Goal: Task Accomplishment & Management: Use online tool/utility

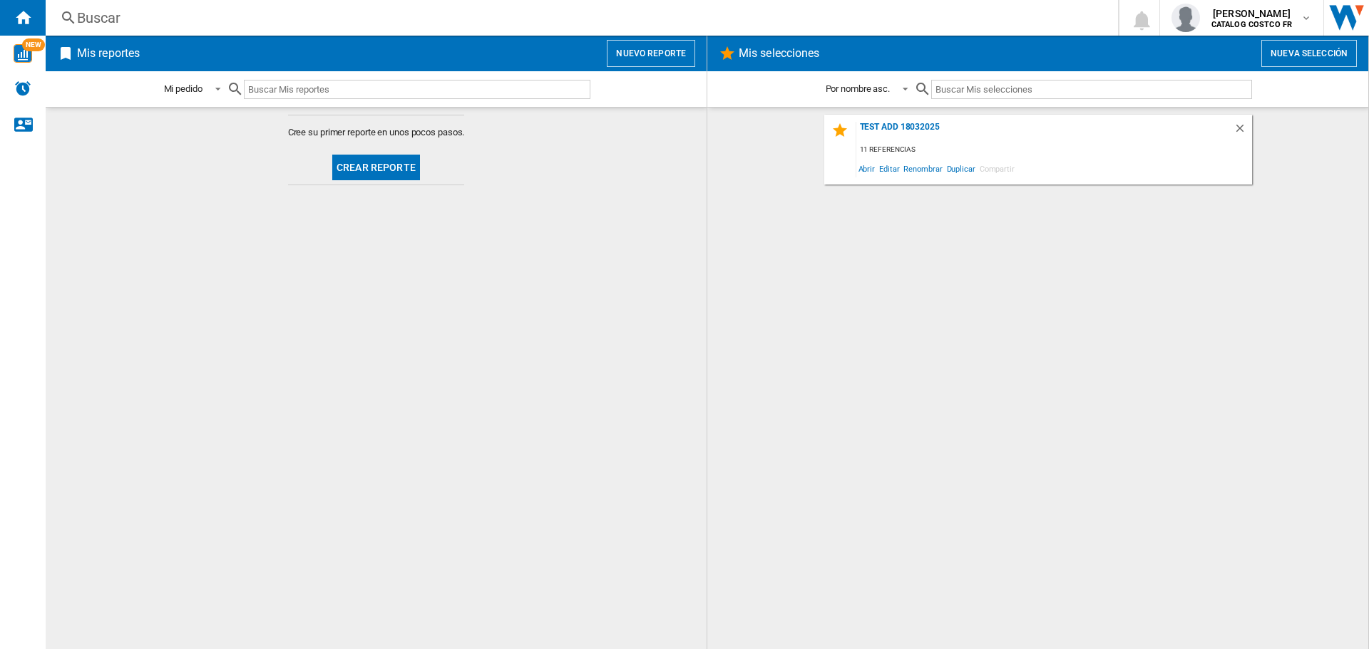
click at [363, 165] on button "Crear reporte" at bounding box center [376, 168] width 88 height 26
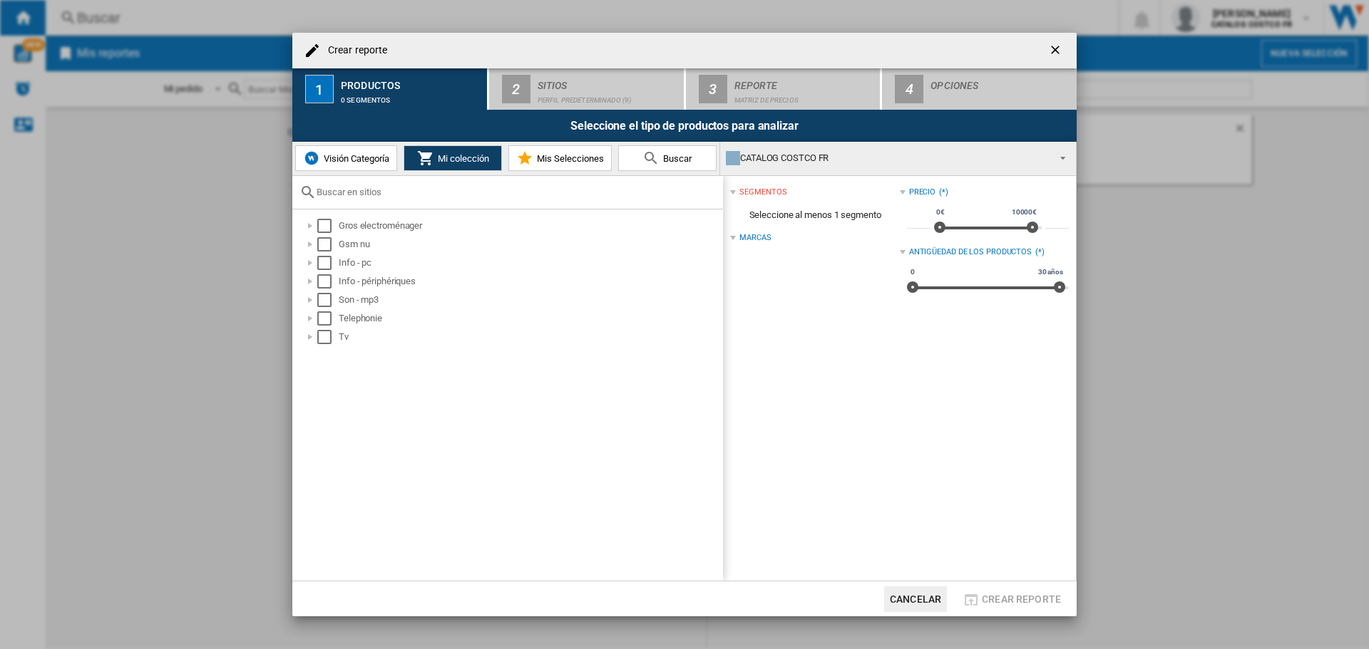
click at [315, 155] on img at bounding box center [311, 158] width 17 height 17
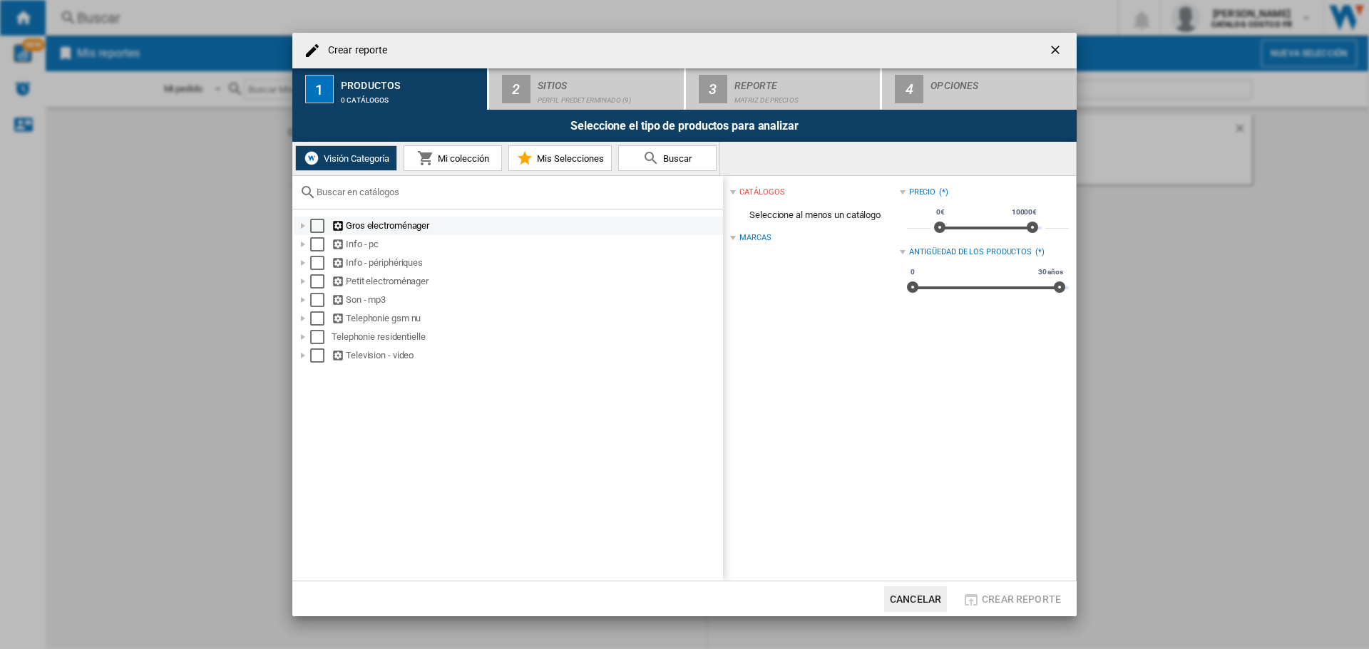
click at [370, 220] on div "Gros electroménager" at bounding box center [525, 226] width 389 height 14
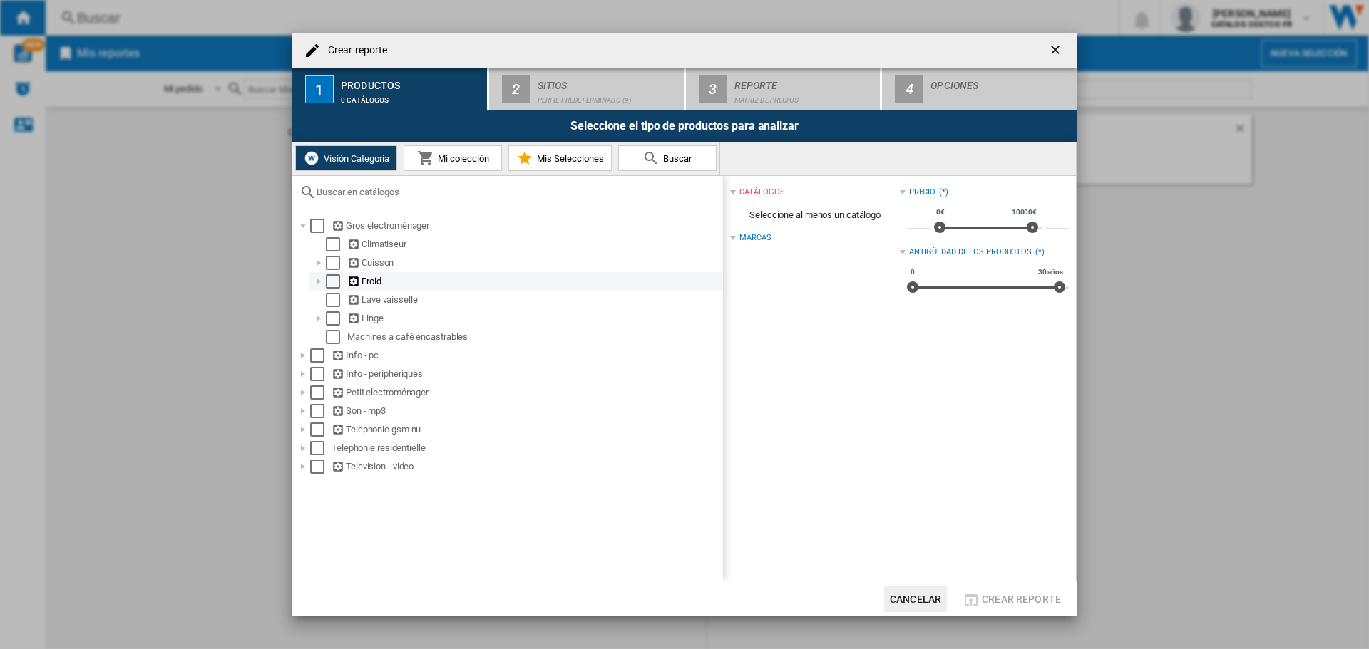
click at [366, 285] on div "Froid" at bounding box center [534, 281] width 374 height 14
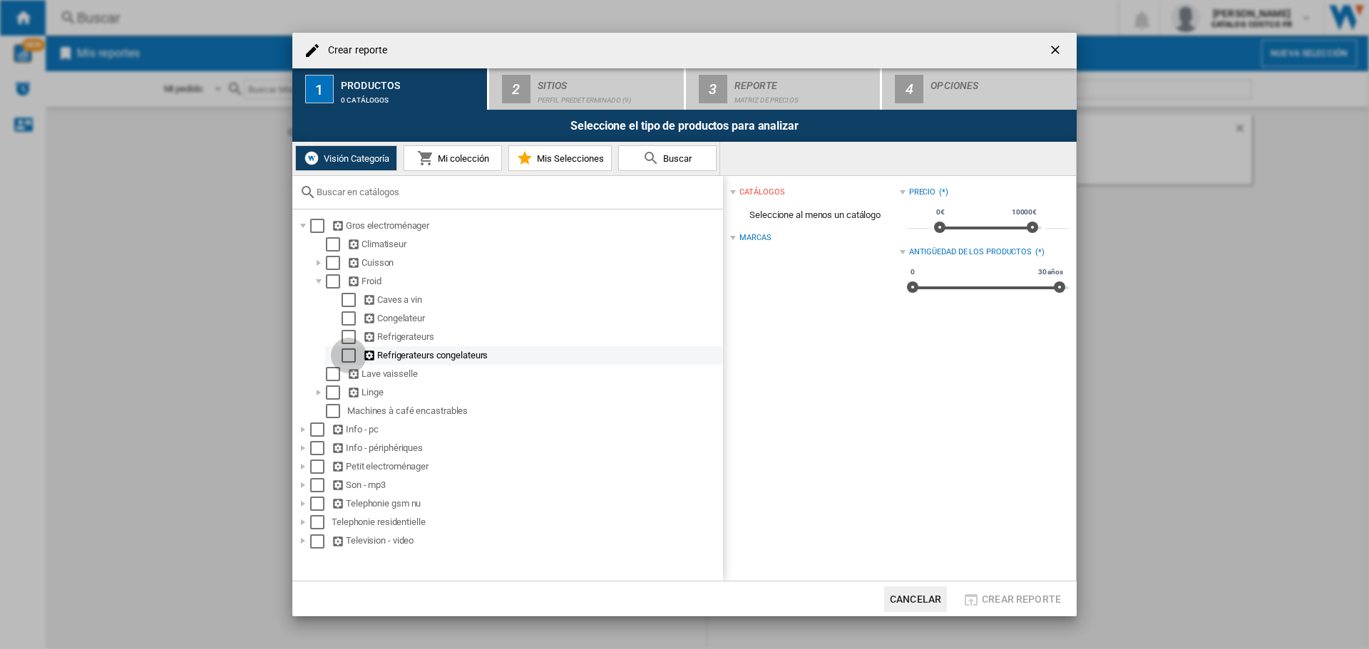
click at [345, 355] on div "Select" at bounding box center [348, 356] width 14 height 14
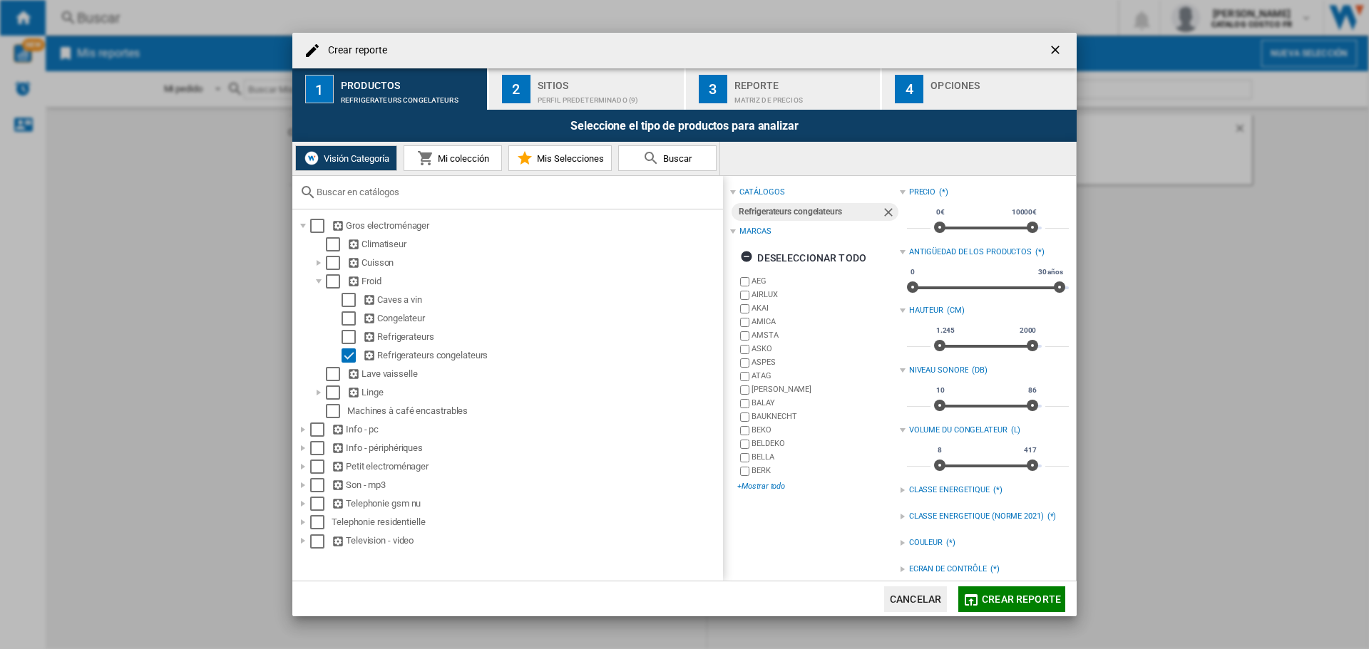
click at [777, 484] on div "+Mostrar todo" at bounding box center [818, 486] width 162 height 11
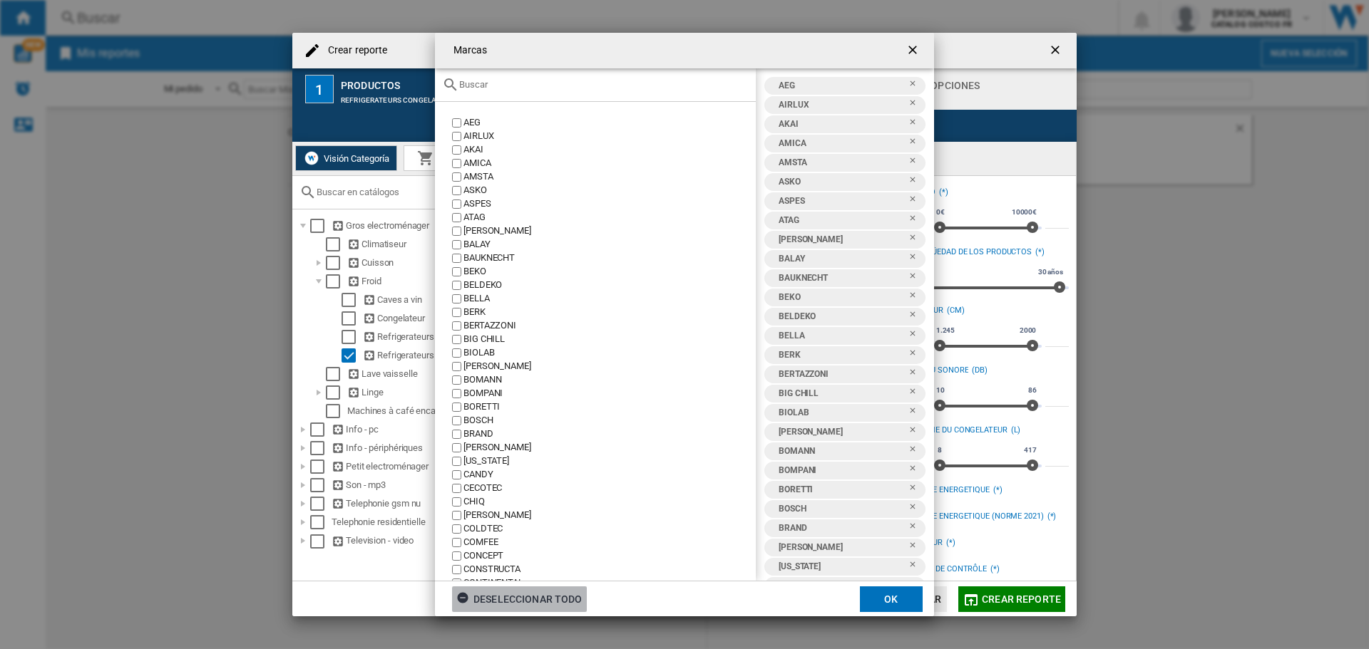
click at [521, 597] on div "Deseleccionar todo" at bounding box center [519, 600] width 126 height 26
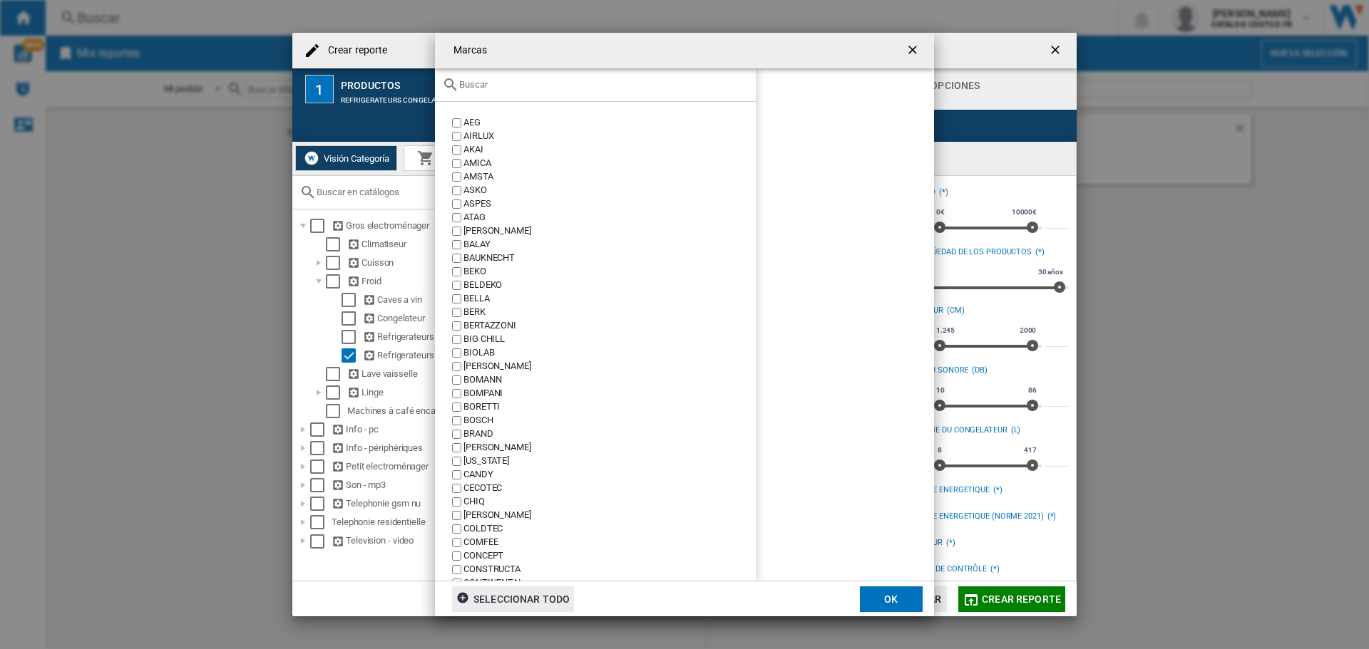
click at [469, 239] on div "BALAY" at bounding box center [609, 245] width 292 height 14
click at [480, 268] on div "BEKO" at bounding box center [609, 272] width 292 height 14
click at [478, 475] on div "CANDY" at bounding box center [609, 475] width 292 height 14
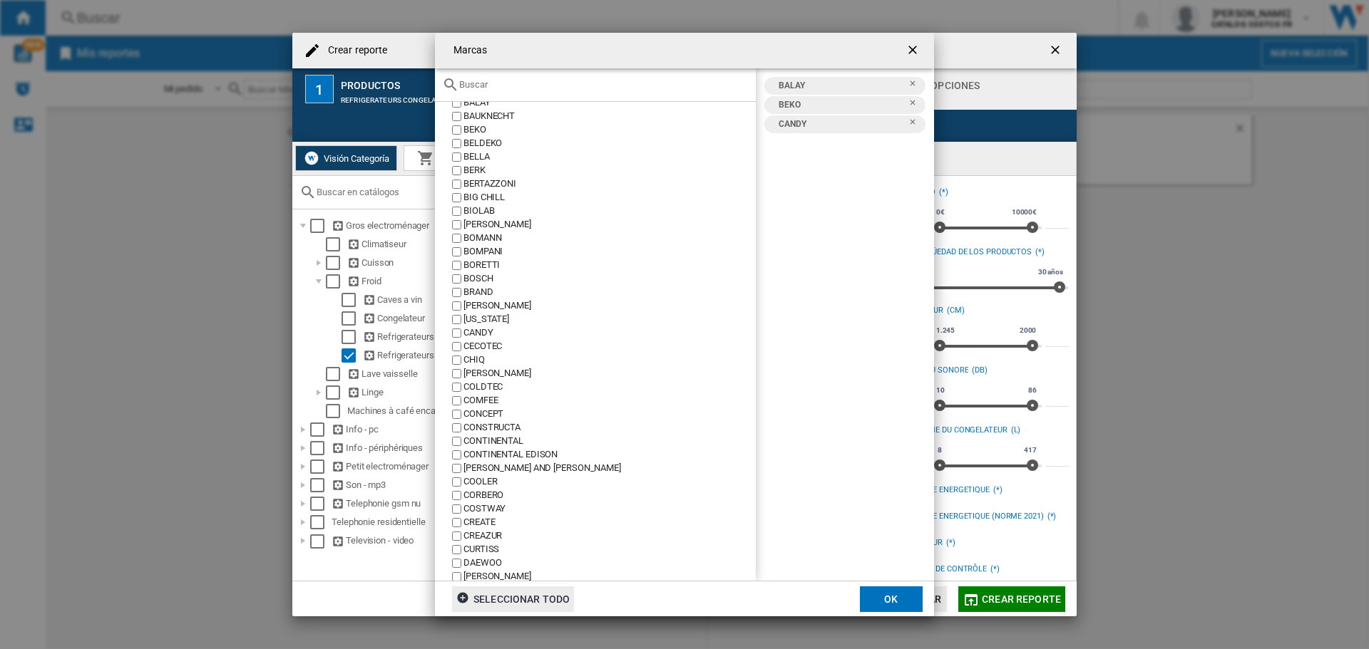
scroll to position [143, 0]
click at [488, 344] on div "CECOTEC" at bounding box center [609, 346] width 292 height 14
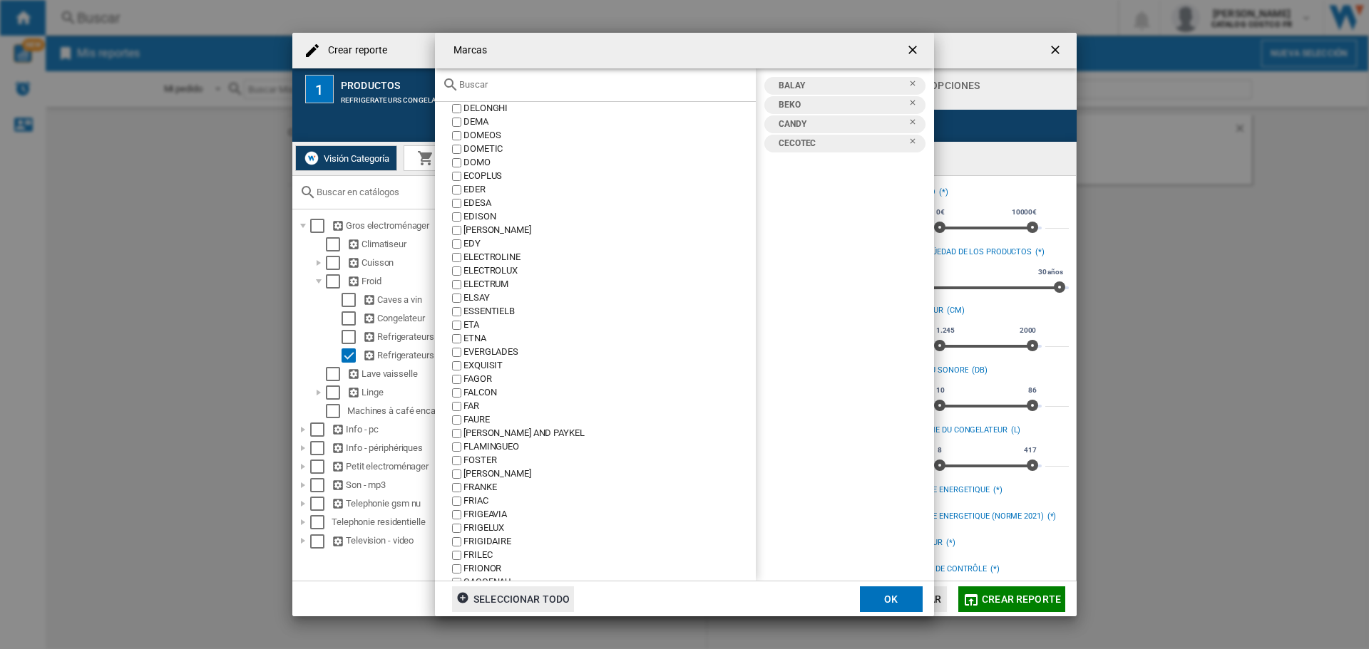
scroll to position [642, 0]
click at [502, 267] on div "ELECTROLUX" at bounding box center [609, 267] width 292 height 14
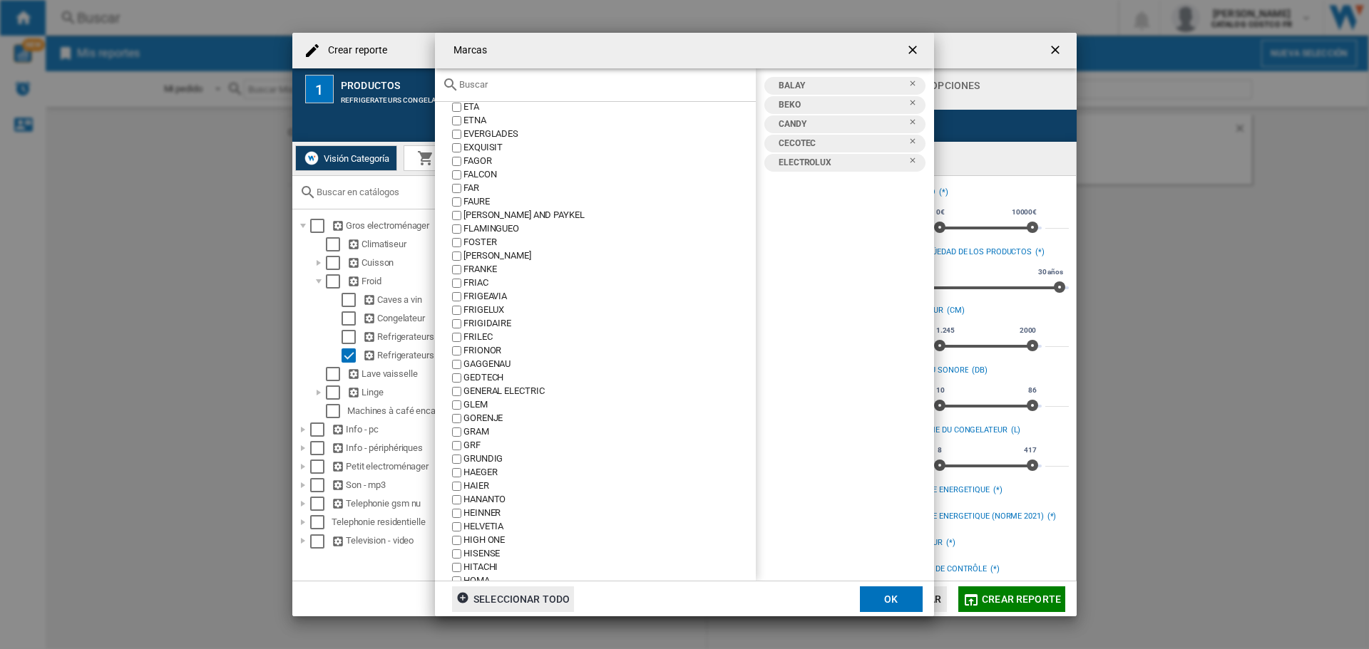
click at [473, 309] on div "FRIGELUX" at bounding box center [609, 311] width 292 height 14
click at [475, 326] on div "FRIGIDAIRE" at bounding box center [609, 324] width 292 height 14
click at [484, 483] on div "HAIER" at bounding box center [609, 487] width 292 height 14
click at [891, 605] on button "OK" at bounding box center [891, 600] width 63 height 26
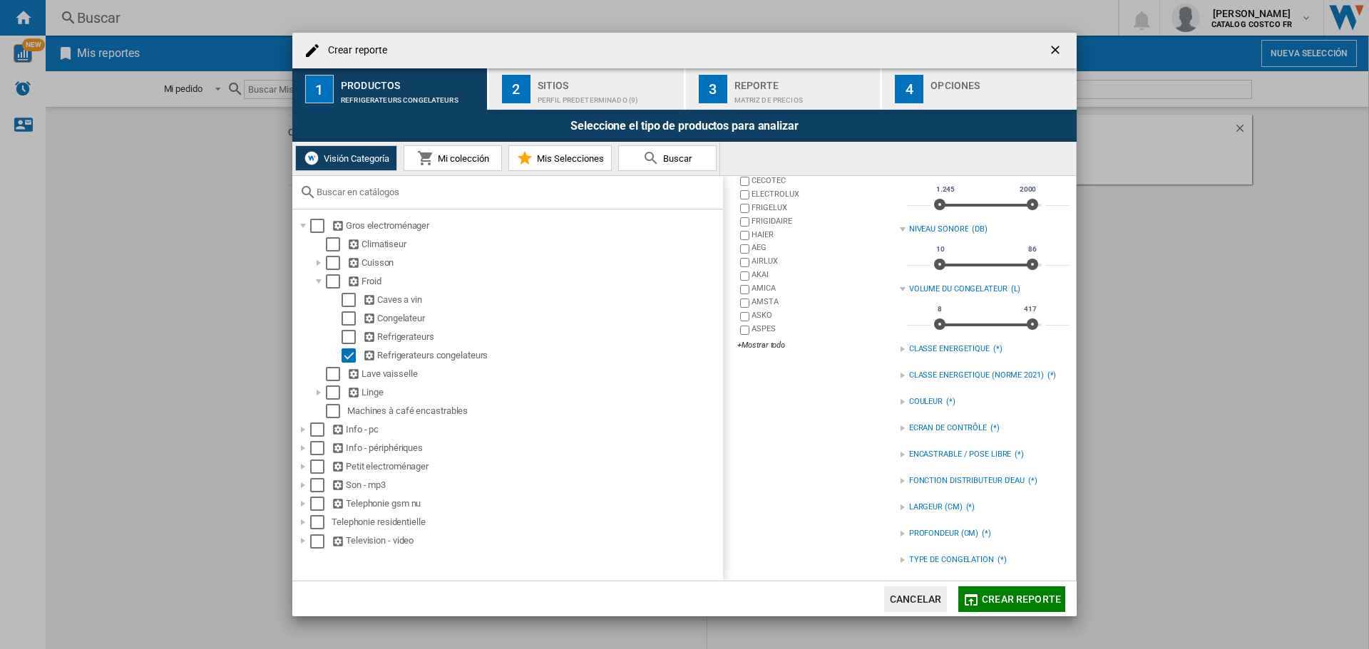
scroll to position [143, 0]
type input "***"
drag, startPoint x: 1025, startPoint y: 324, endPoint x: 973, endPoint y: 324, distance: 52.0
click at [973, 324] on span at bounding box center [977, 322] width 11 height 11
click at [933, 354] on div "CLASSE ENERGETIQUE (*)" at bounding box center [984, 348] width 169 height 19
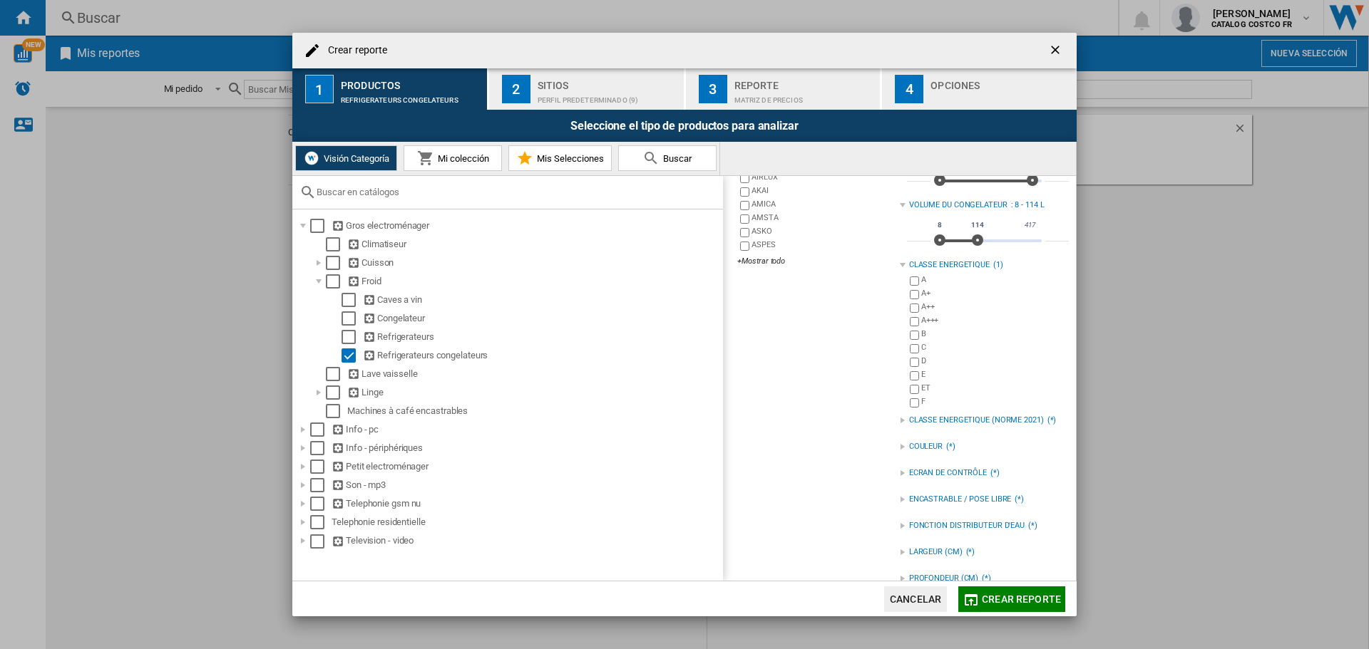
scroll to position [352, 0]
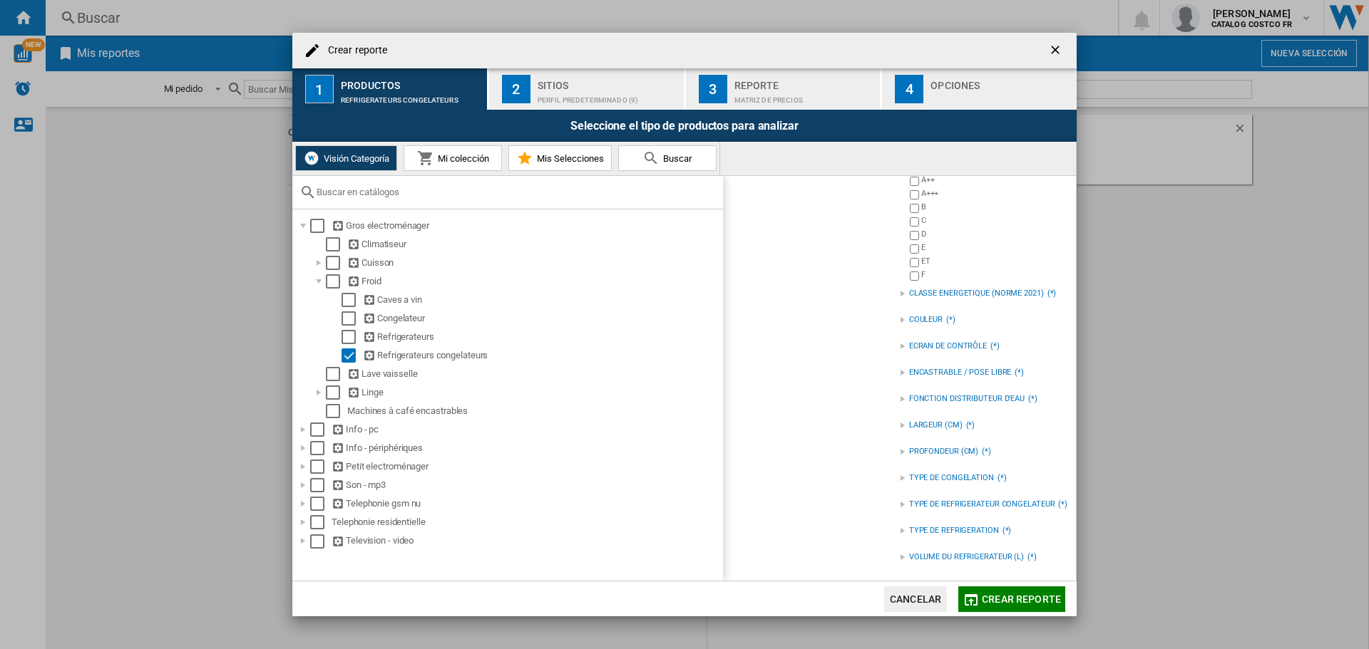
click at [984, 600] on span "Crear reporte" at bounding box center [1021, 599] width 79 height 11
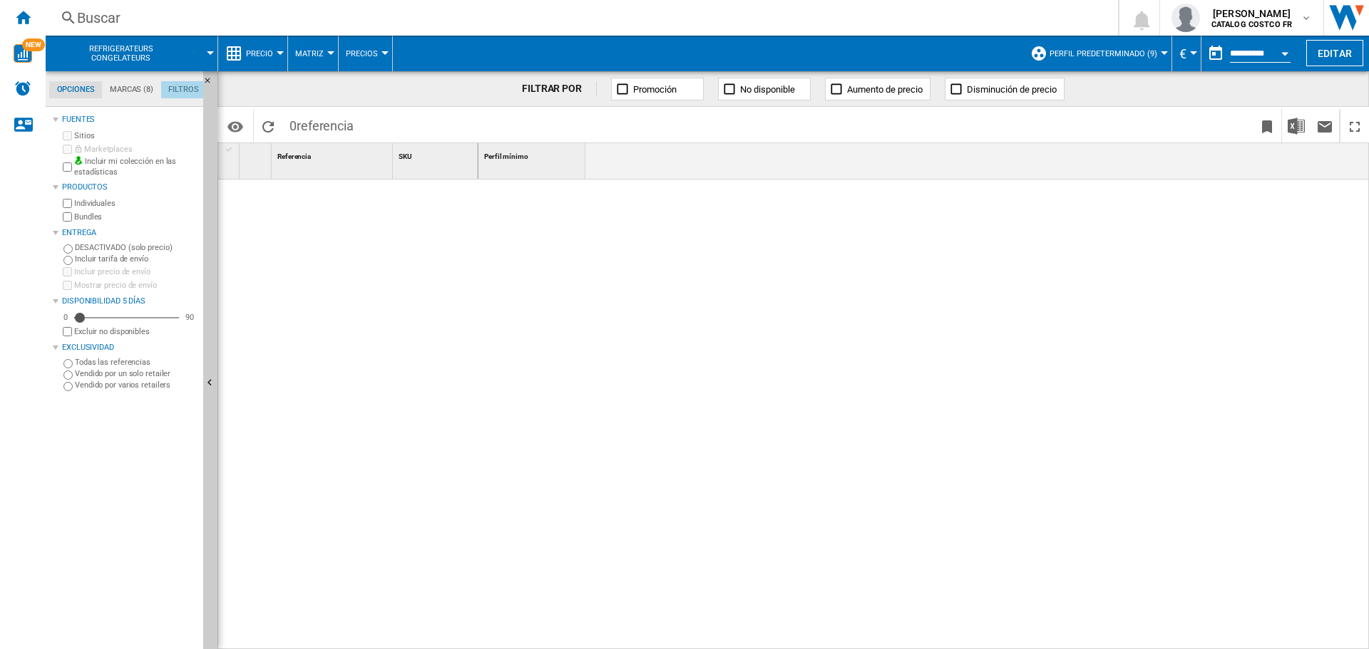
click at [178, 87] on md-tab-item "Filtros" at bounding box center [183, 89] width 45 height 17
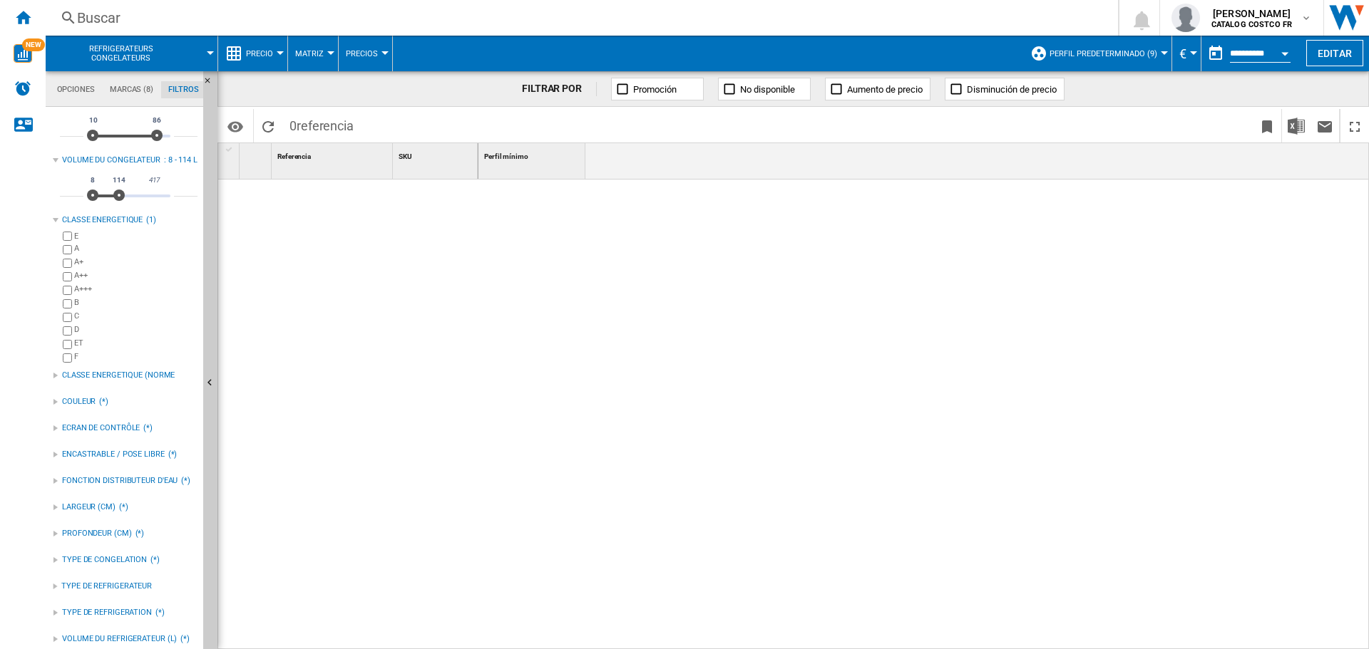
scroll to position [205, 0]
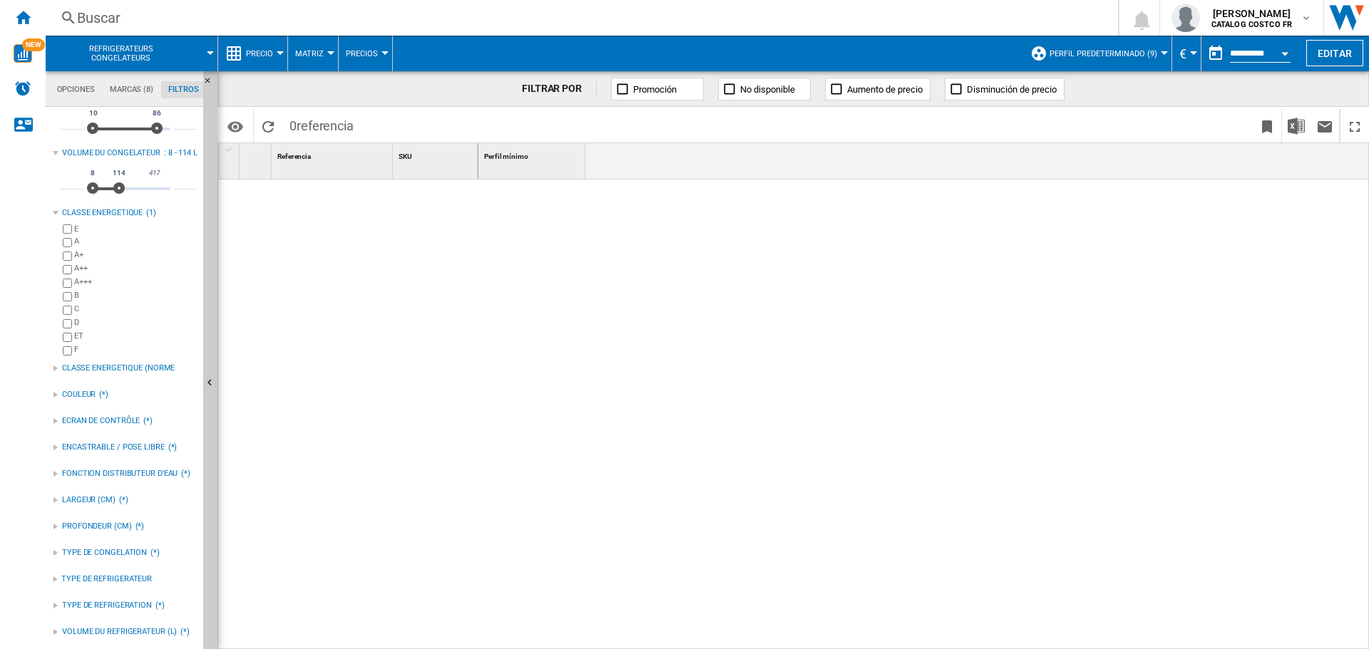
click at [146, 632] on div "VOLUME DU REFRIGERATEUR (L)" at bounding box center [119, 632] width 115 height 11
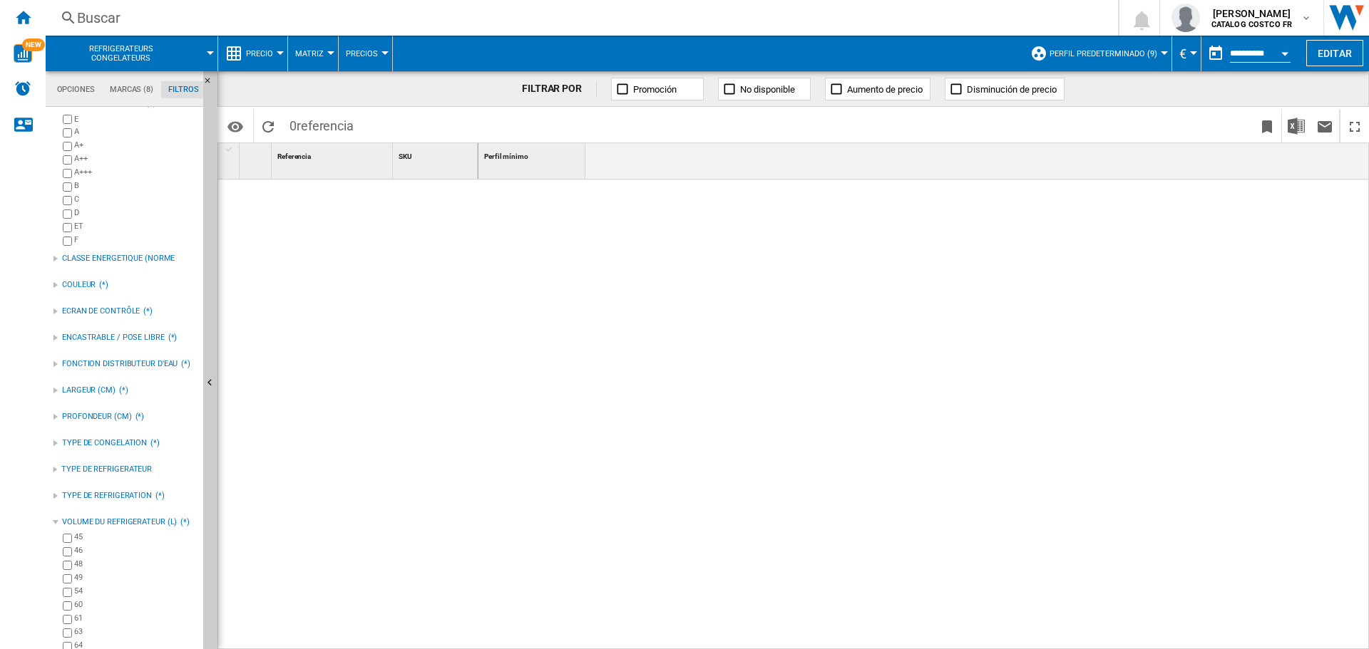
scroll to position [349, 0]
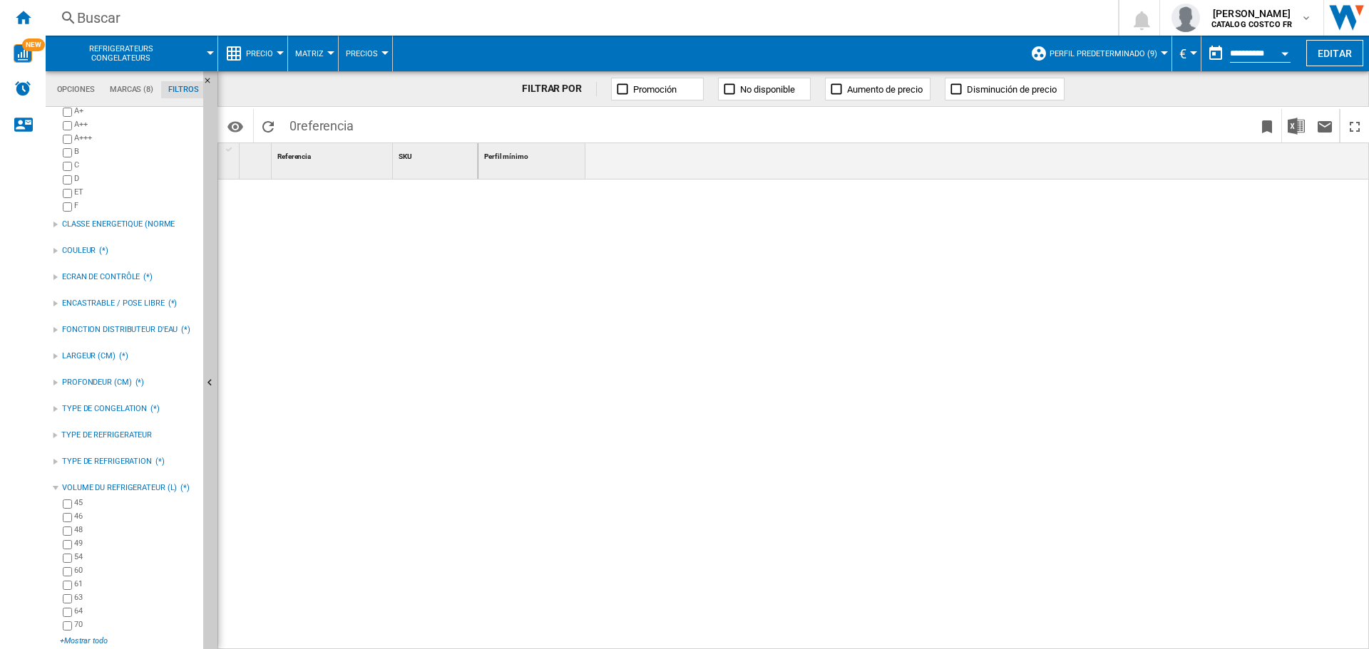
click at [91, 641] on div "+Mostrar todo" at bounding box center [129, 641] width 138 height 11
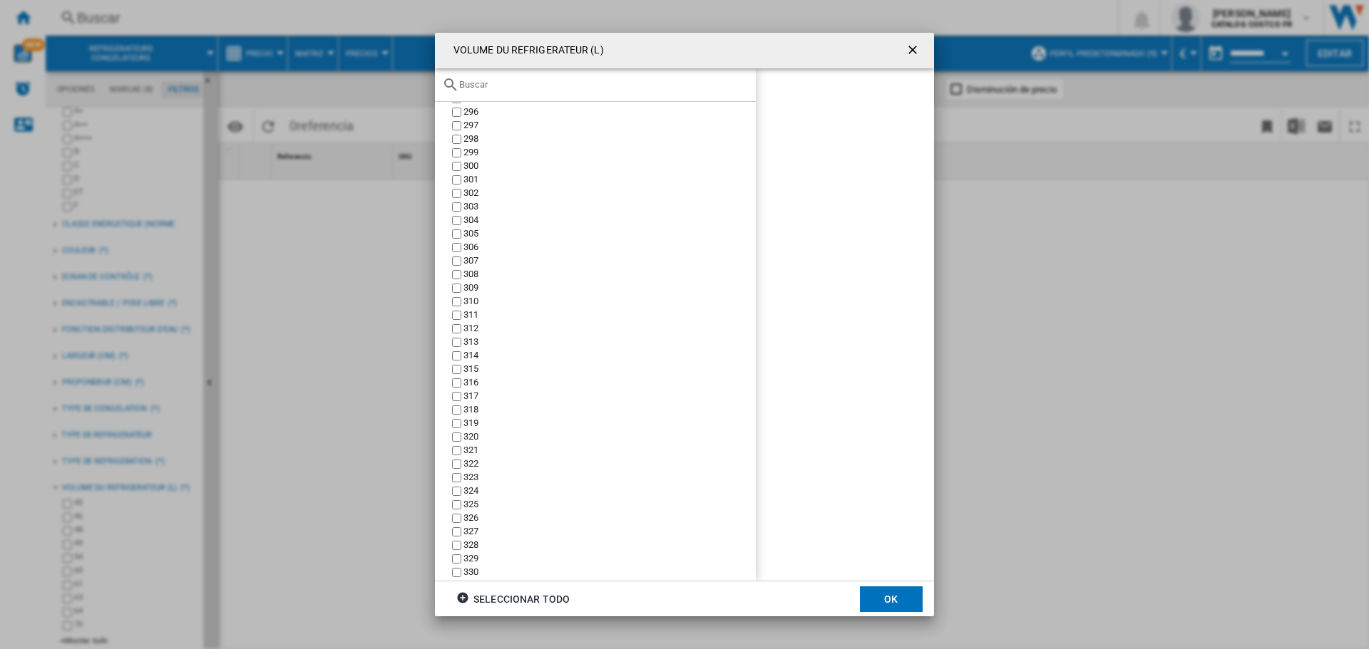
scroll to position [3279, 0]
click at [881, 605] on button "OK" at bounding box center [891, 600] width 63 height 26
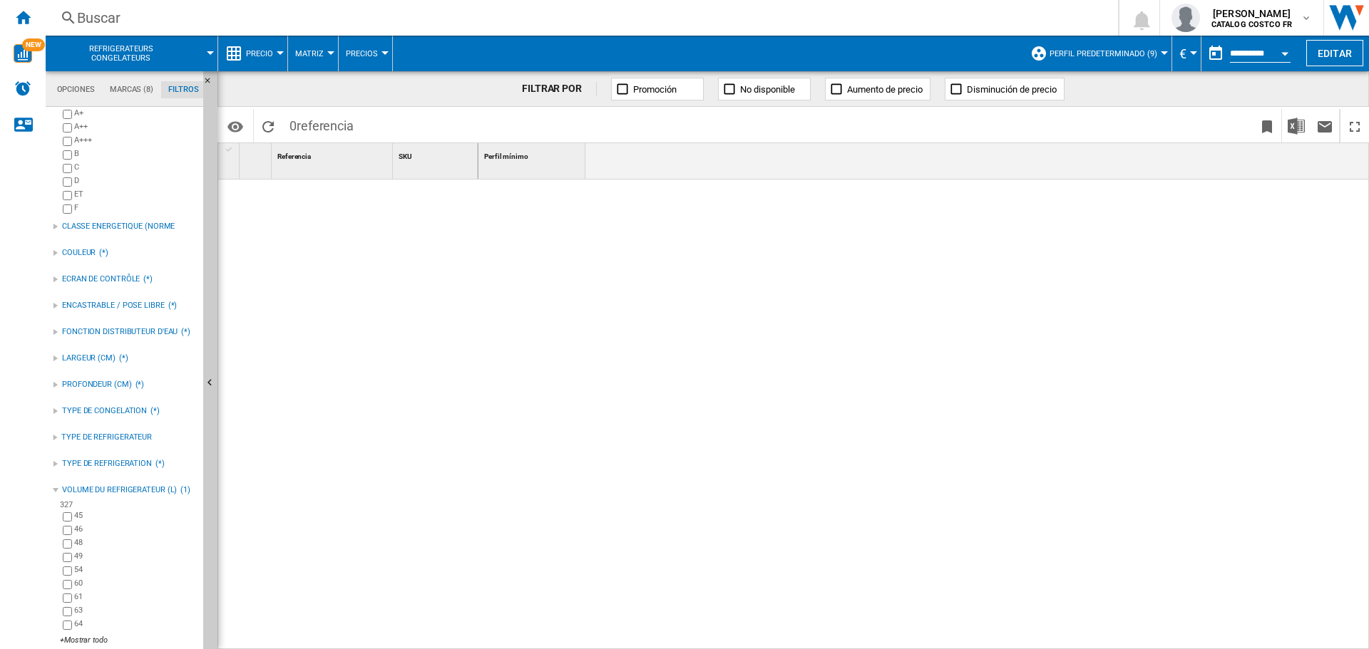
scroll to position [349, 0]
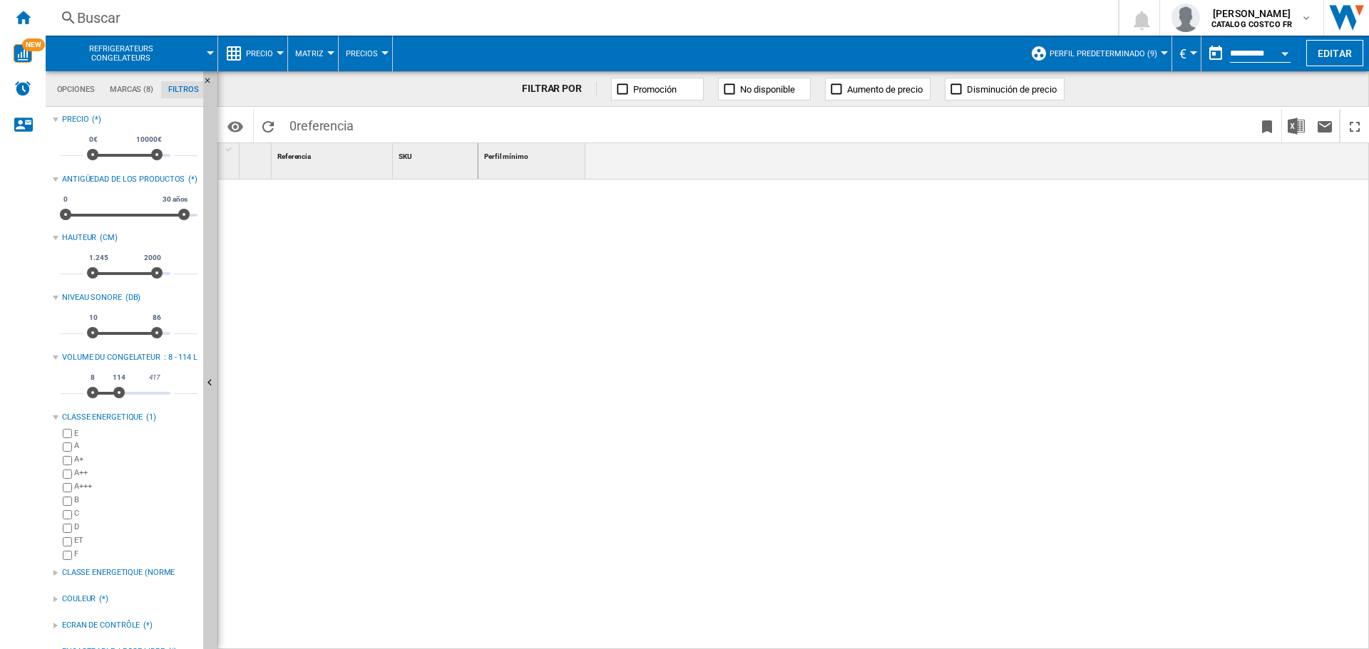
click at [98, 19] on div "Buscar" at bounding box center [579, 18] width 1004 height 20
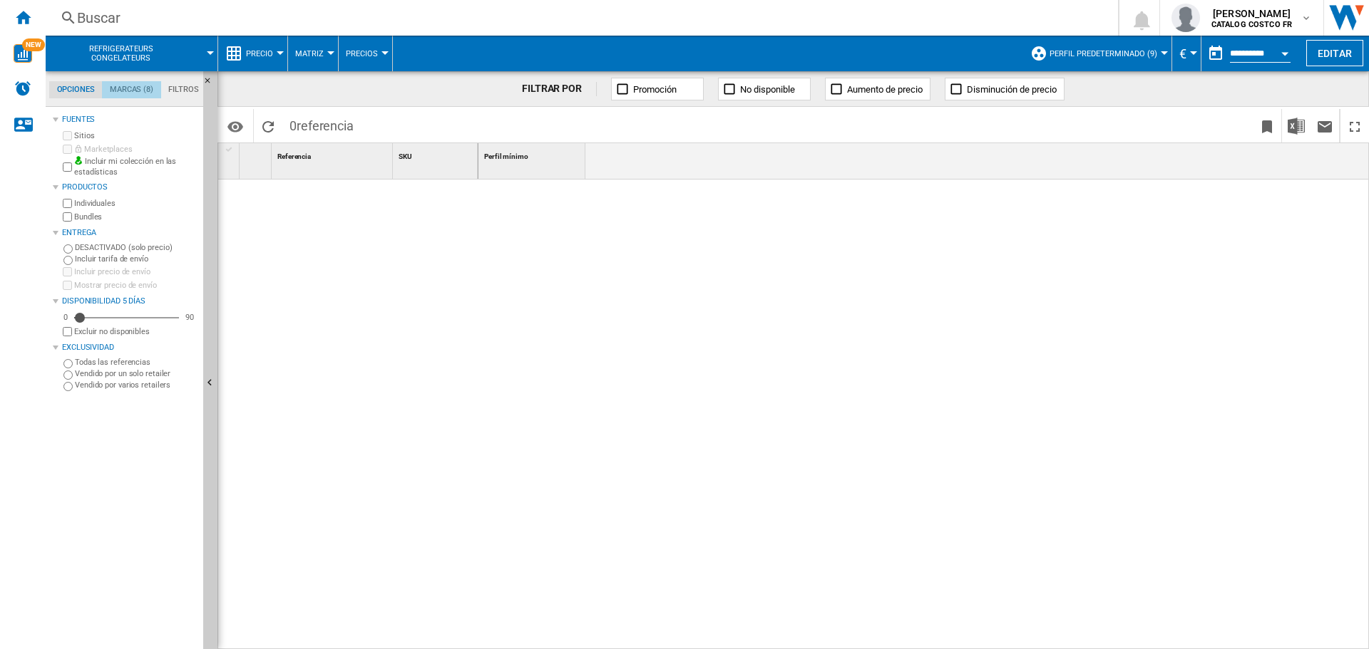
click at [140, 84] on md-tab-item "Marcas (8)" at bounding box center [131, 89] width 58 height 17
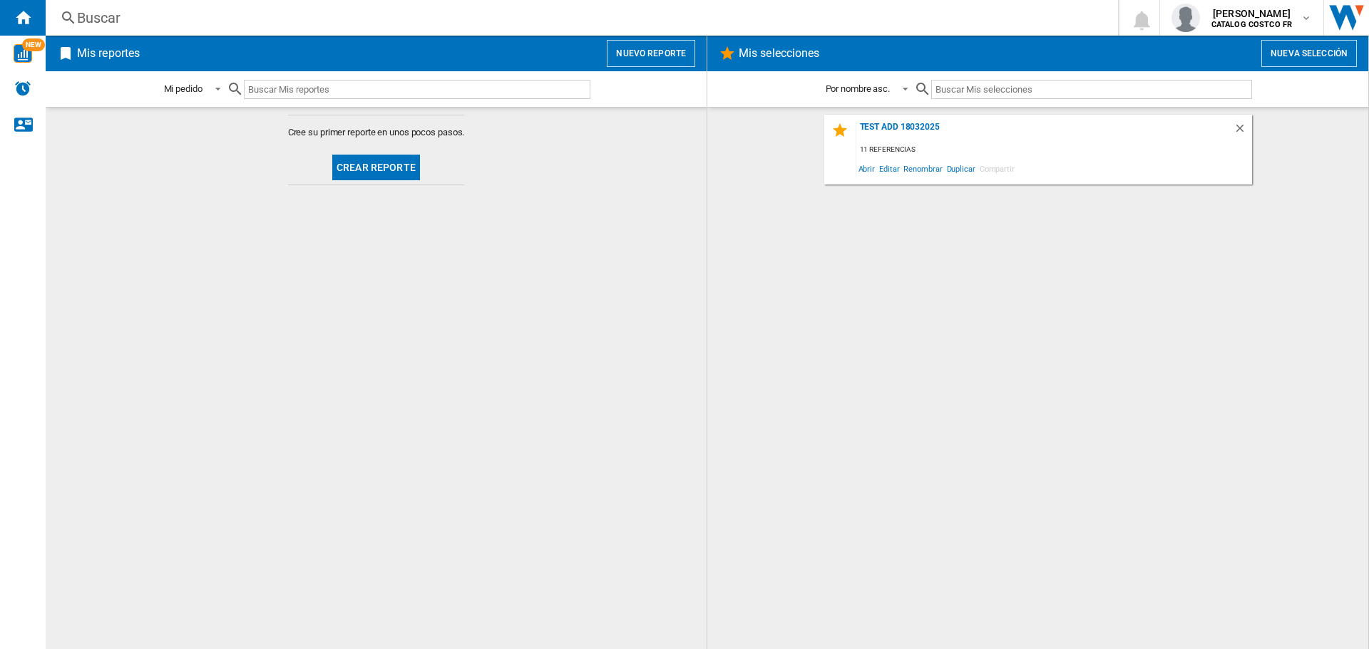
click at [390, 175] on button "Crear reporte" at bounding box center [376, 168] width 88 height 26
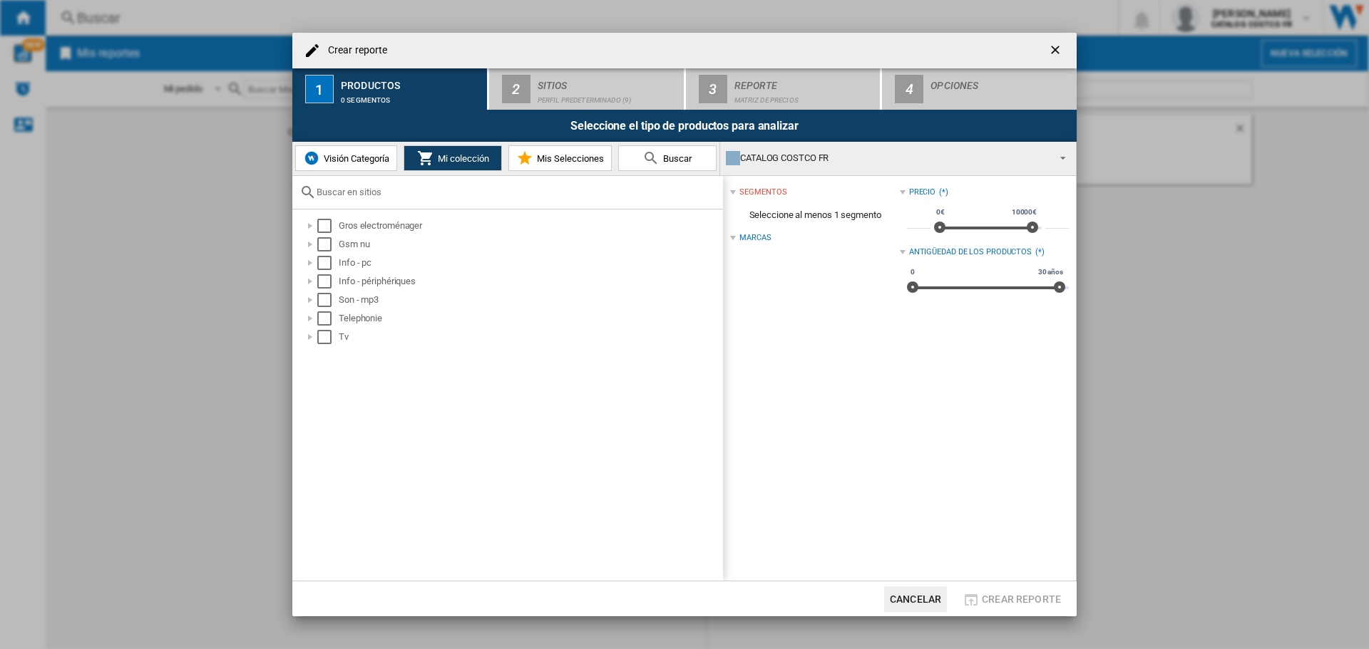
click at [336, 156] on span "Visión Categoría" at bounding box center [354, 158] width 69 height 11
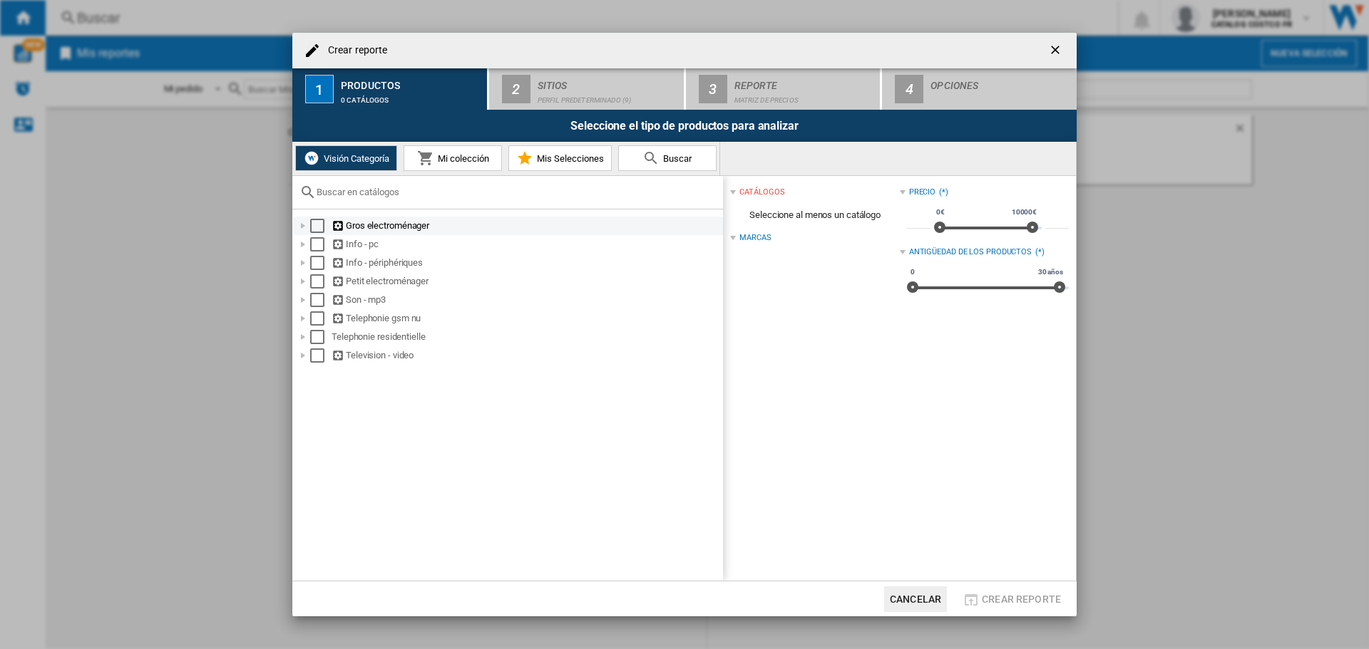
click at [379, 229] on div "Gros electroménager" at bounding box center [525, 226] width 389 height 14
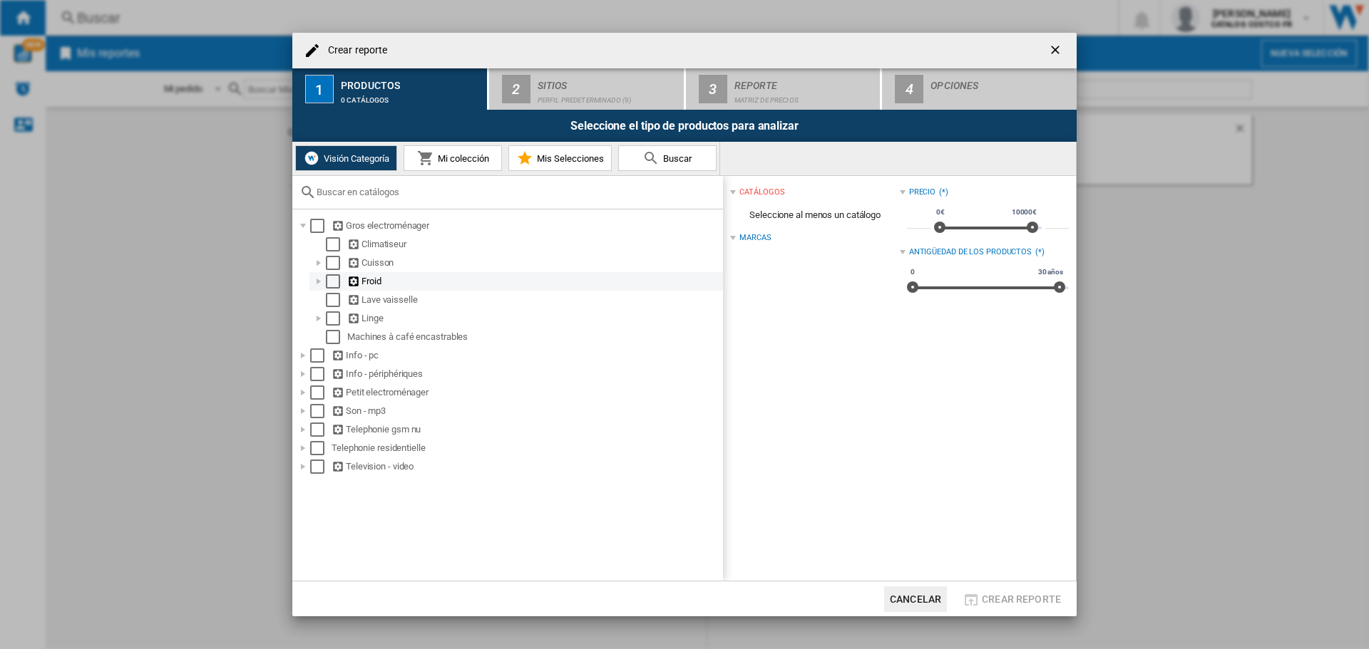
click at [376, 282] on div "Froid" at bounding box center [534, 281] width 374 height 14
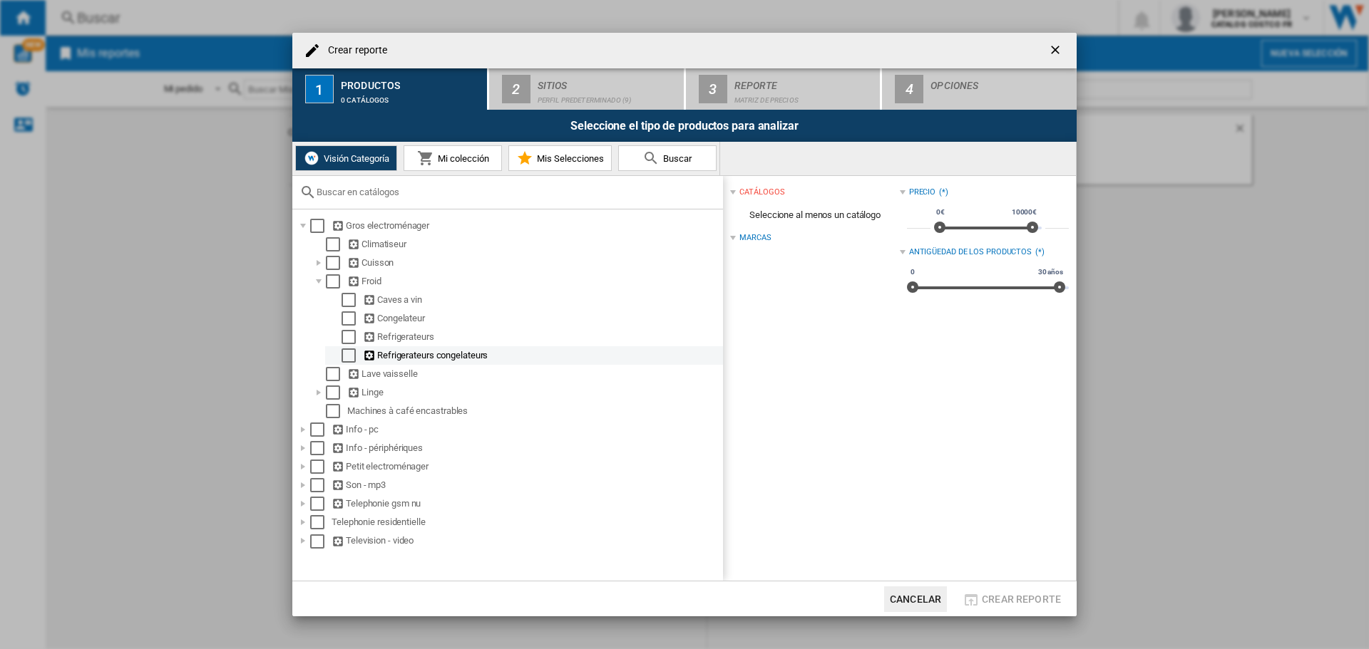
click at [417, 355] on div "Refrigerateurs congelateurs" at bounding box center [542, 356] width 358 height 14
click at [352, 354] on div "Select" at bounding box center [348, 356] width 14 height 14
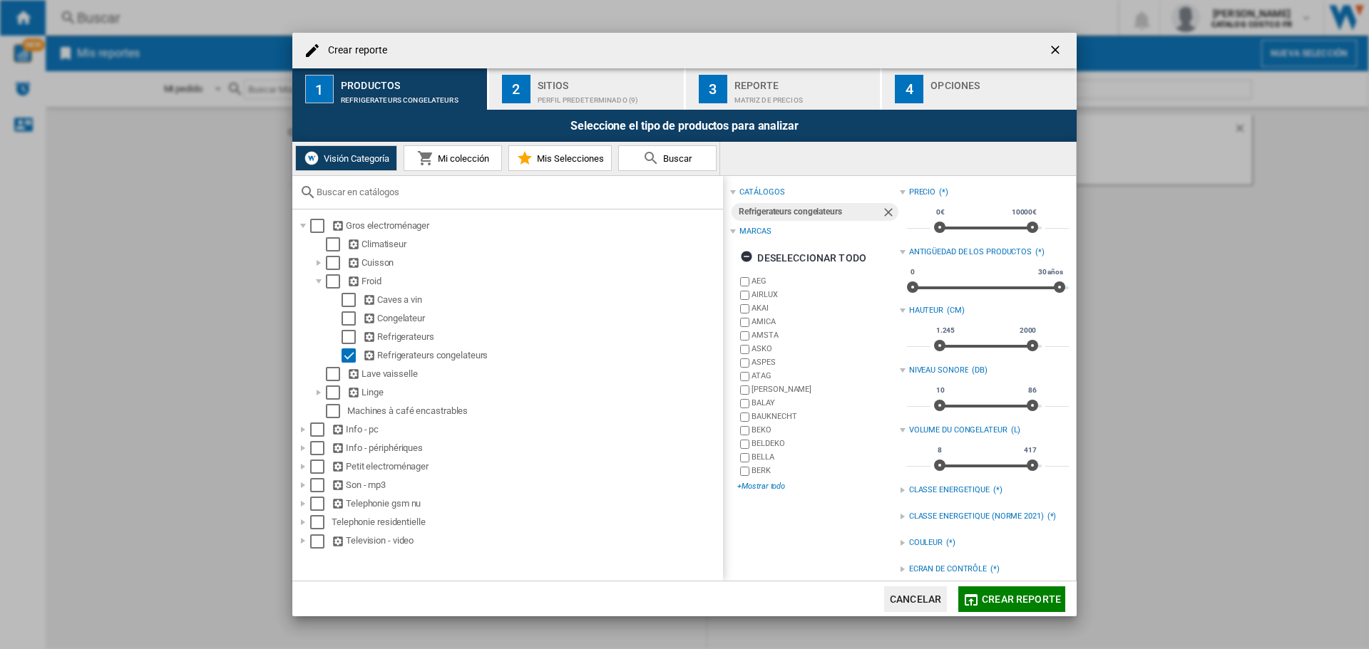
click at [774, 489] on div "+Mostrar todo" at bounding box center [818, 486] width 162 height 11
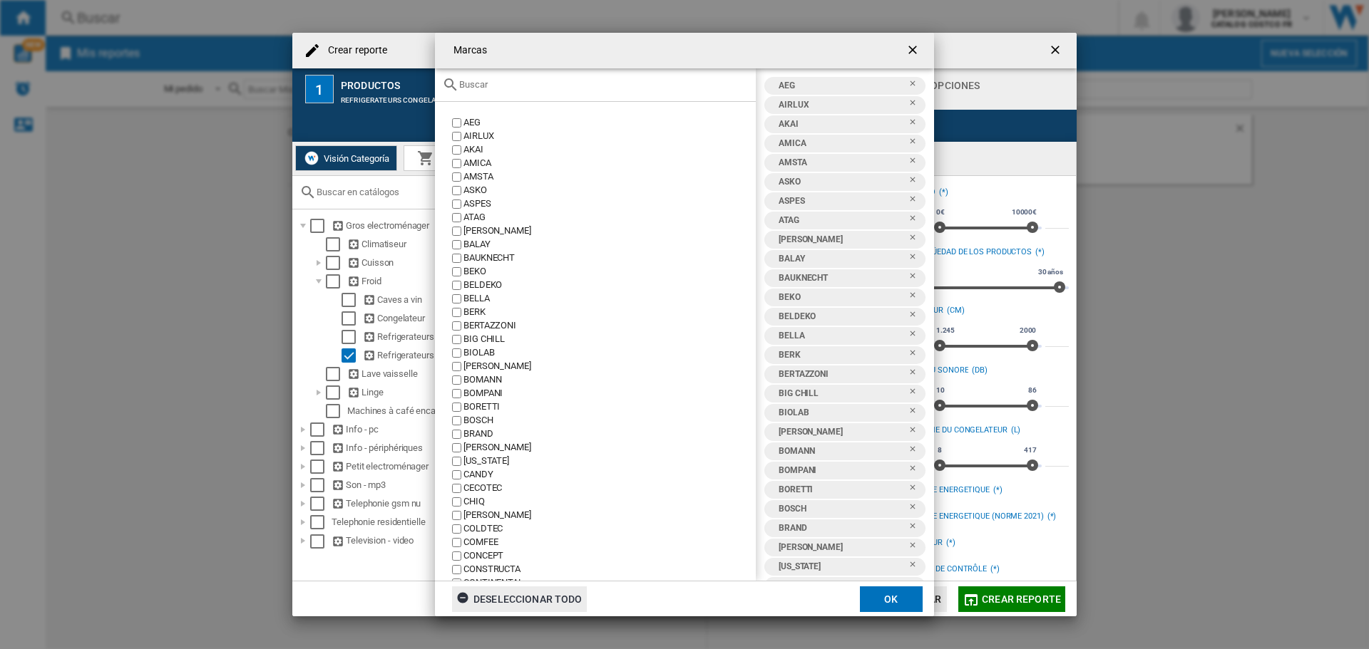
click at [543, 596] on div "Deseleccionar todo" at bounding box center [519, 600] width 126 height 26
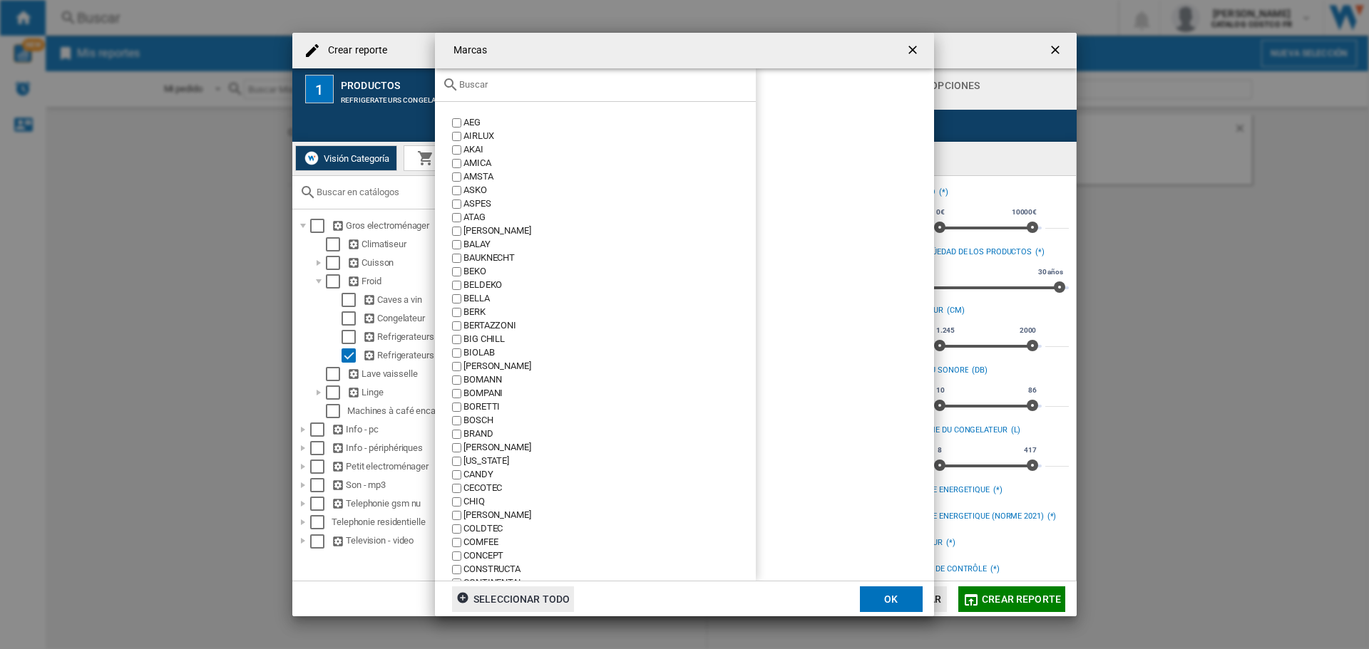
click at [492, 424] on div "BOSCH" at bounding box center [609, 421] width 292 height 14
click at [468, 244] on div "BALAY" at bounding box center [609, 245] width 292 height 14
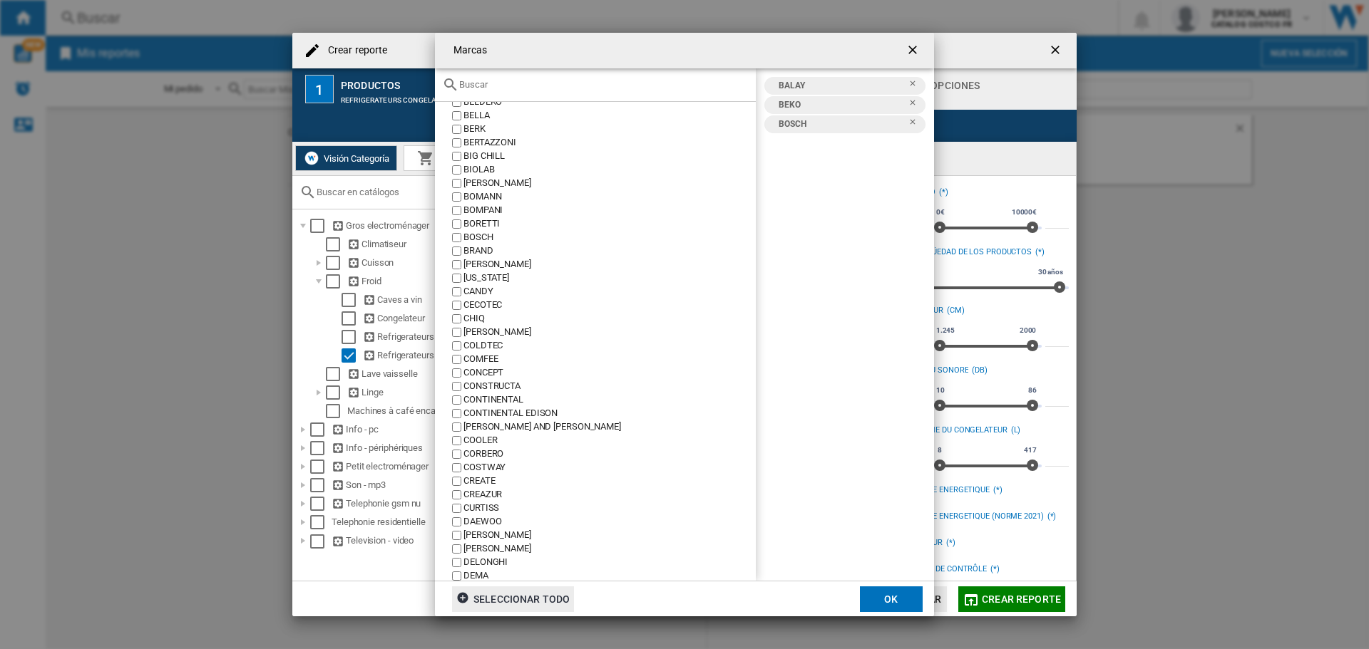
scroll to position [285, 0]
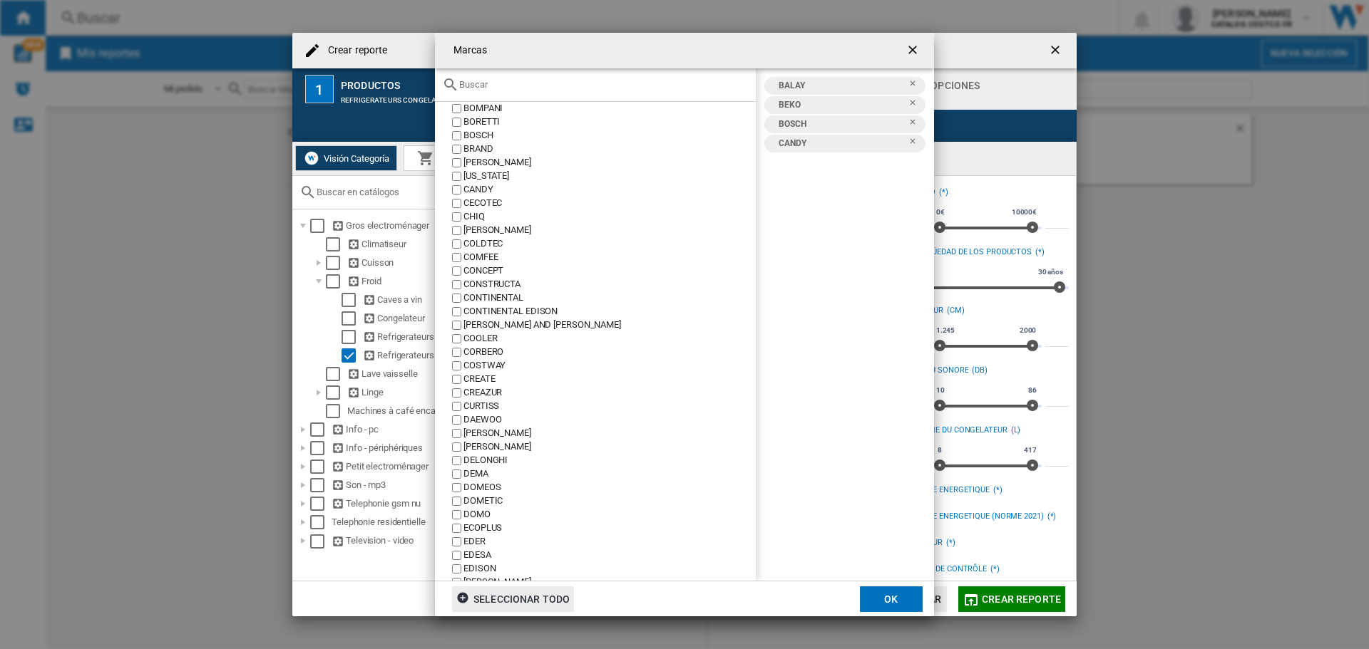
click at [465, 208] on div "CECOTEC" at bounding box center [609, 204] width 292 height 14
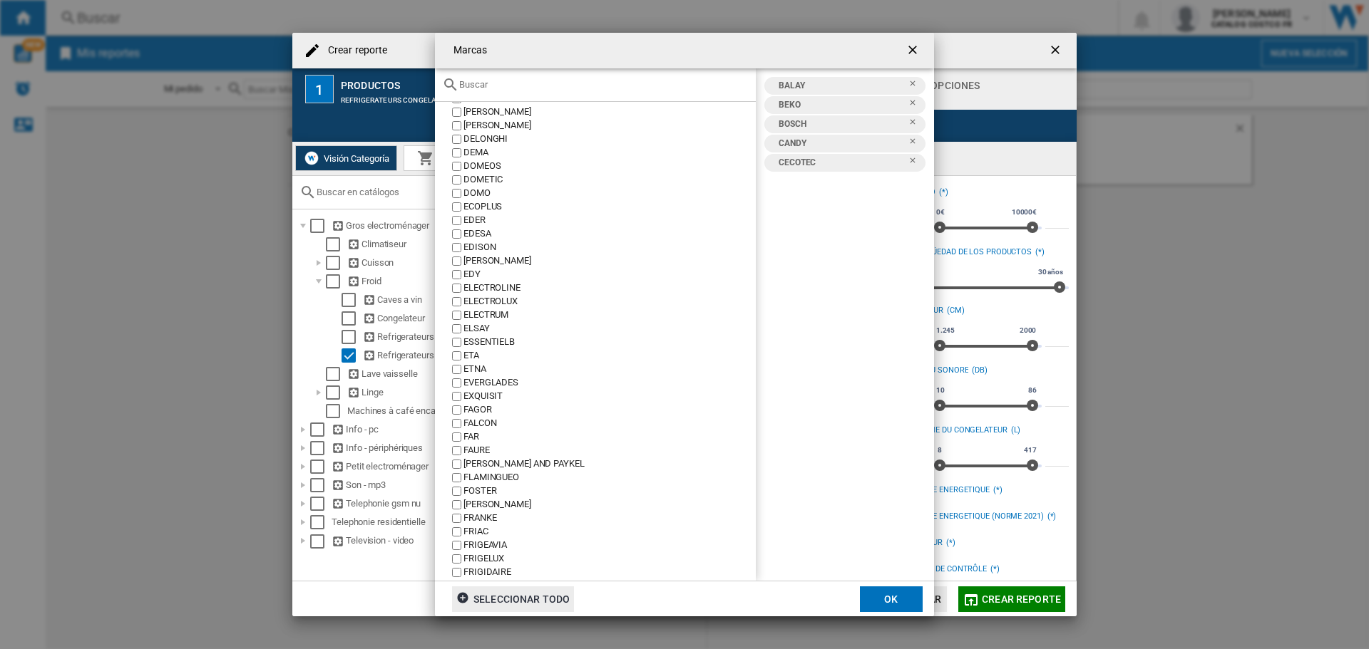
scroll to position [642, 0]
click at [478, 265] on div "ELECTROLUX" at bounding box center [609, 267] width 292 height 14
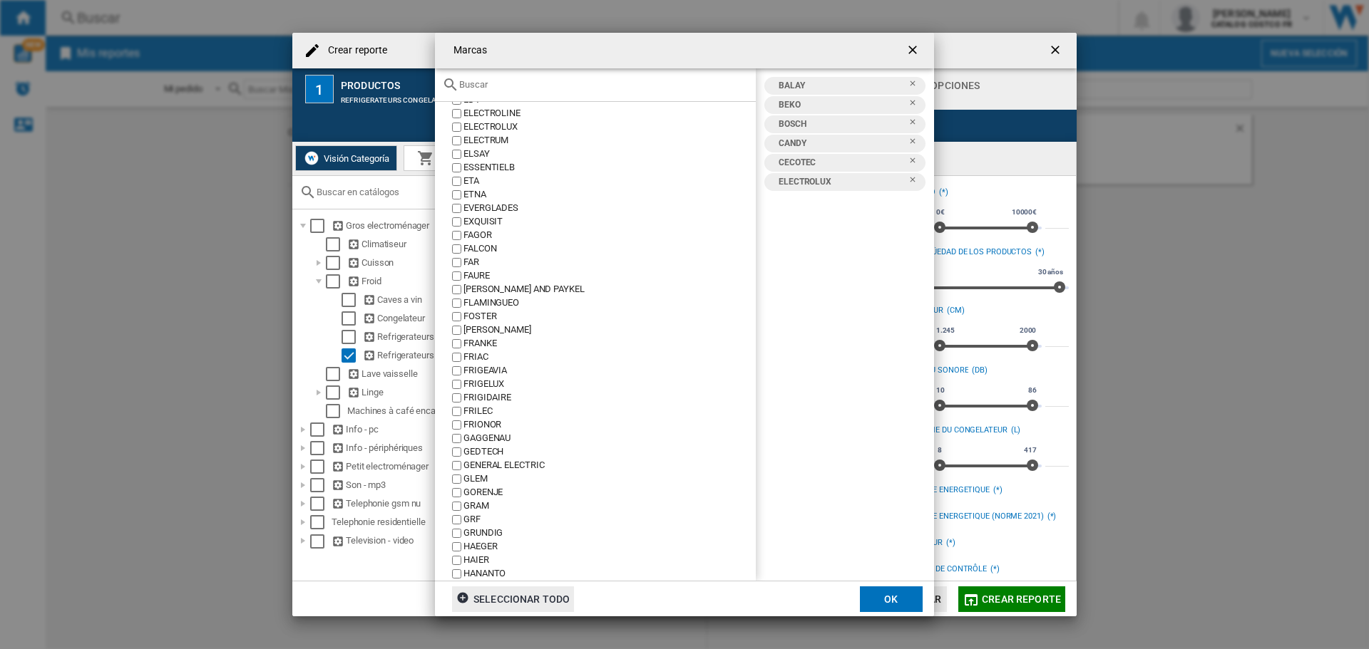
scroll to position [784, 0]
click at [496, 382] on div "FRIGELUX" at bounding box center [609, 382] width 292 height 14
click at [495, 392] on div "FRIGIDAIRE" at bounding box center [609, 396] width 292 height 14
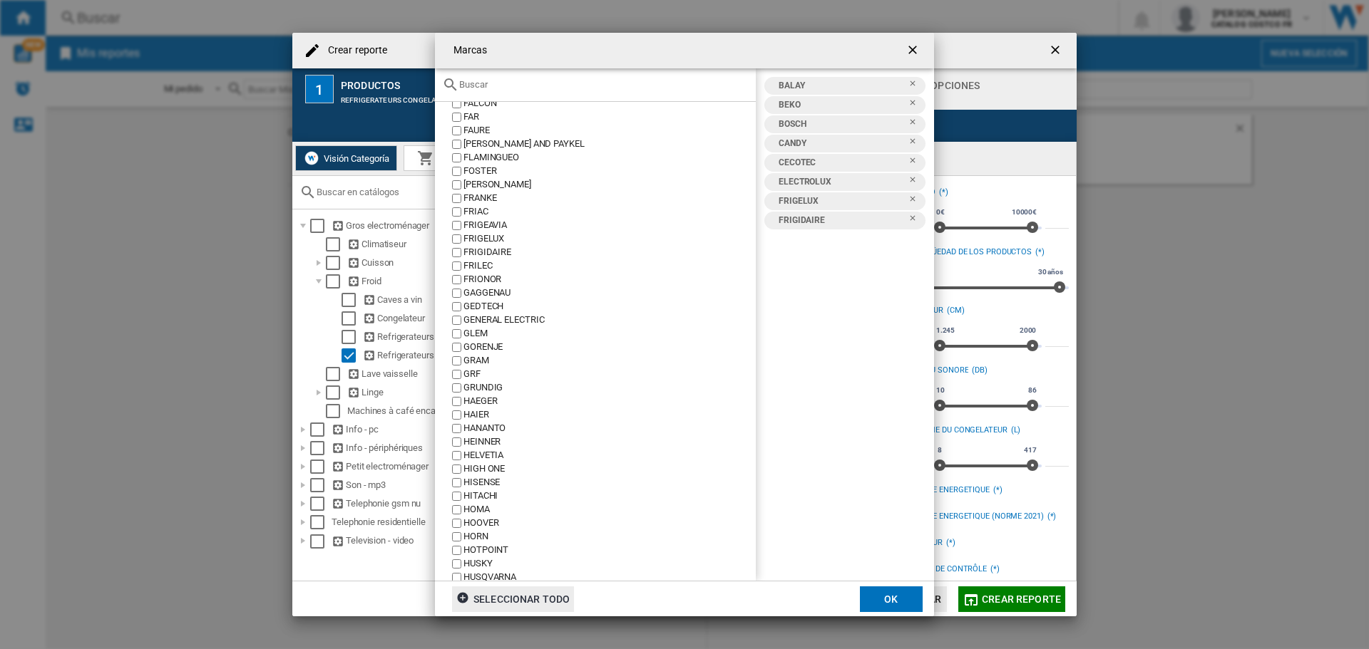
scroll to position [1069, 0]
click at [463, 276] on label "HAIER" at bounding box center [602, 273] width 307 height 14
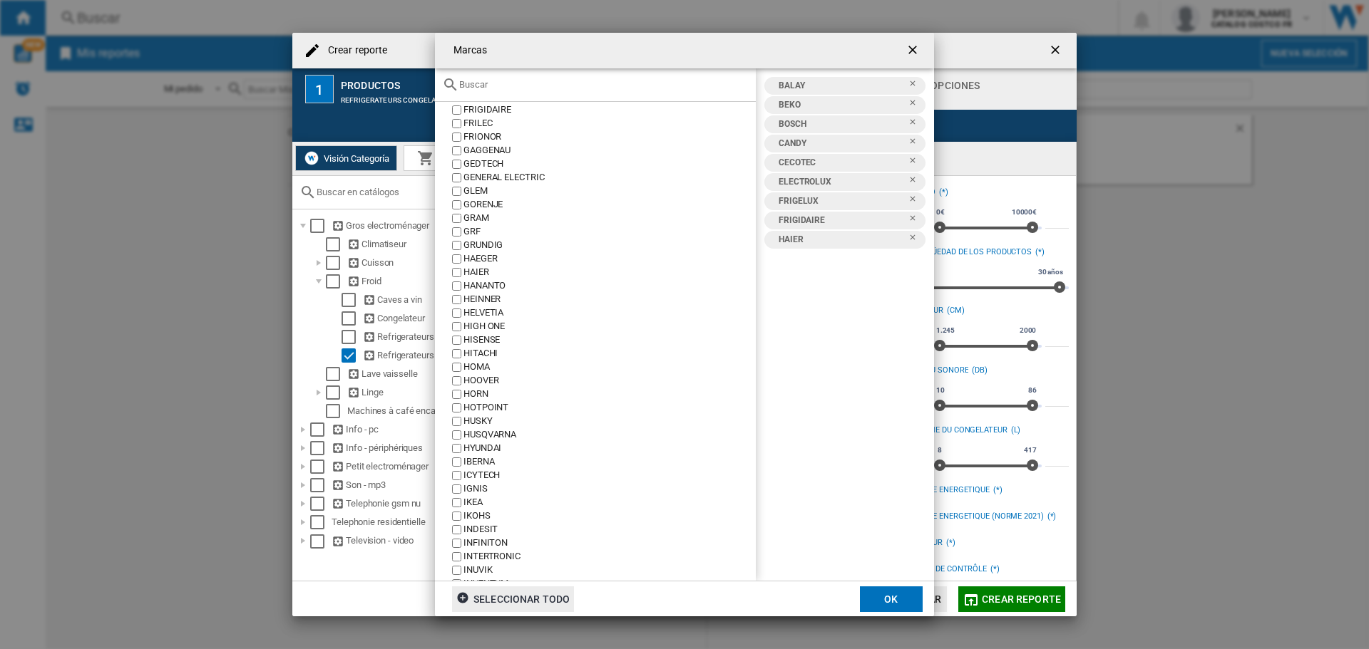
click at [881, 600] on button "OK" at bounding box center [891, 600] width 63 height 26
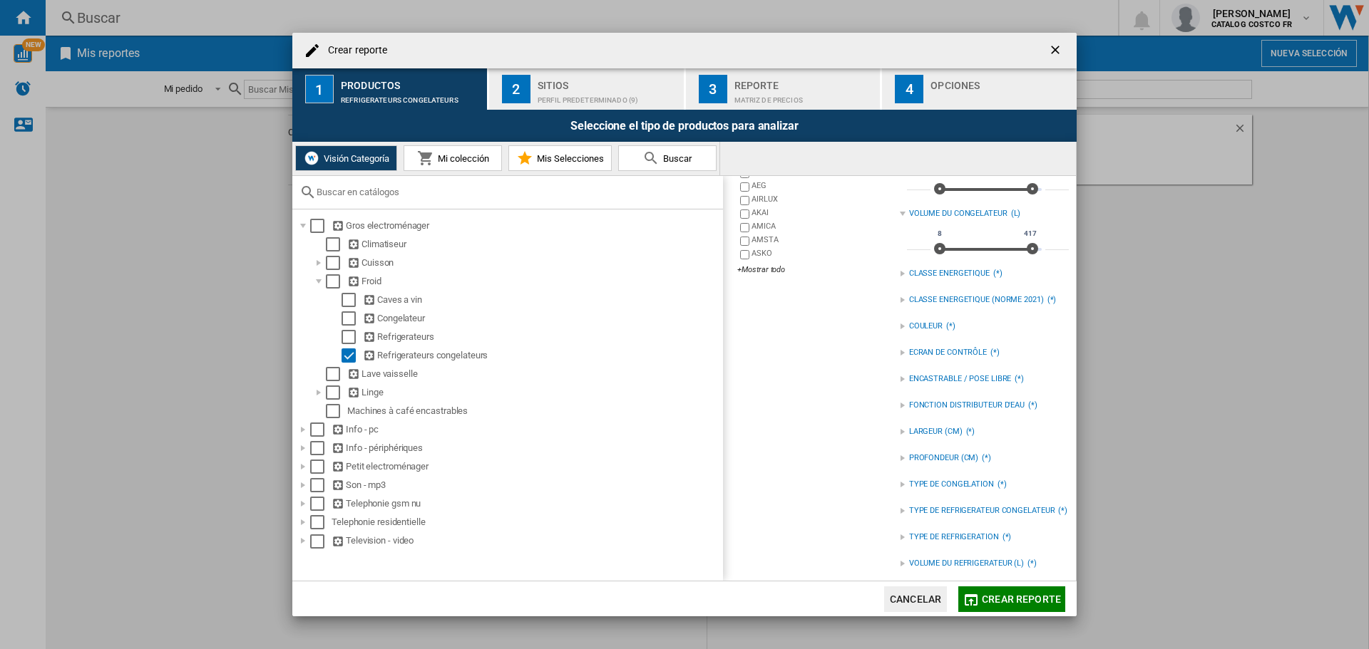
scroll to position [217, 0]
click at [992, 557] on div "VOLUME DU REFRIGERATEUR (L)" at bounding box center [966, 562] width 115 height 11
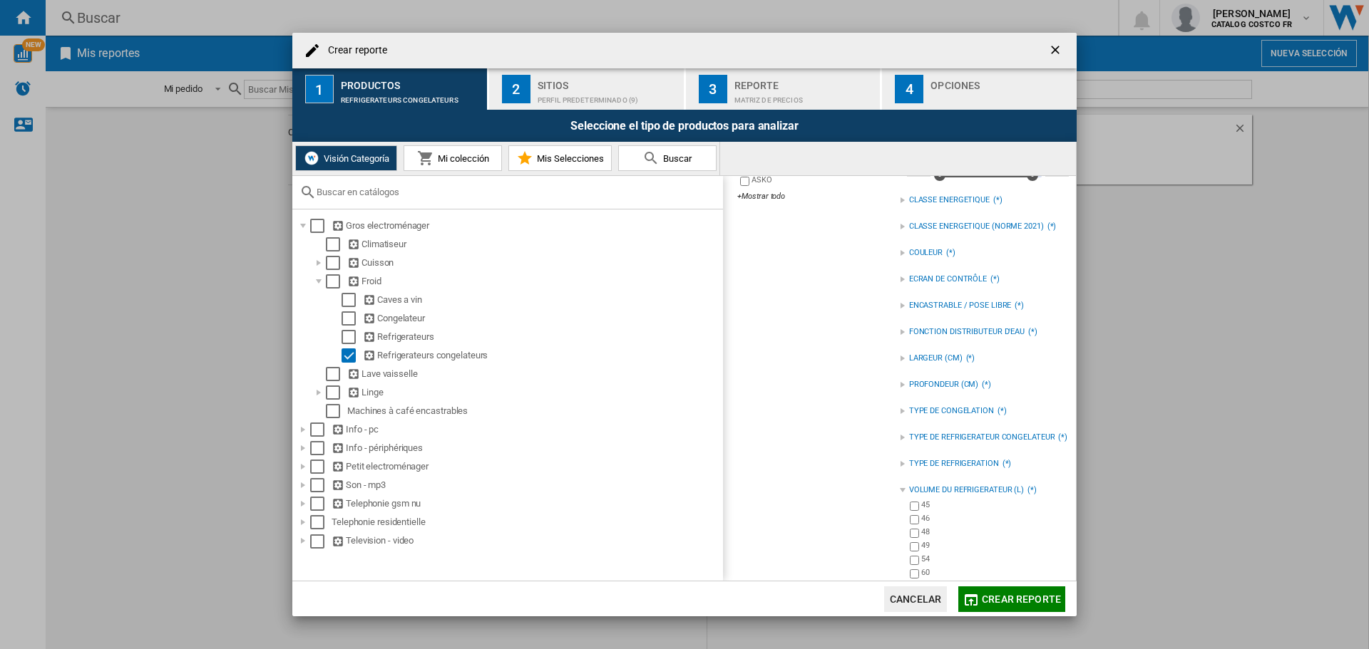
scroll to position [367, 0]
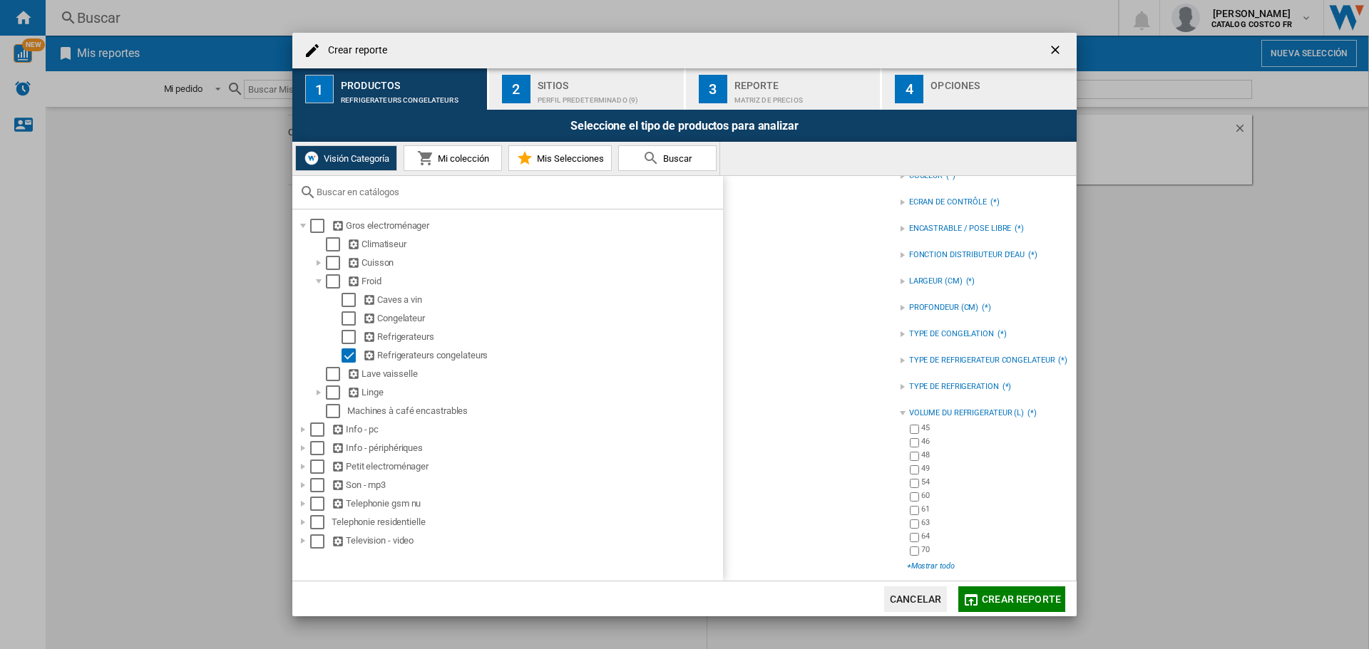
click at [936, 562] on div "+Mostrar todo" at bounding box center [988, 566] width 162 height 11
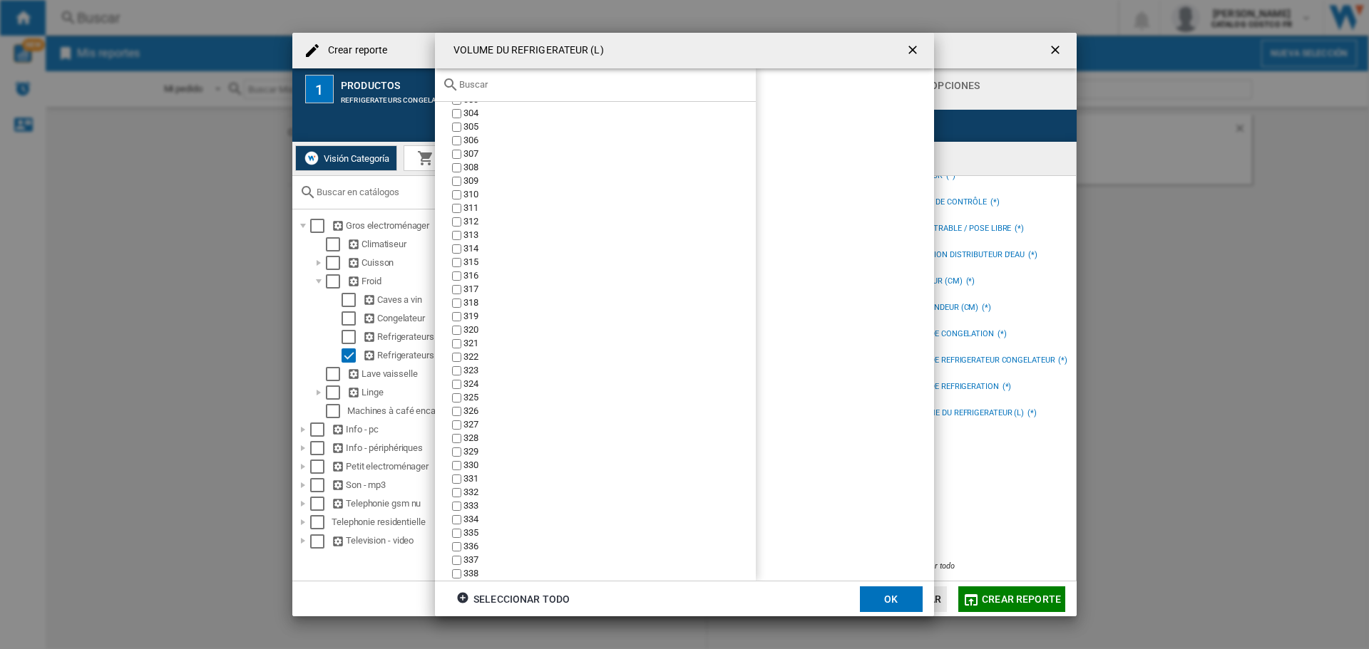
scroll to position [3279, 0]
click at [878, 596] on button "OK" at bounding box center [891, 600] width 63 height 26
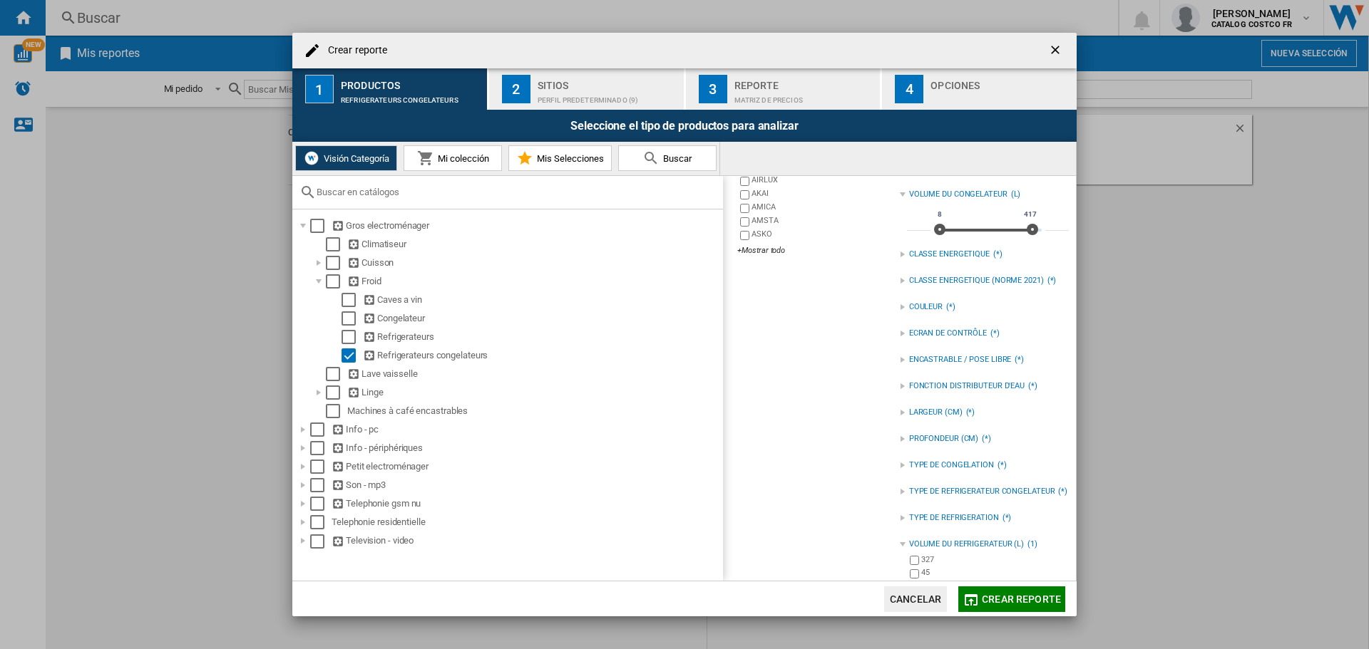
scroll to position [153, 0]
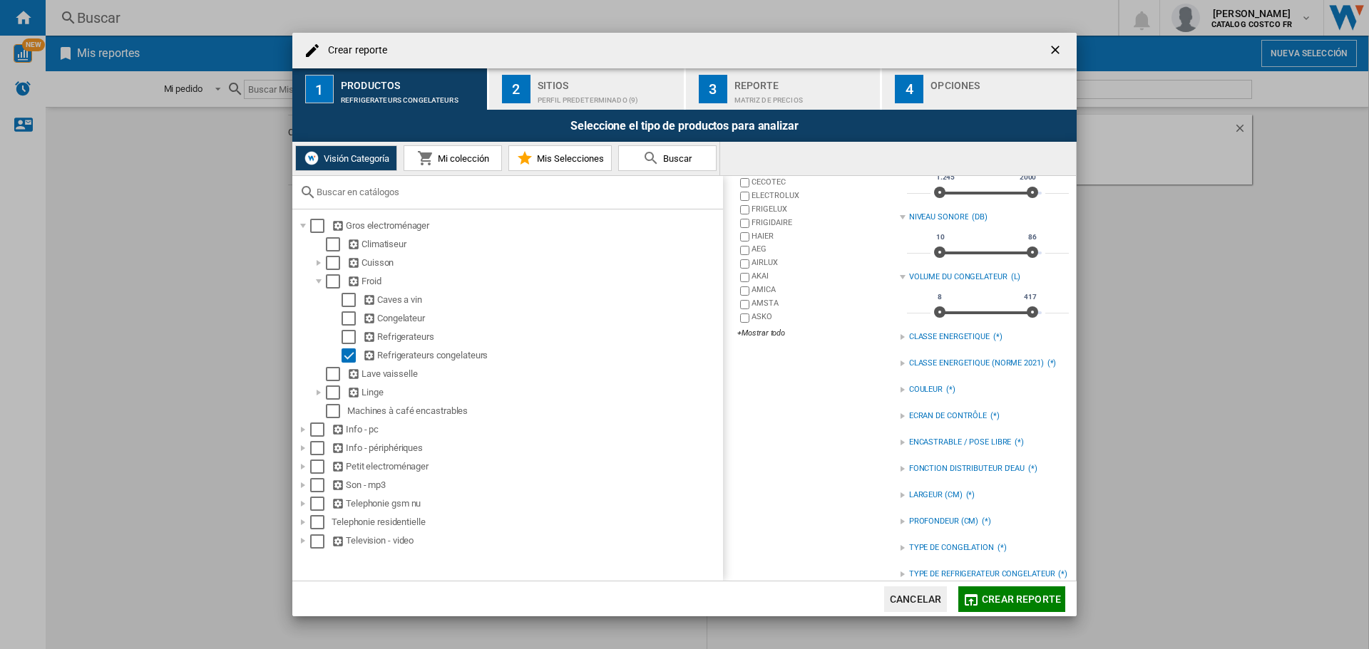
click at [970, 334] on div "CLASSE ENERGETIQUE" at bounding box center [949, 336] width 81 height 11
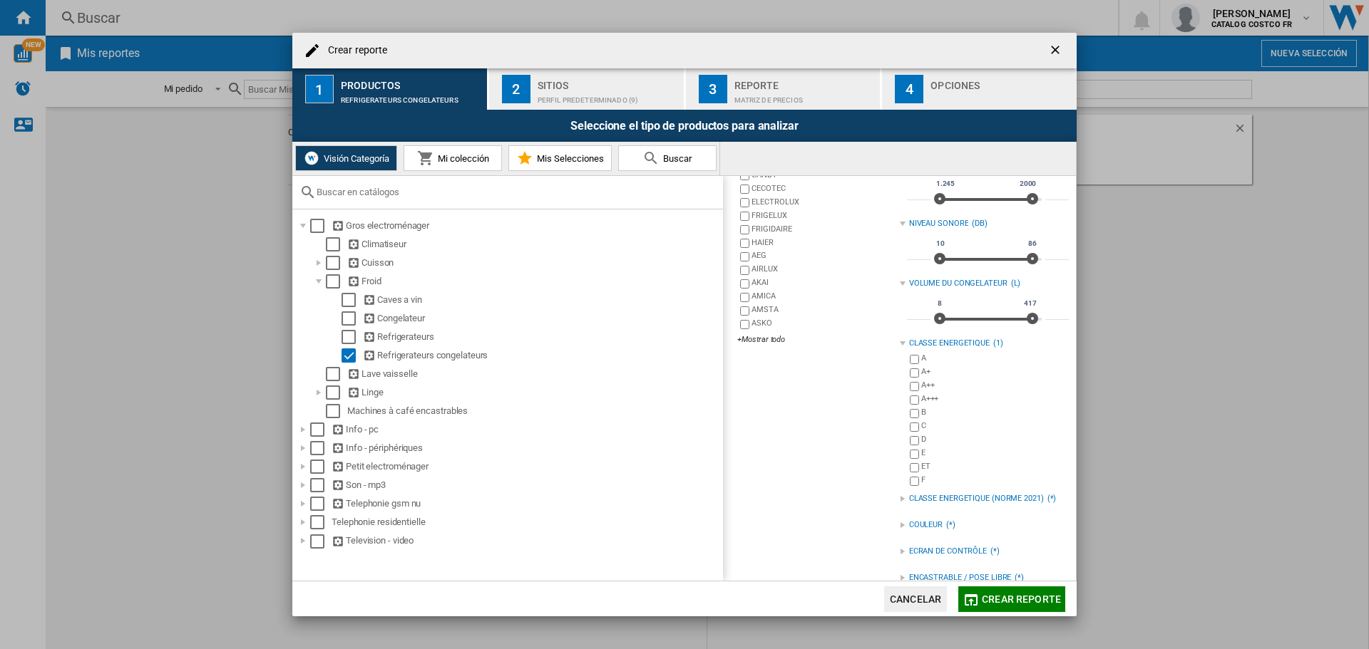
scroll to position [143, 0]
type input "***"
drag, startPoint x: 1025, startPoint y: 318, endPoint x: 974, endPoint y: 314, distance: 51.5
click at [974, 322] on div "8 417 8 116" at bounding box center [988, 323] width 108 height 3
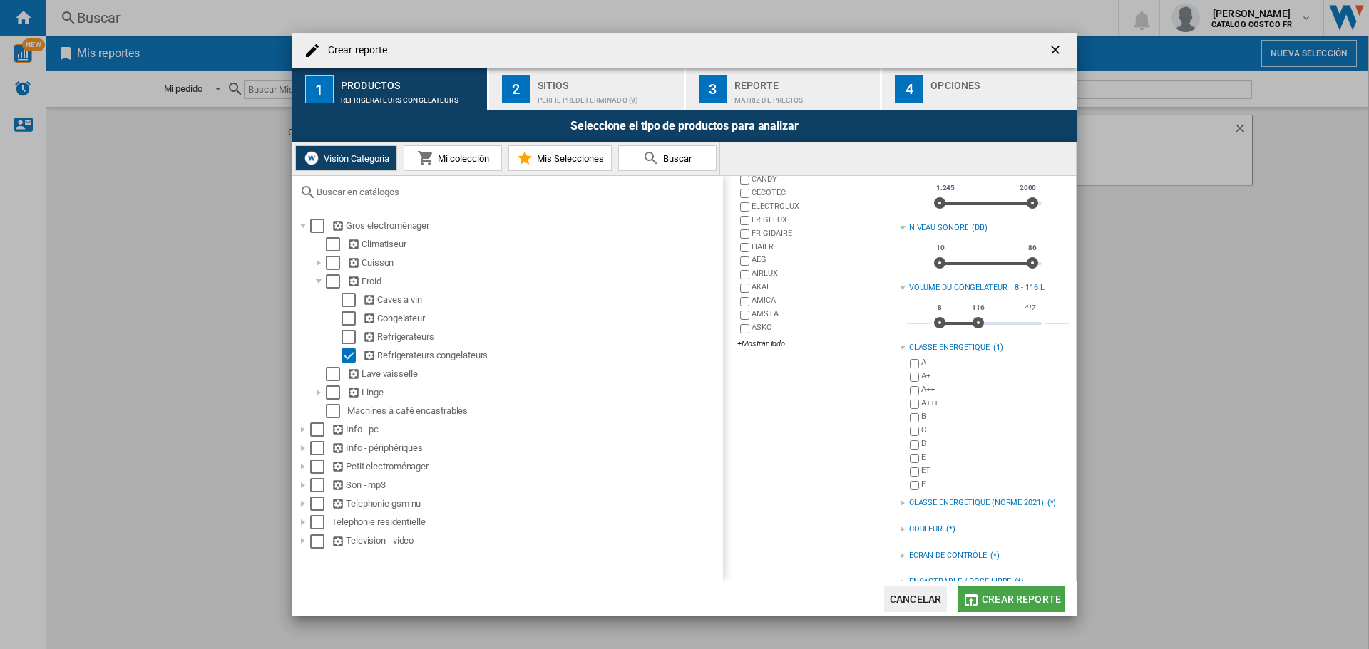
drag, startPoint x: 1042, startPoint y: 592, endPoint x: 1025, endPoint y: 598, distance: 17.6
click at [1025, 598] on span "Crear reporte" at bounding box center [1021, 599] width 79 height 11
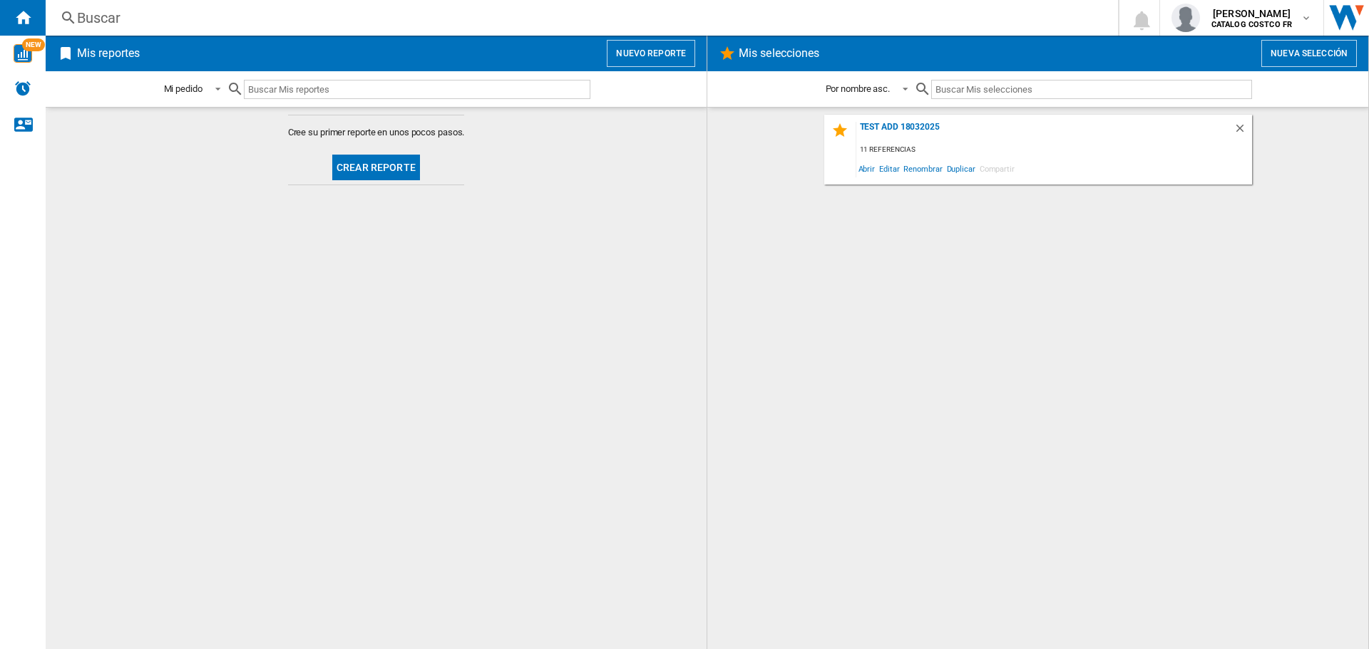
click at [376, 158] on button "Crear reporte" at bounding box center [376, 168] width 88 height 26
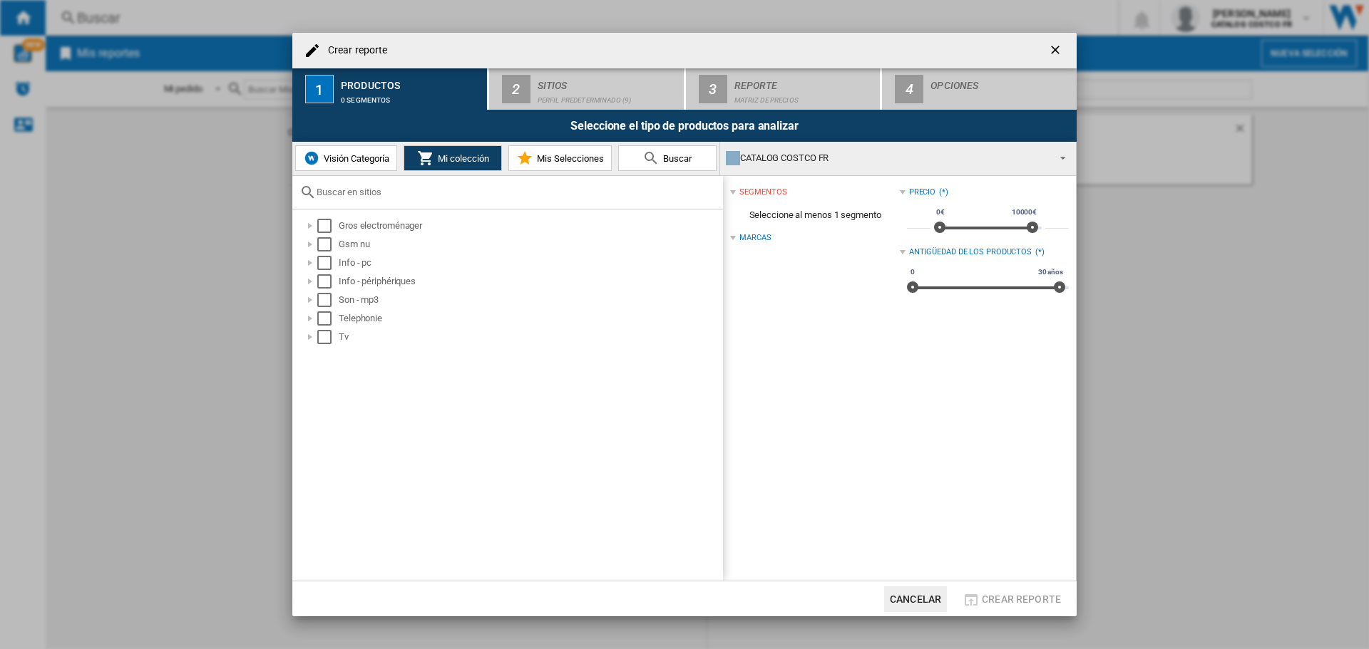
click at [320, 148] on button "Visión Categoría" at bounding box center [346, 158] width 102 height 26
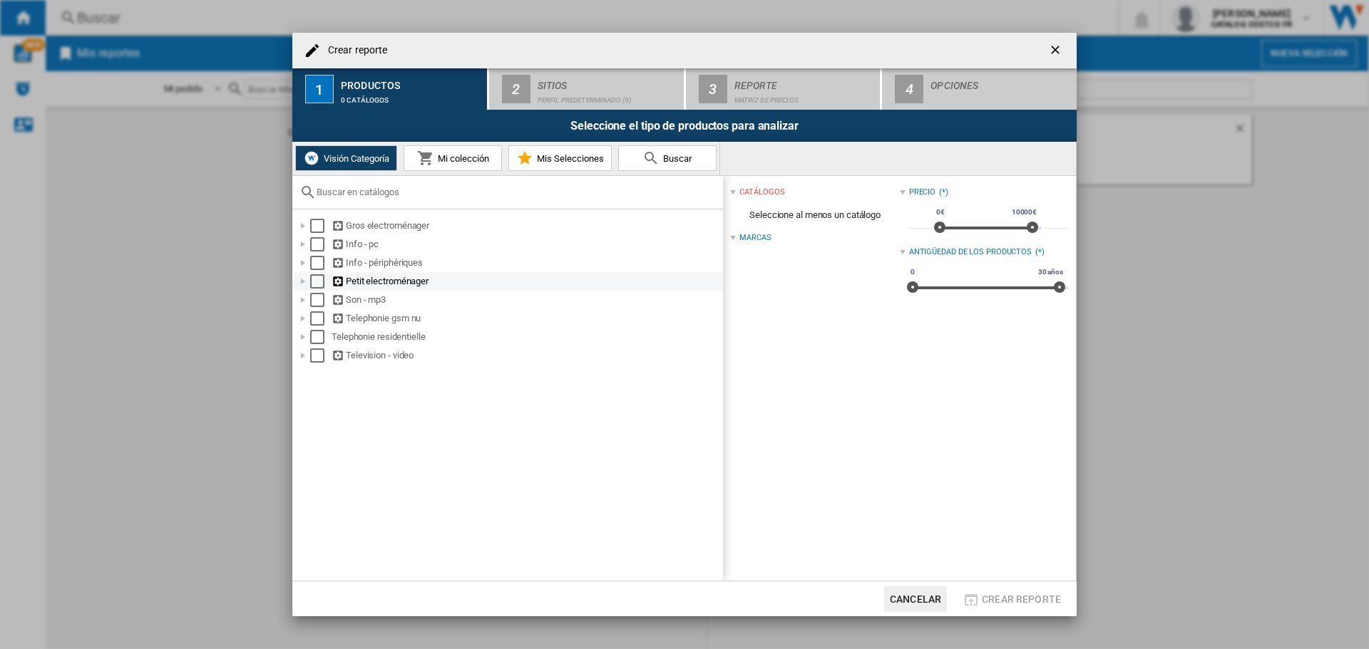
click at [295, 145] on button "Visión Categoría" at bounding box center [346, 158] width 102 height 26
click at [335, 281] on ng-md-icon at bounding box center [338, 282] width 14 height 14
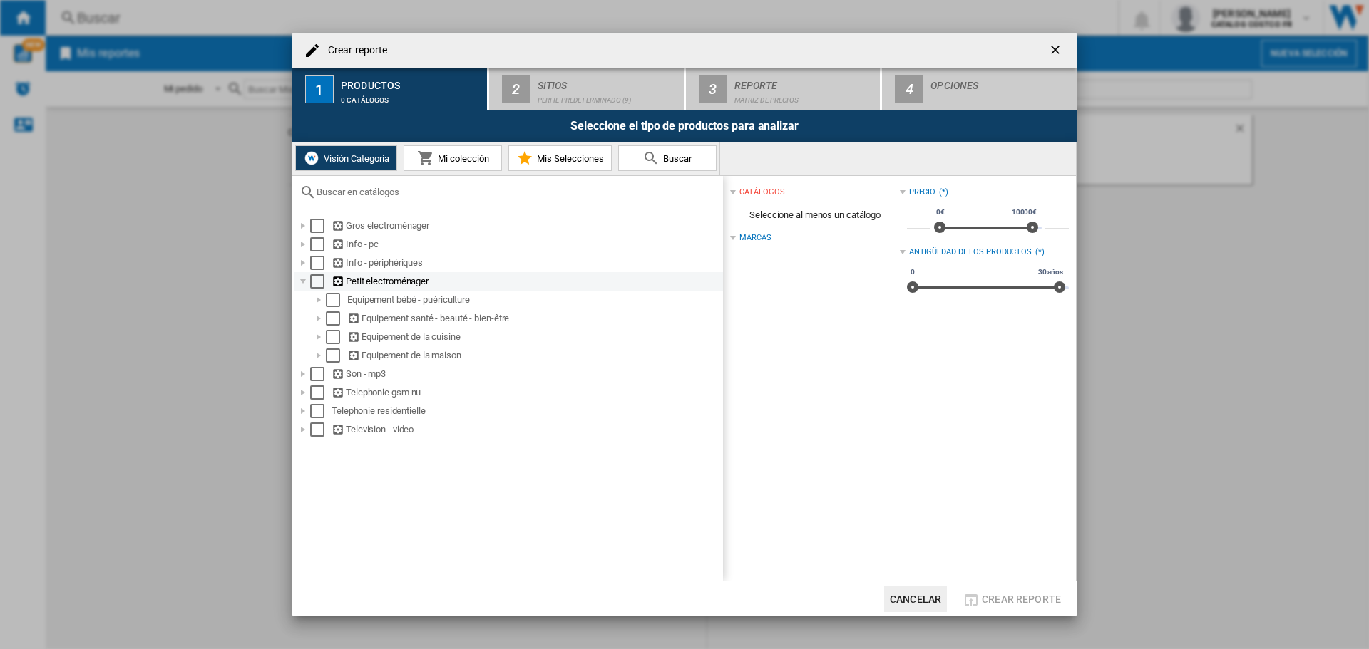
click at [319, 282] on div "Select" at bounding box center [317, 281] width 14 height 14
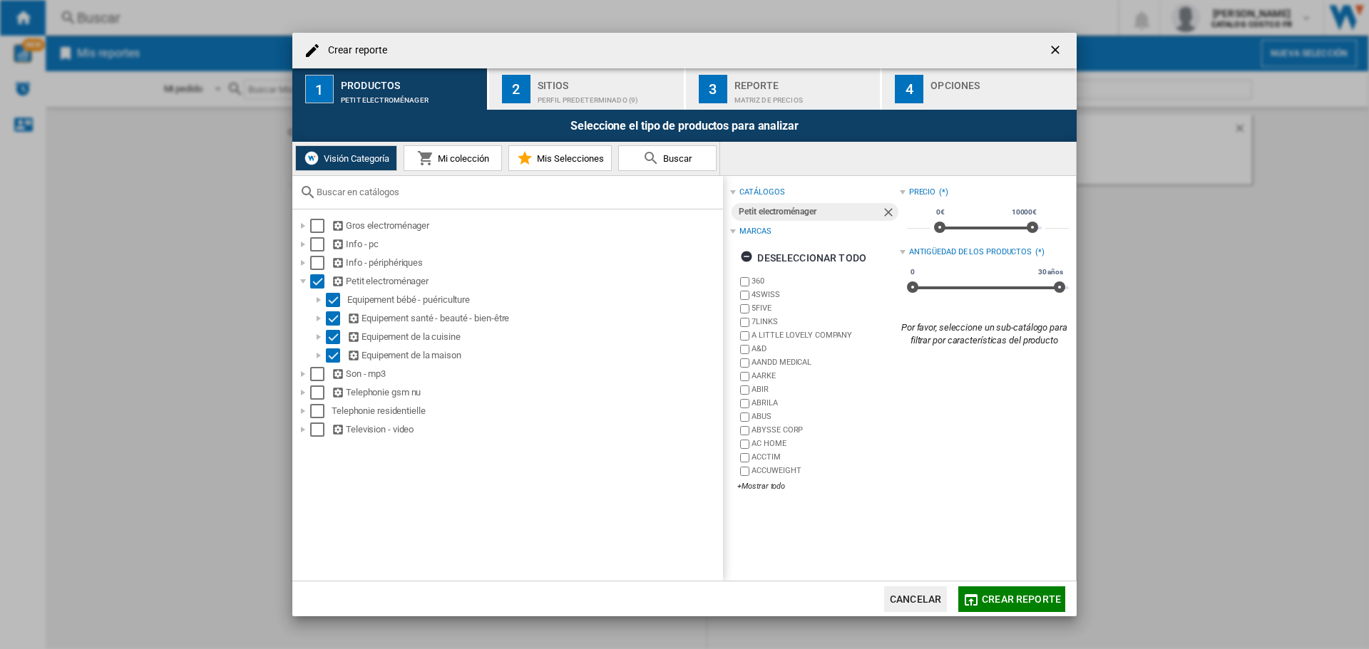
click at [326, 157] on span "Visión Categoría" at bounding box center [354, 158] width 69 height 11
click at [364, 227] on div "Gros electroménager" at bounding box center [525, 226] width 389 height 14
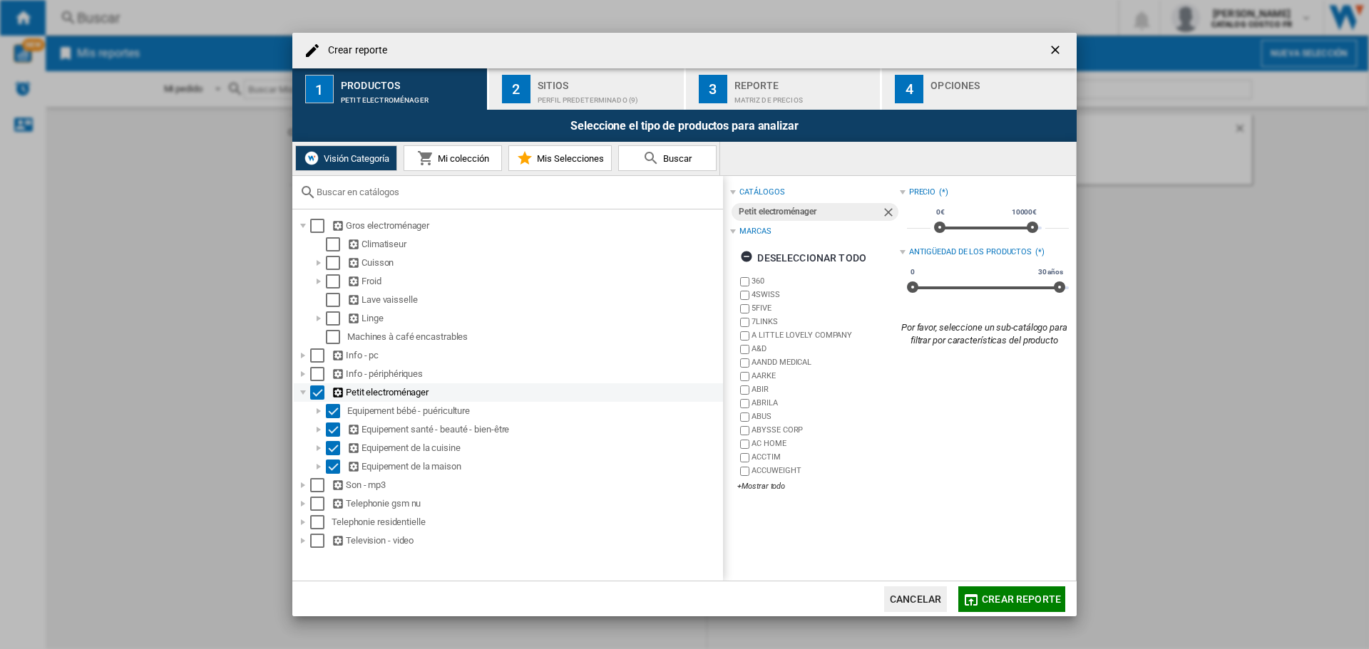
click at [317, 391] on div "Select" at bounding box center [317, 393] width 14 height 14
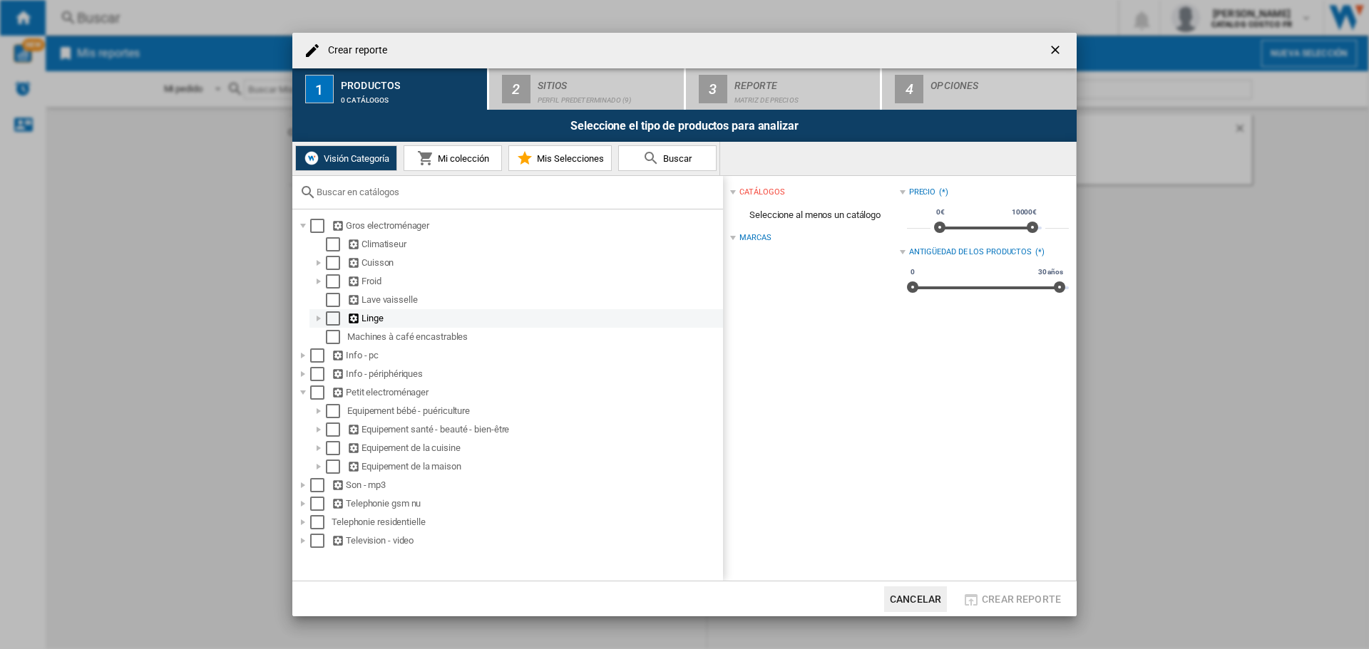
click at [366, 320] on div "Linge" at bounding box center [534, 319] width 374 height 14
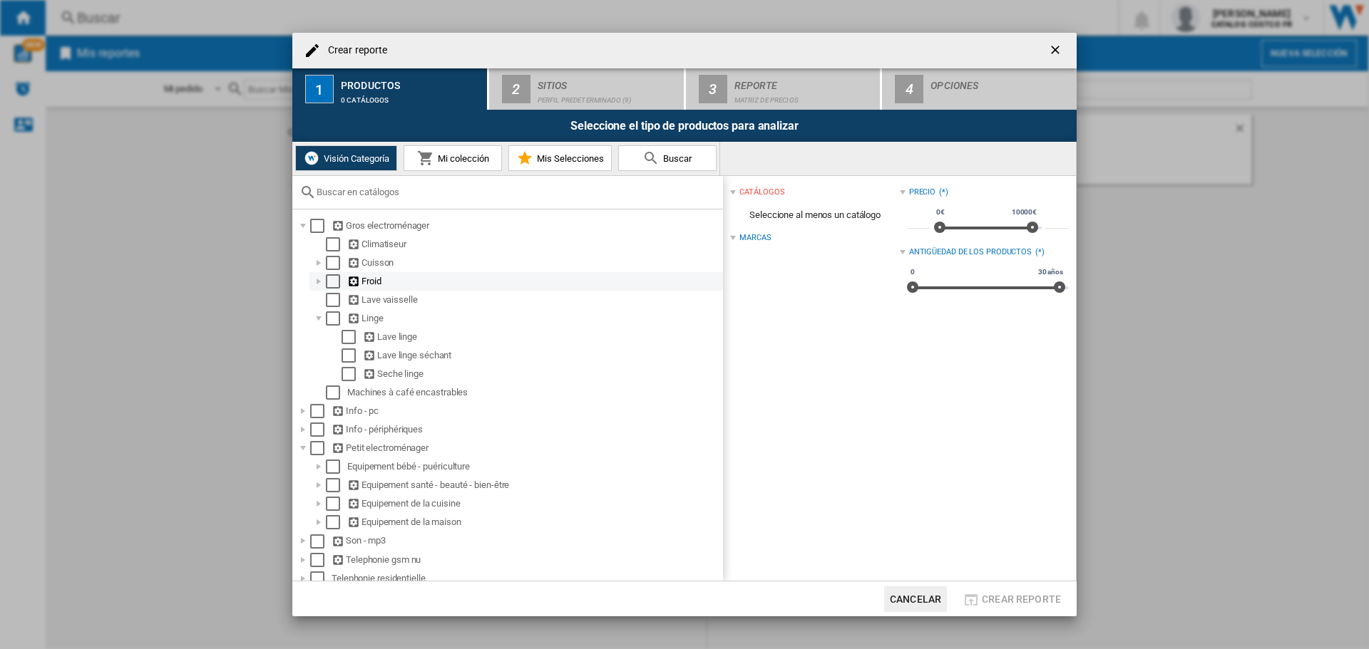
click at [333, 279] on div "Select" at bounding box center [333, 281] width 14 height 14
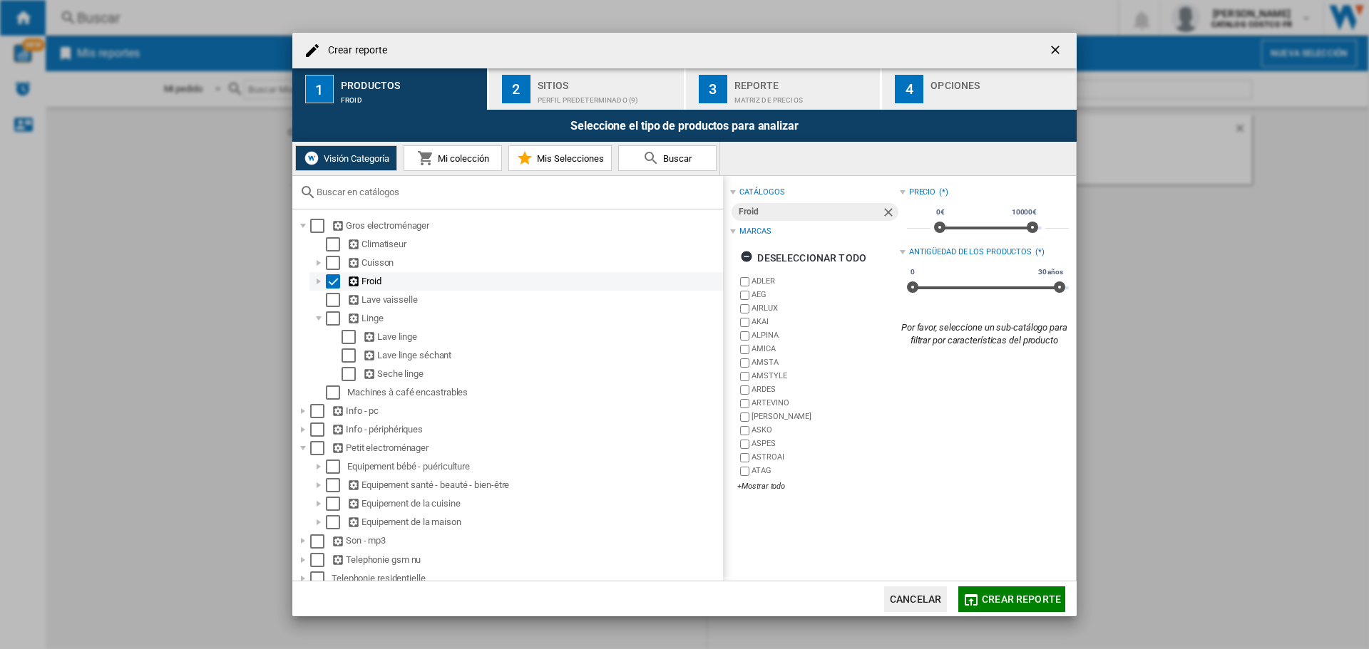
click at [364, 284] on div "Froid" at bounding box center [534, 281] width 374 height 14
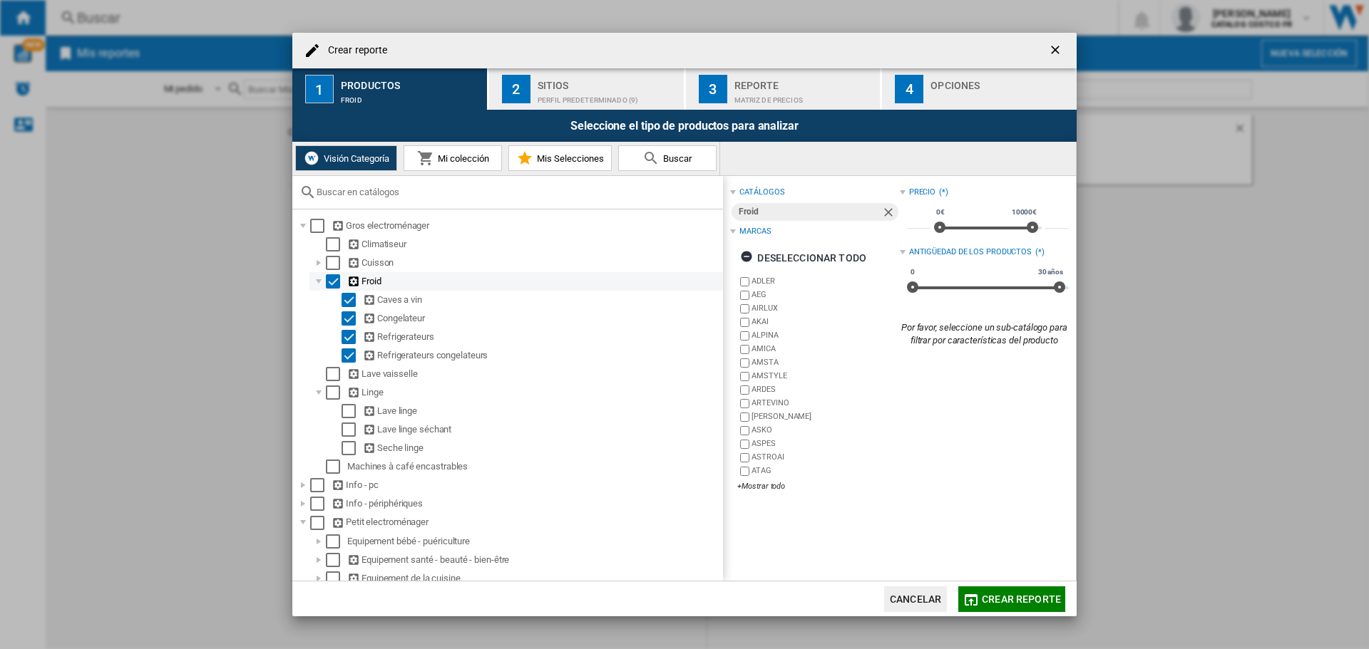
click at [341, 284] on md-checkbox "Select" at bounding box center [336, 281] width 21 height 14
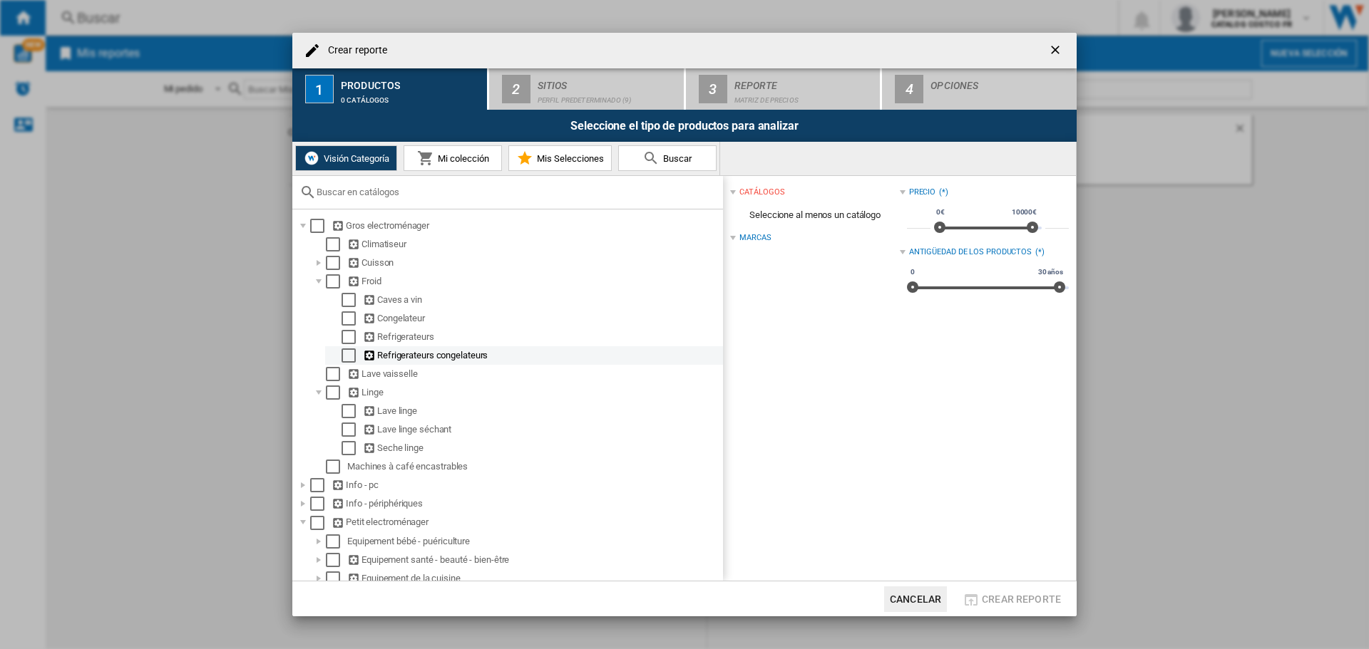
click at [411, 354] on div "Refrigerateurs congelateurs" at bounding box center [542, 356] width 358 height 14
click at [356, 361] on md-checkbox "Select" at bounding box center [351, 356] width 21 height 14
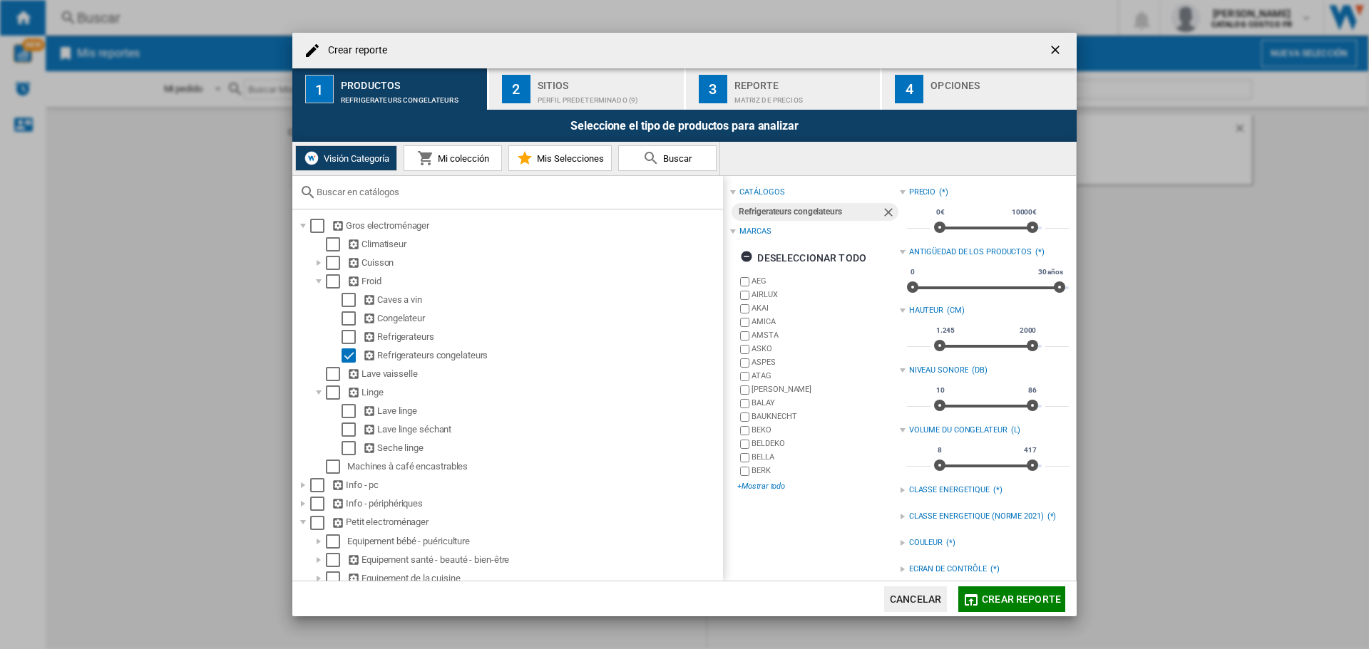
click at [778, 486] on div "+Mostrar todo" at bounding box center [818, 486] width 162 height 11
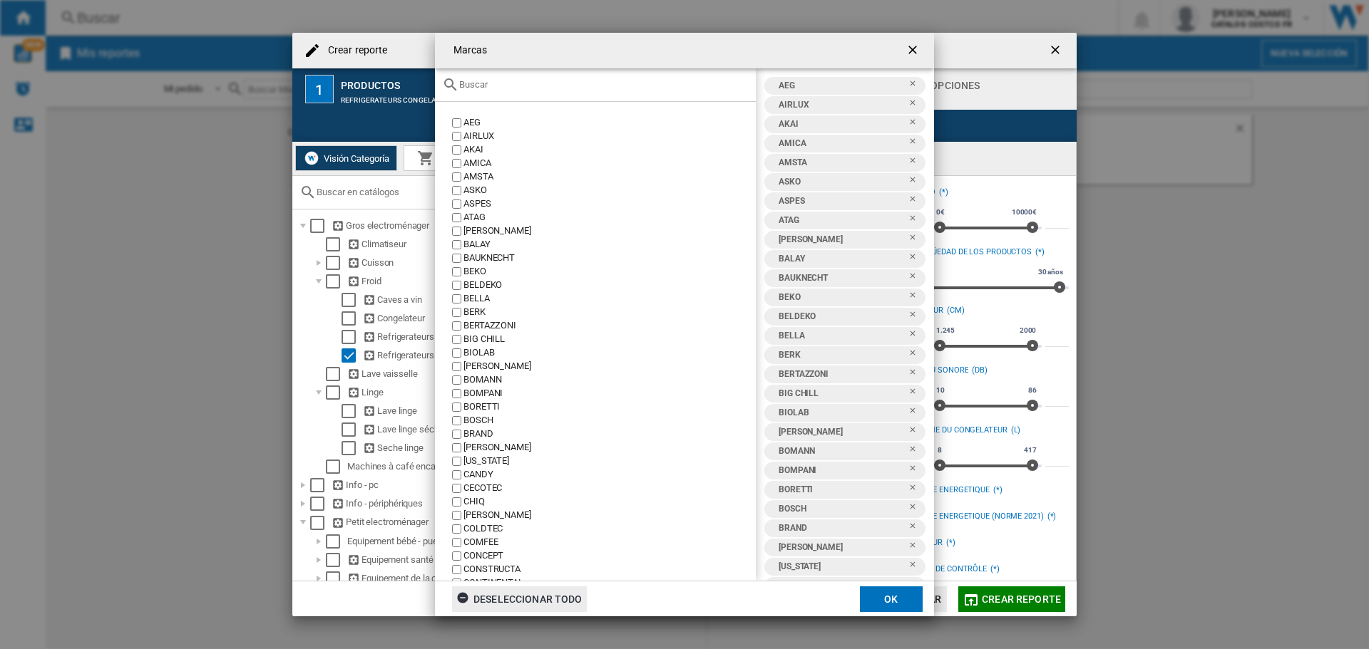
click at [559, 601] on div "Deseleccionar todo" at bounding box center [519, 600] width 126 height 26
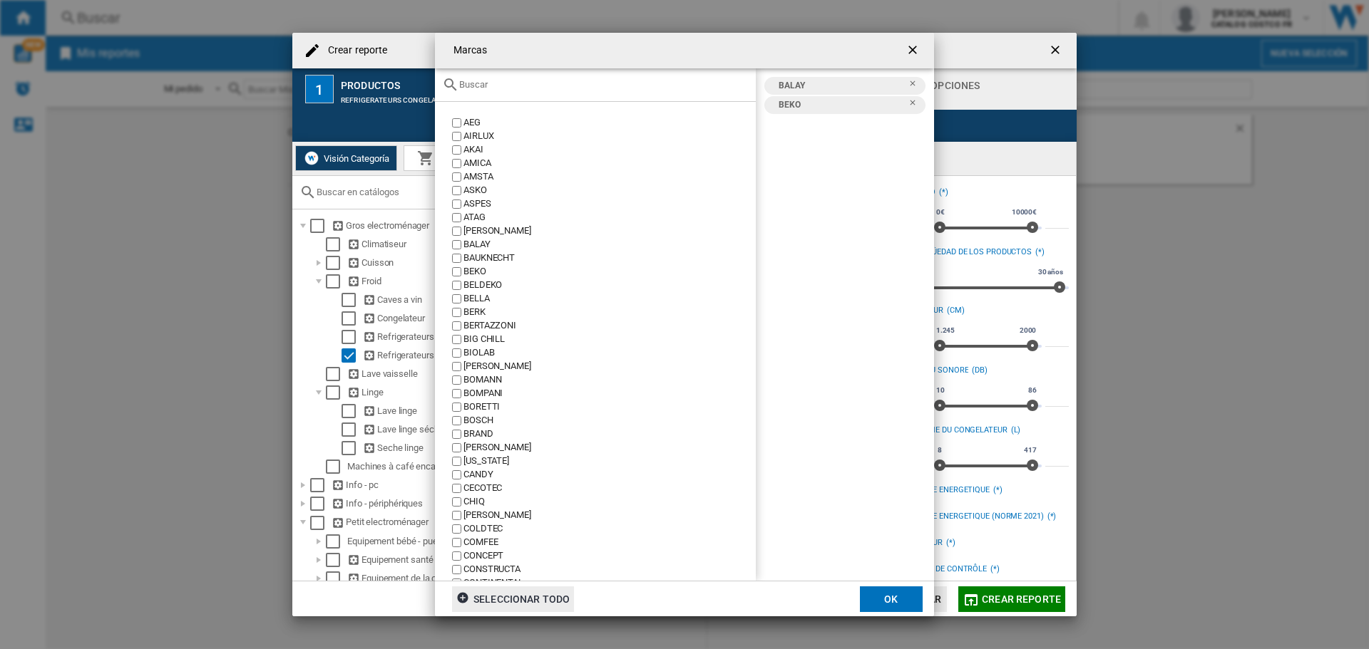
scroll to position [214, 0]
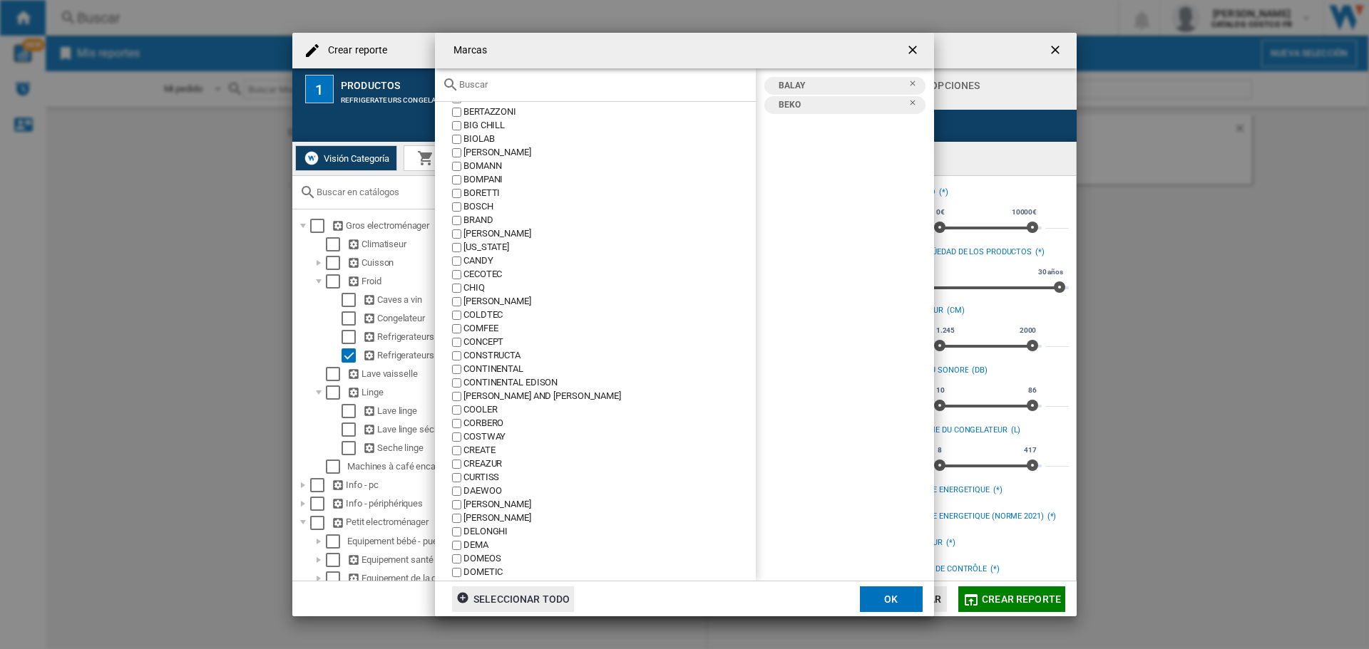
click at [471, 262] on div "CANDY" at bounding box center [609, 261] width 292 height 14
click at [489, 272] on div "CECOTEC" at bounding box center [609, 275] width 292 height 14
click at [492, 369] on div "CONTINENTAL" at bounding box center [609, 370] width 292 height 14
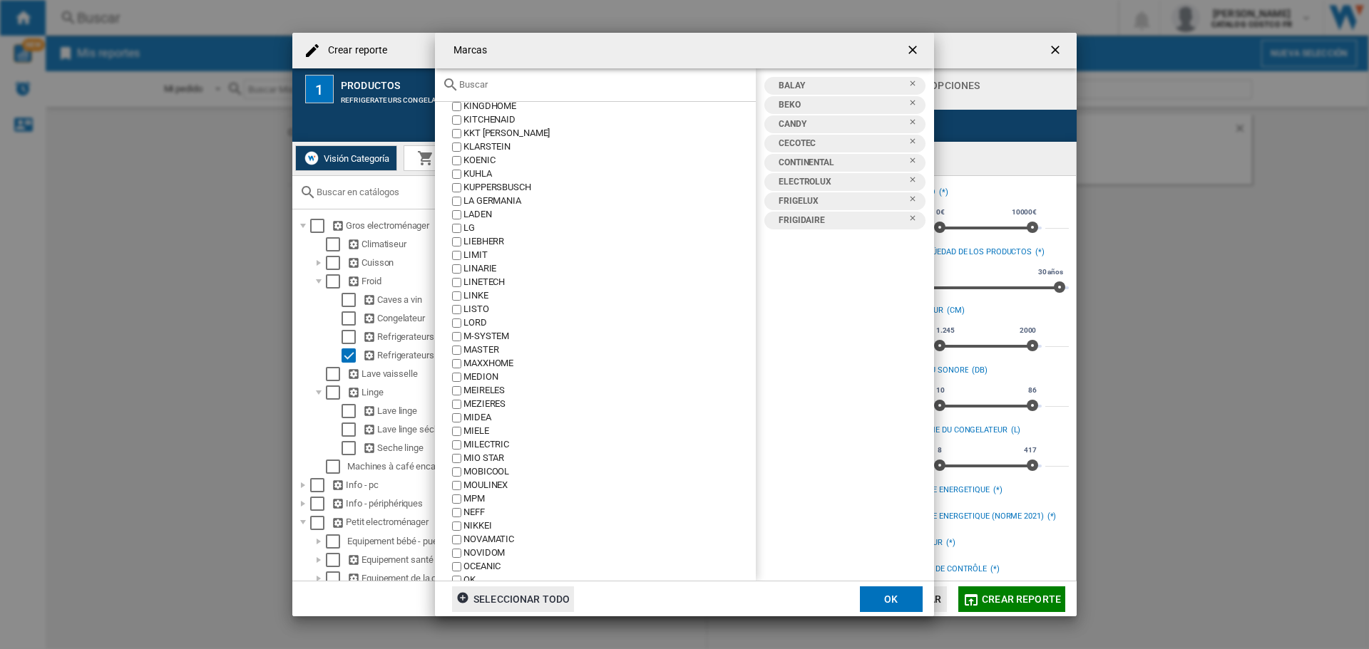
scroll to position [1782, 0]
click at [898, 598] on button "OK" at bounding box center [891, 600] width 63 height 26
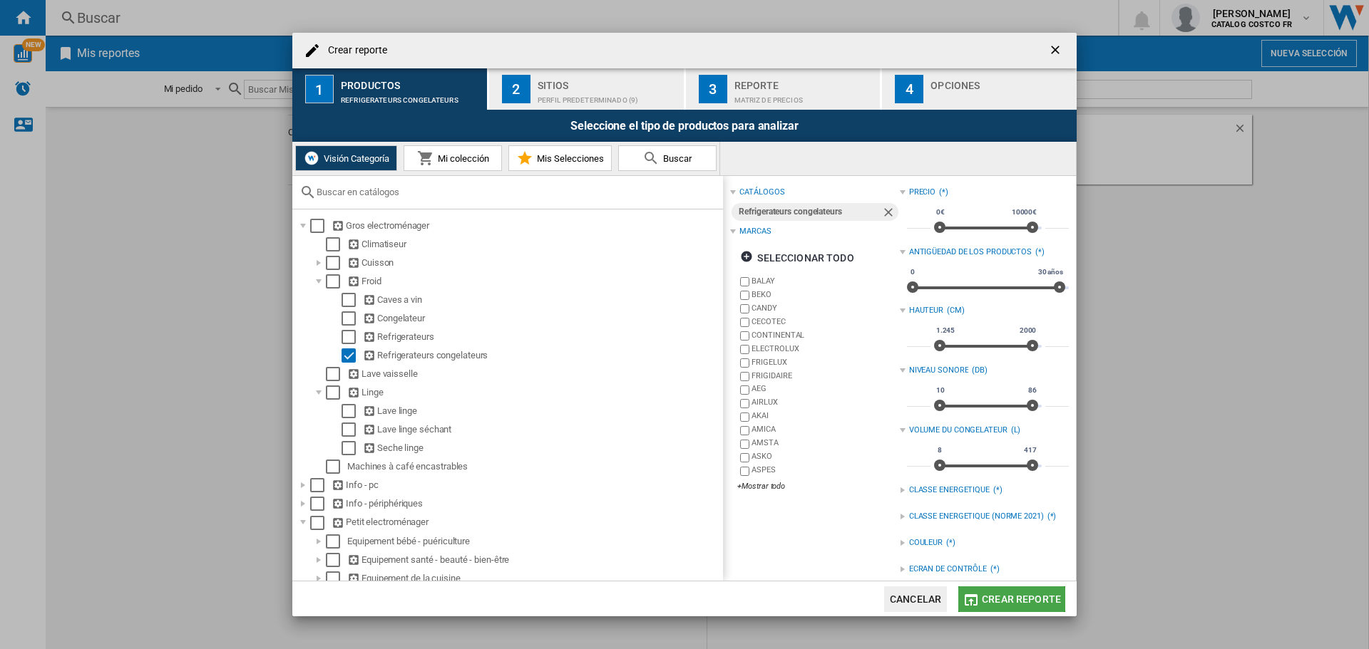
click at [1017, 591] on button "Crear reporte" at bounding box center [1011, 600] width 107 height 26
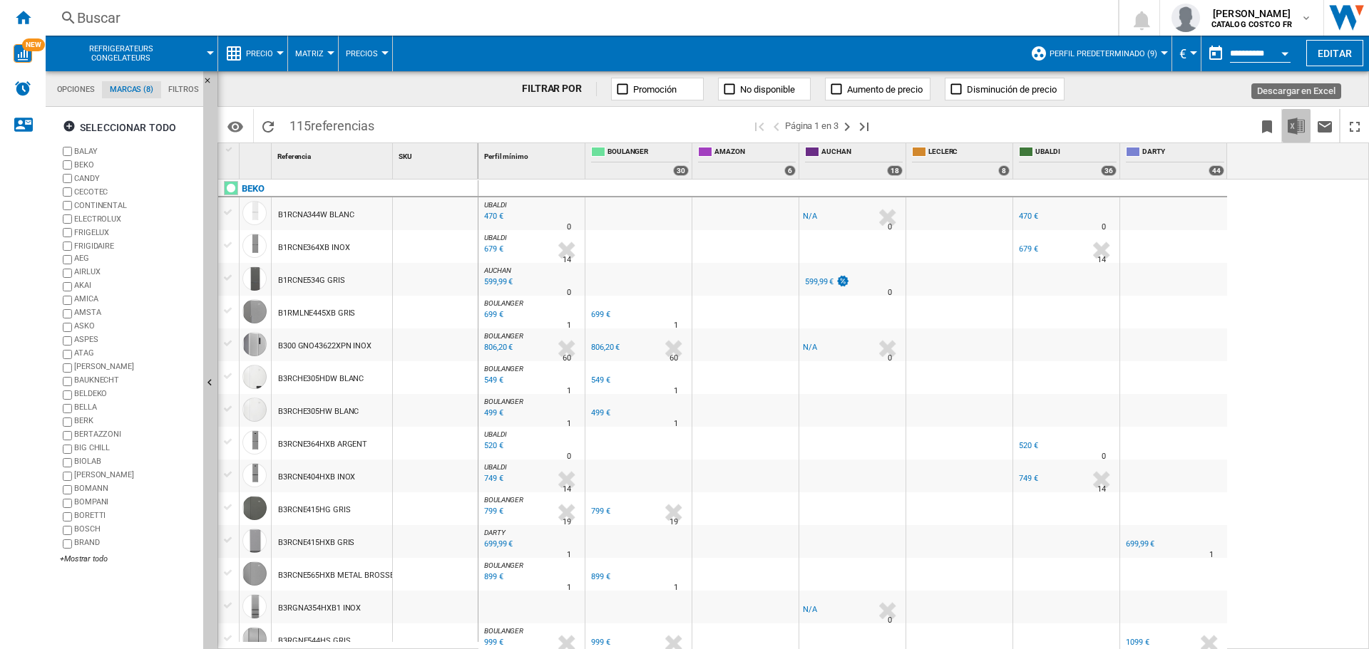
click at [1292, 130] on img "Descargar en Excel" at bounding box center [1295, 126] width 17 height 17
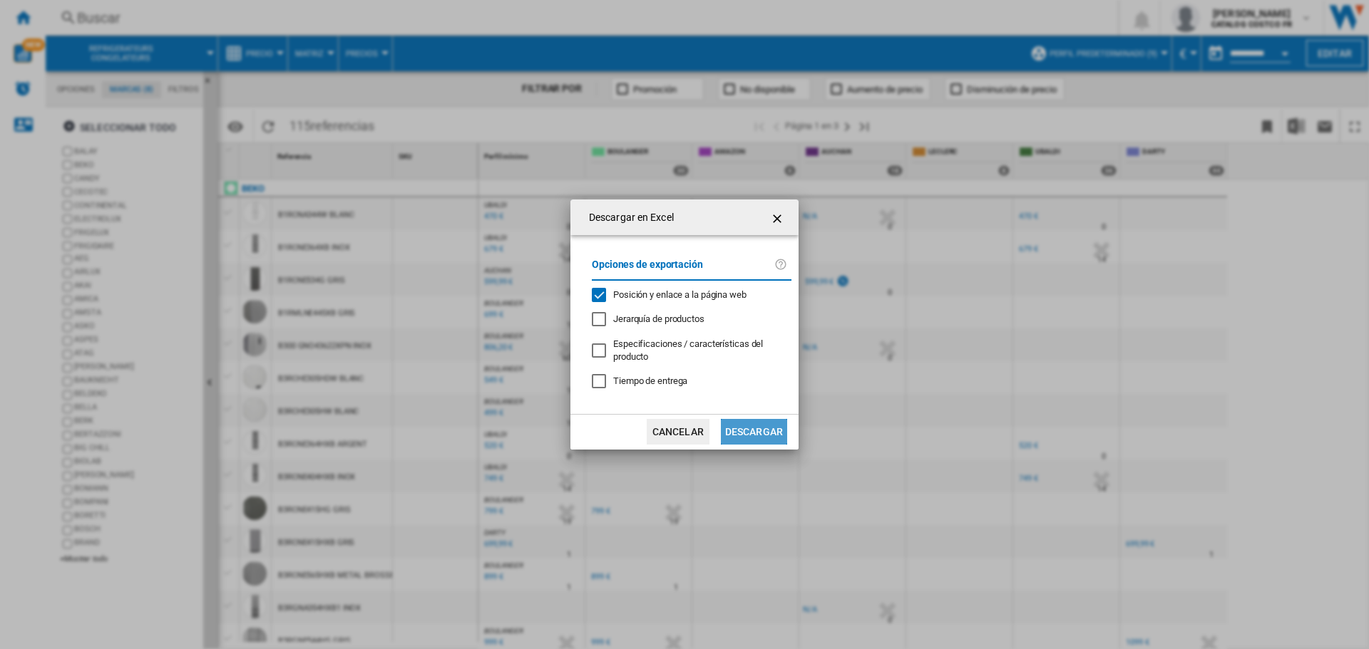
click at [773, 421] on button "Descargar" at bounding box center [754, 432] width 66 height 26
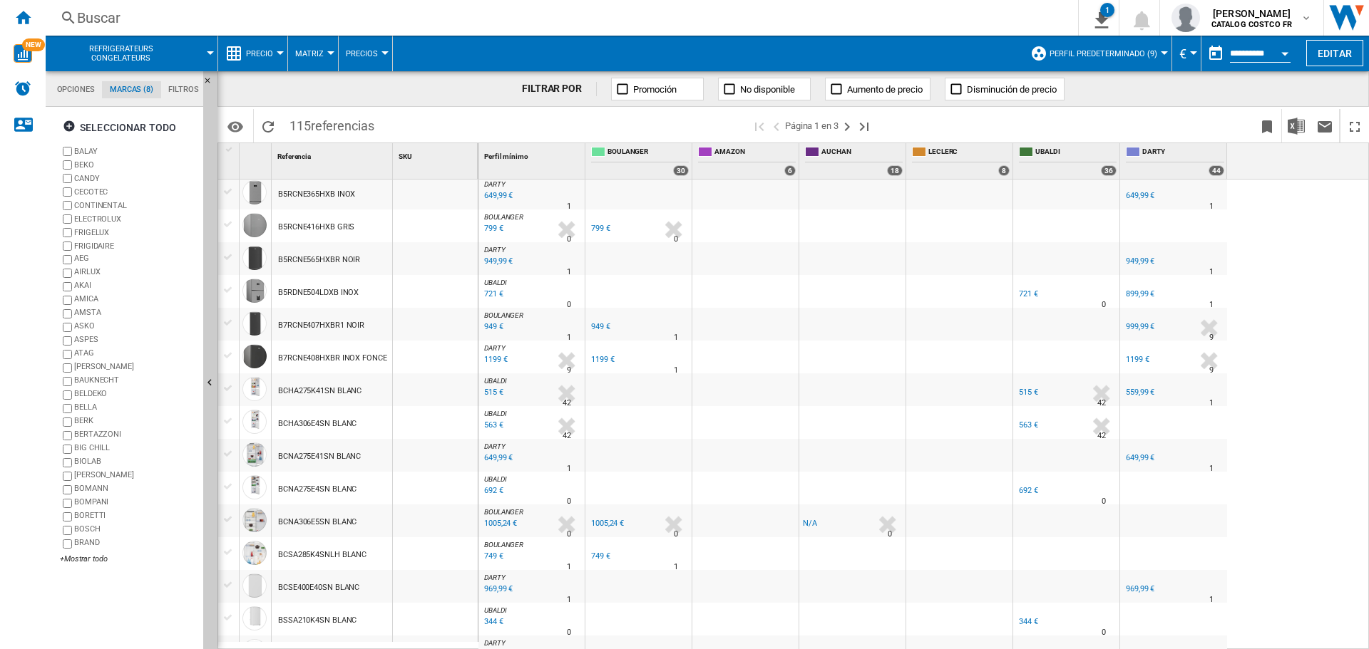
scroll to position [403, 0]
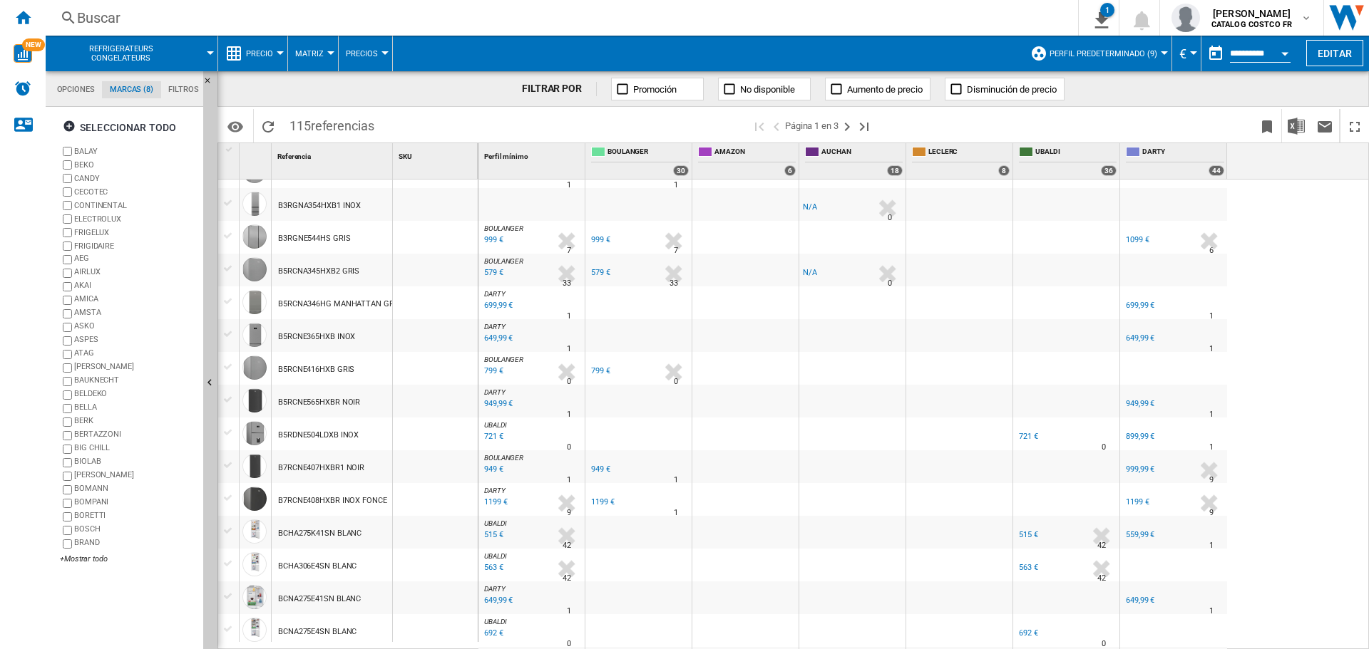
click at [1140, 432] on div "899,99 €" at bounding box center [1140, 436] width 29 height 9
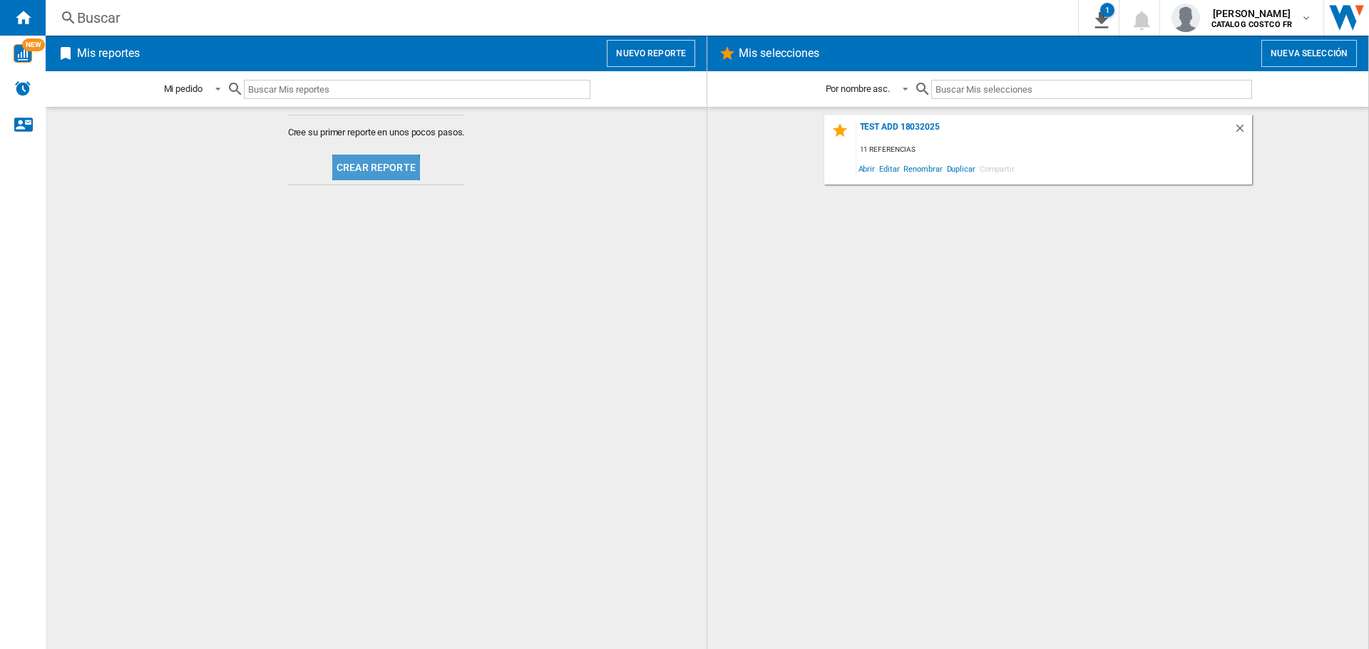
click at [355, 170] on button "Crear reporte" at bounding box center [376, 168] width 88 height 26
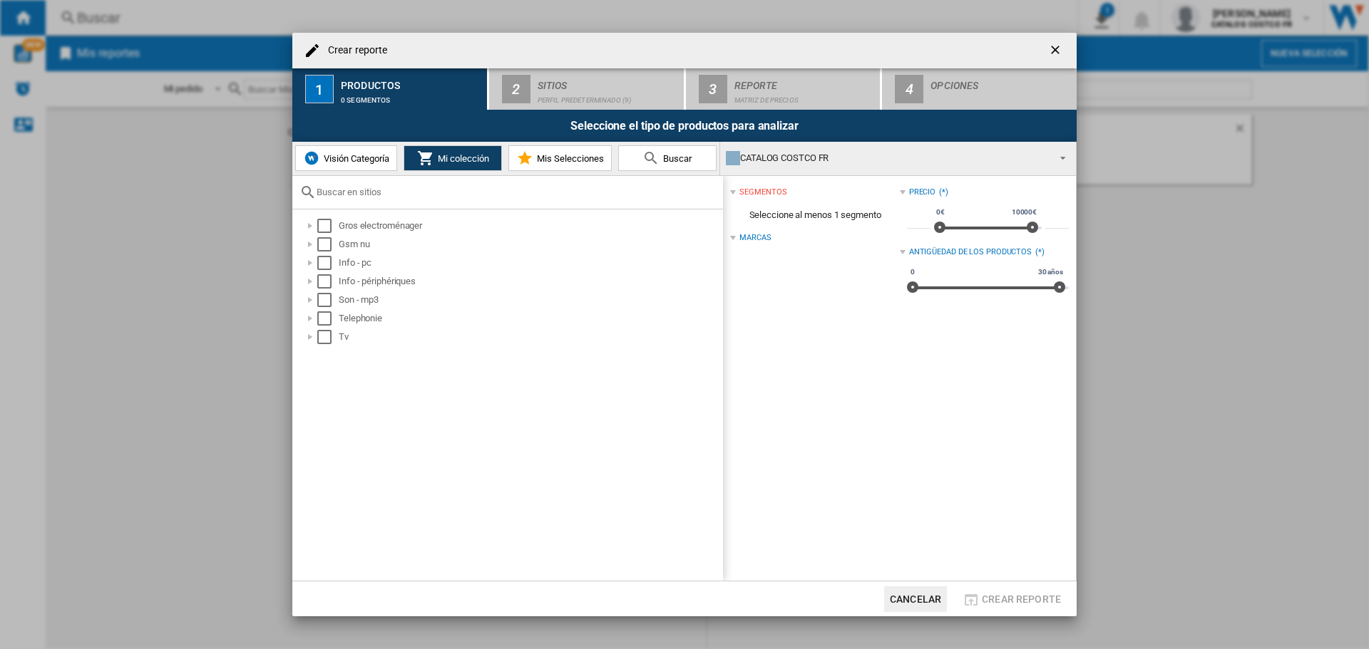
click at [326, 155] on span "Visión Categoría" at bounding box center [354, 158] width 69 height 11
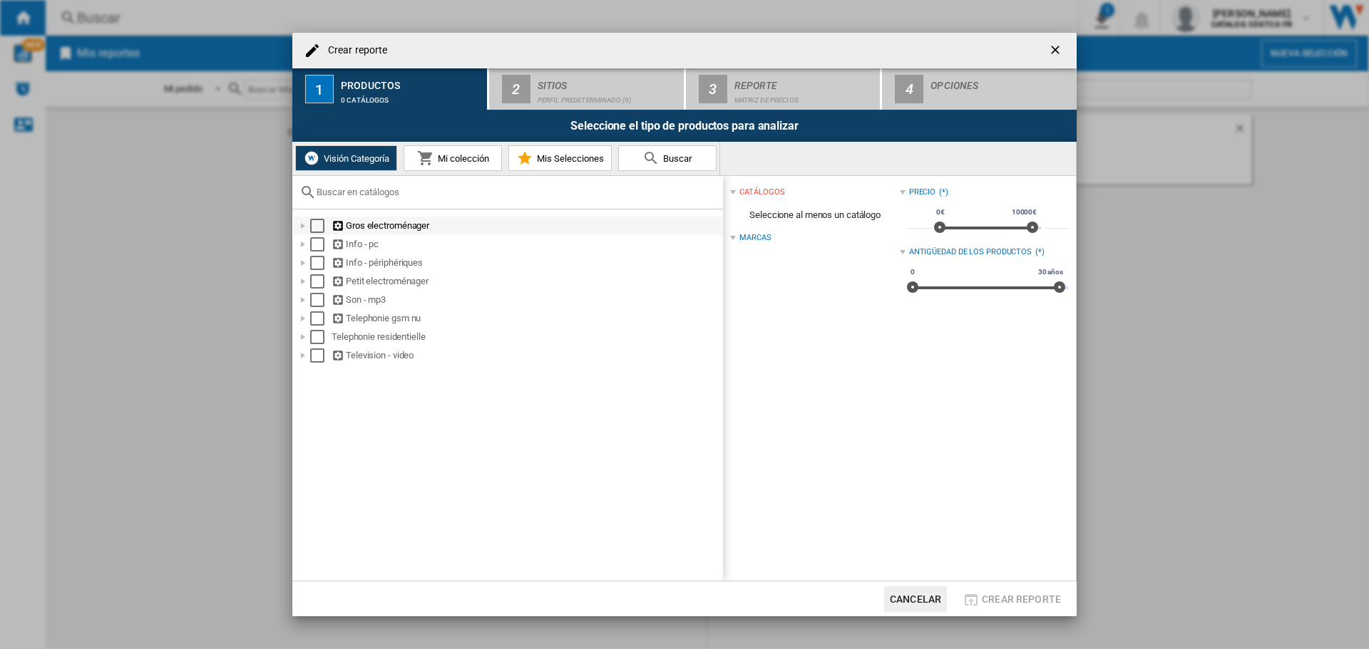
click at [371, 222] on div "Gros electroménager" at bounding box center [525, 226] width 389 height 14
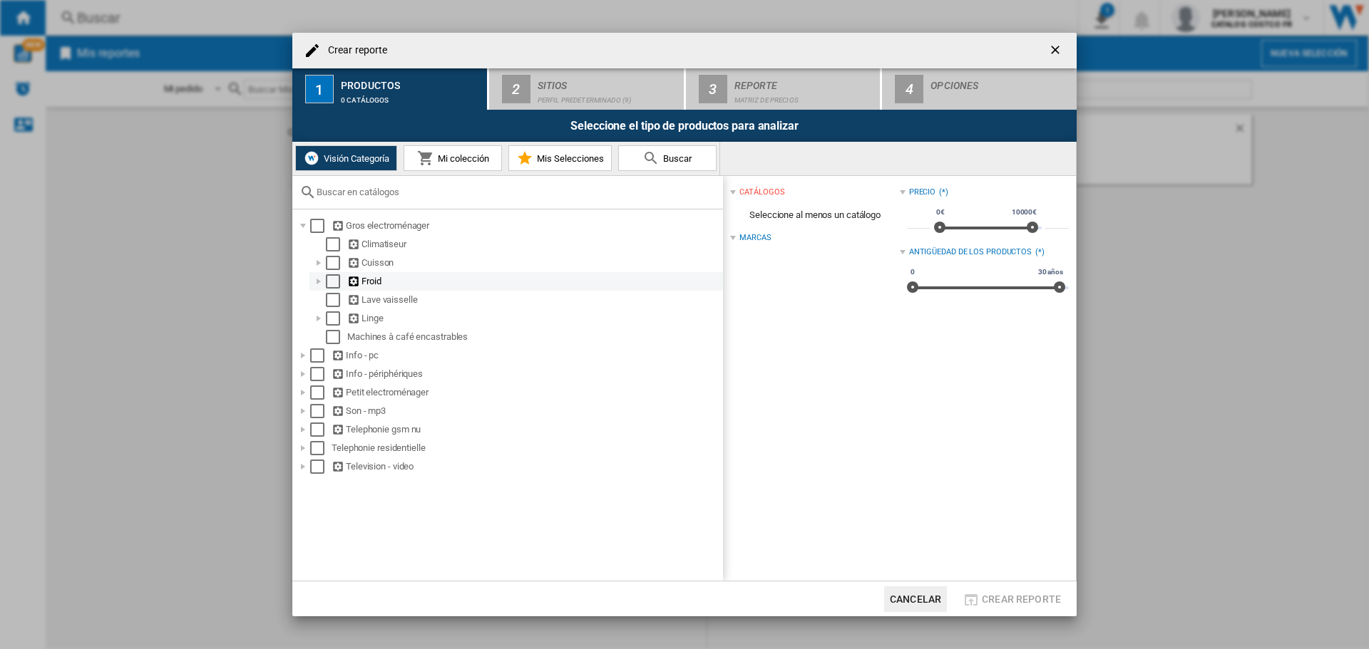
click at [366, 274] on div "Froid" at bounding box center [534, 281] width 374 height 14
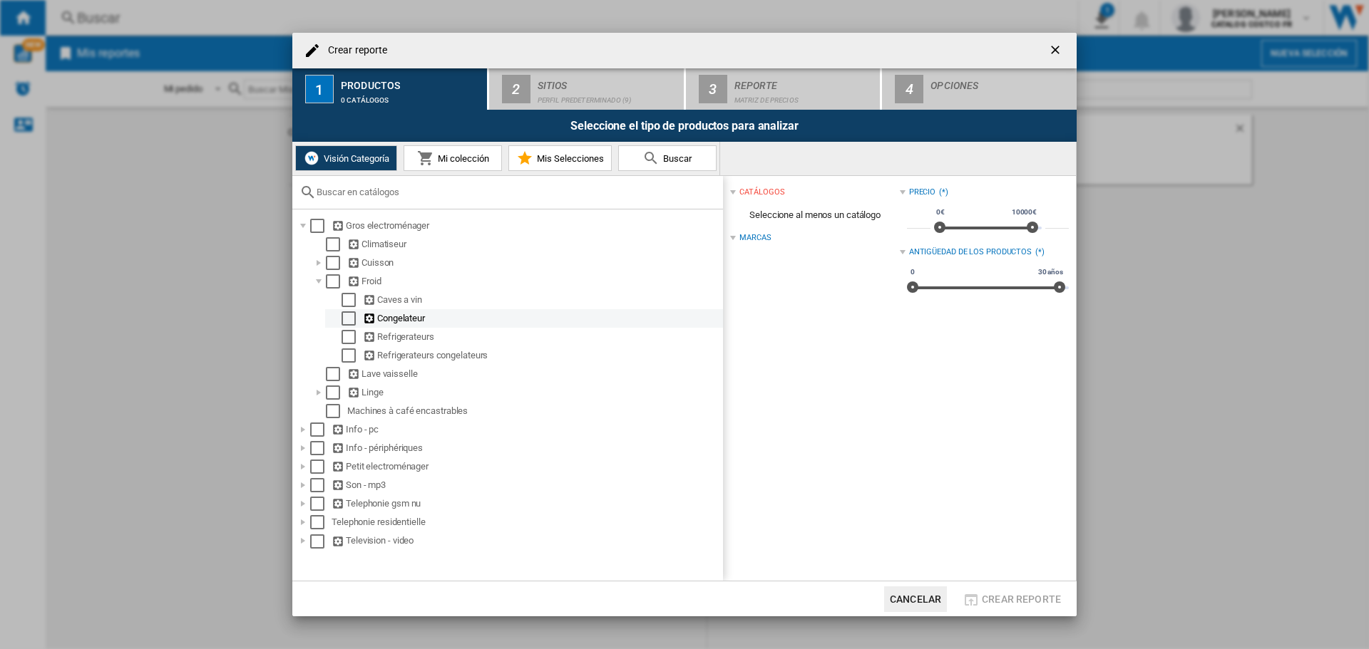
click at [343, 319] on div "Select" at bounding box center [348, 319] width 14 height 14
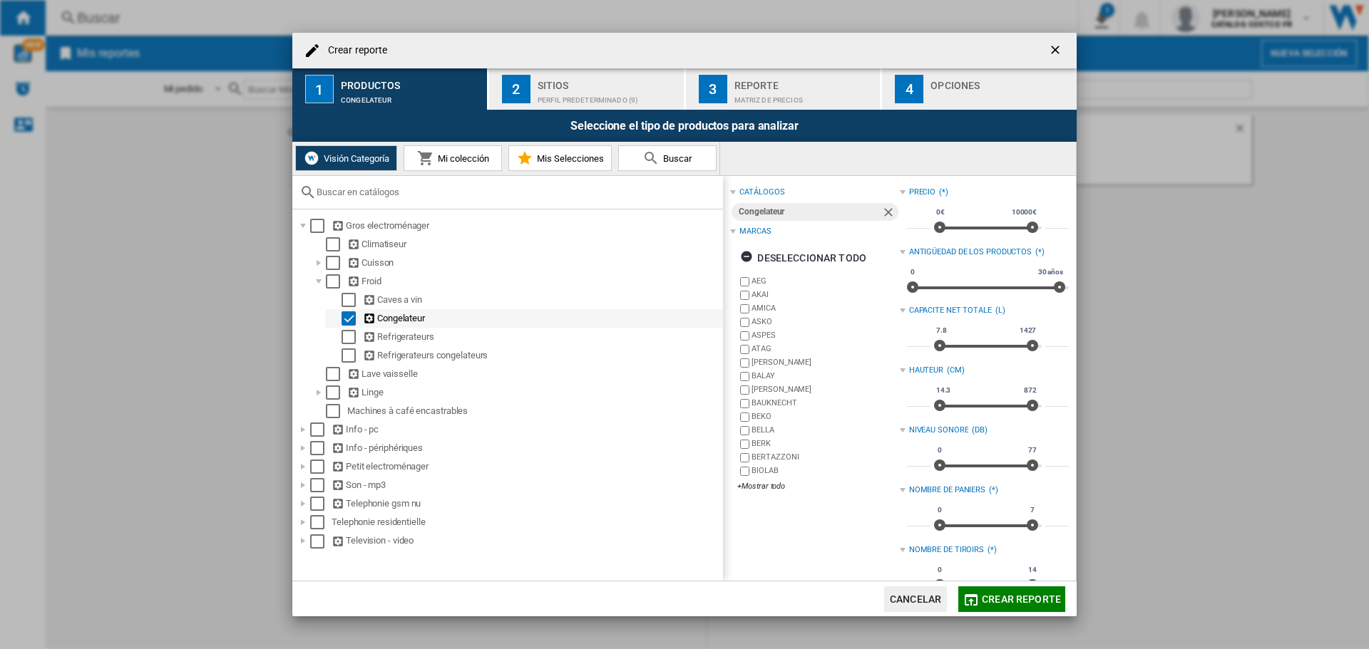
click at [342, 319] on div "Select" at bounding box center [348, 319] width 14 height 14
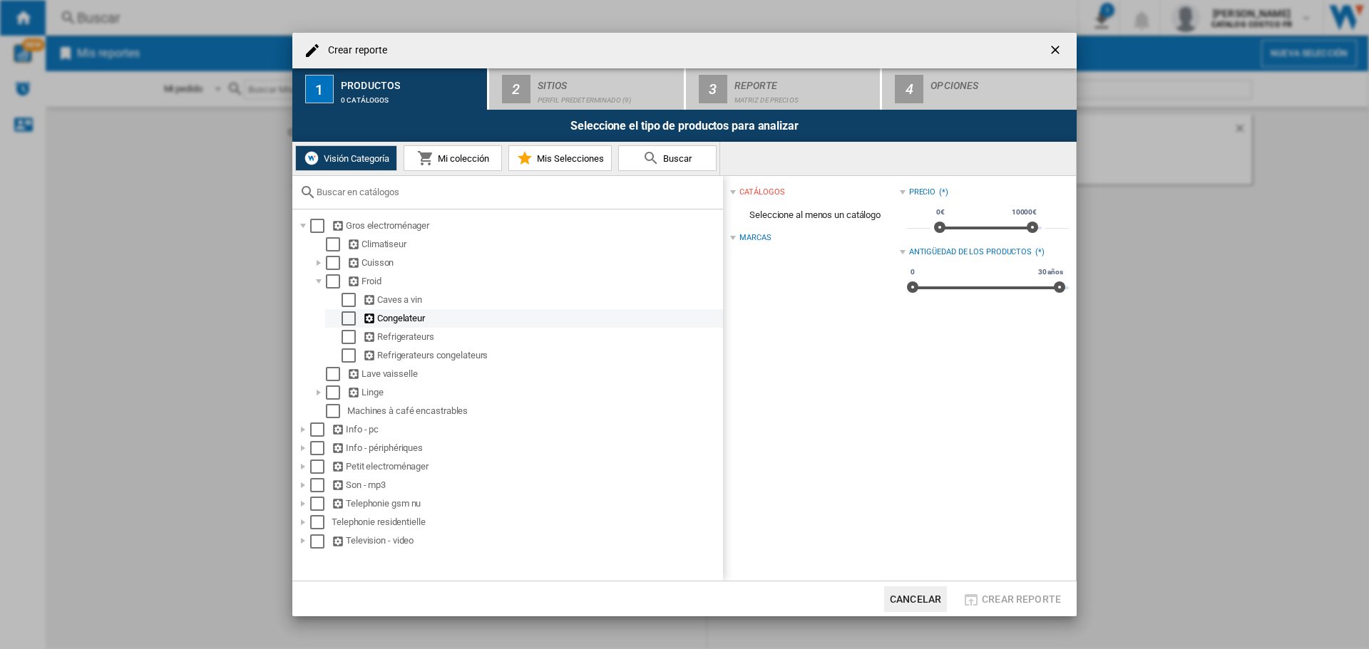
click at [369, 319] on ng-md-icon "Crear reporte ..." at bounding box center [370, 319] width 14 height 14
click at [384, 317] on div "Congelateur" at bounding box center [542, 319] width 358 height 14
click at [383, 317] on div "Congelateur" at bounding box center [542, 319] width 358 height 14
click at [366, 317] on ng-md-icon "Crear reporte ..." at bounding box center [370, 319] width 14 height 14
click at [351, 317] on div "Select" at bounding box center [348, 319] width 14 height 14
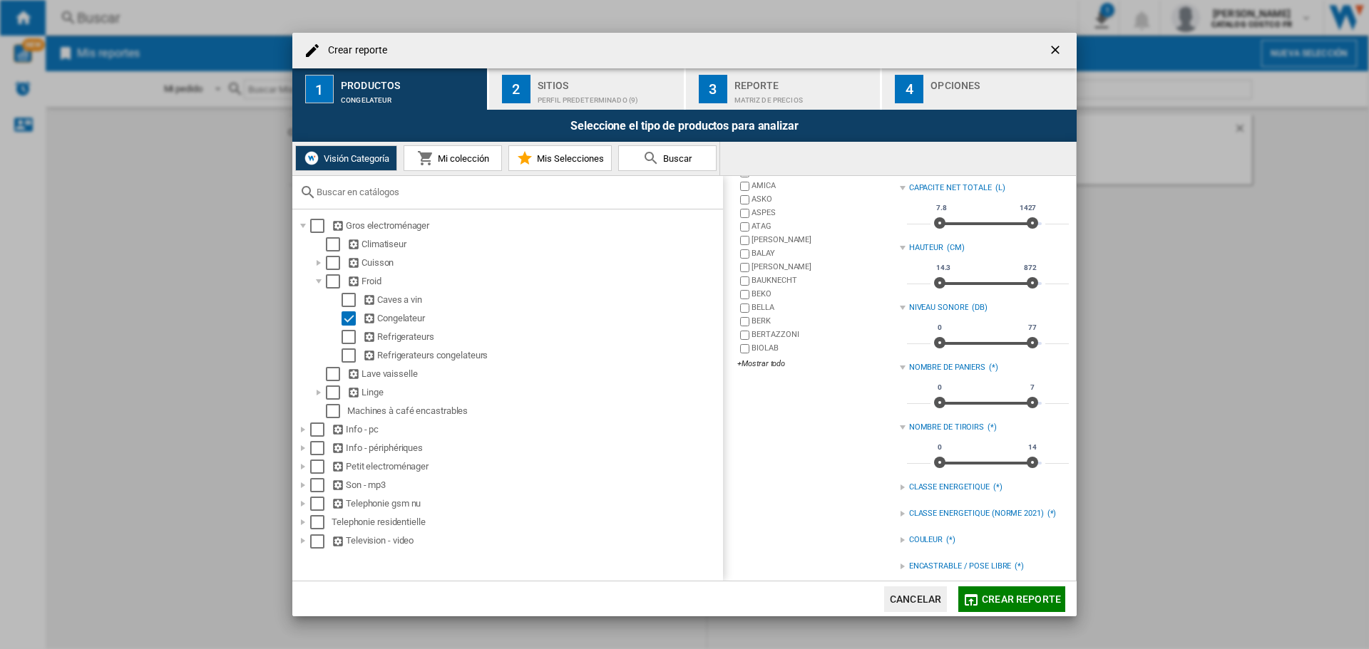
scroll to position [237, 0]
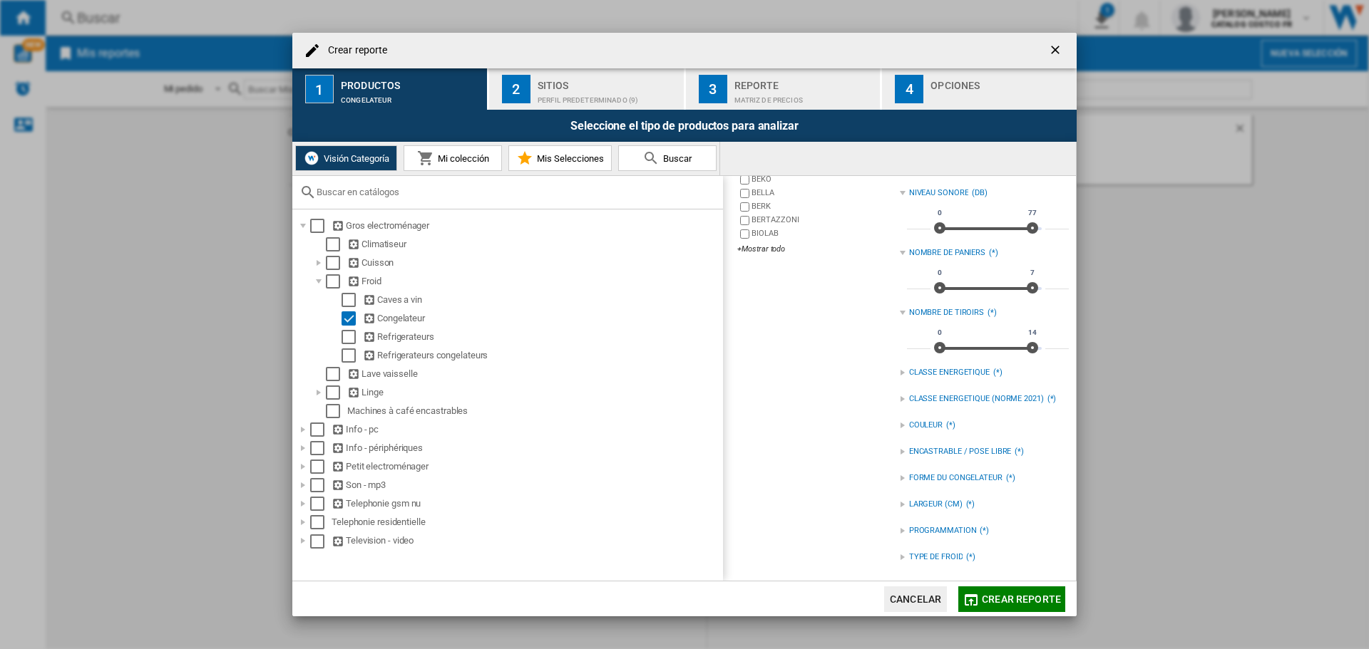
click at [917, 370] on div "CLASSE ENERGETIQUE" at bounding box center [949, 372] width 81 height 11
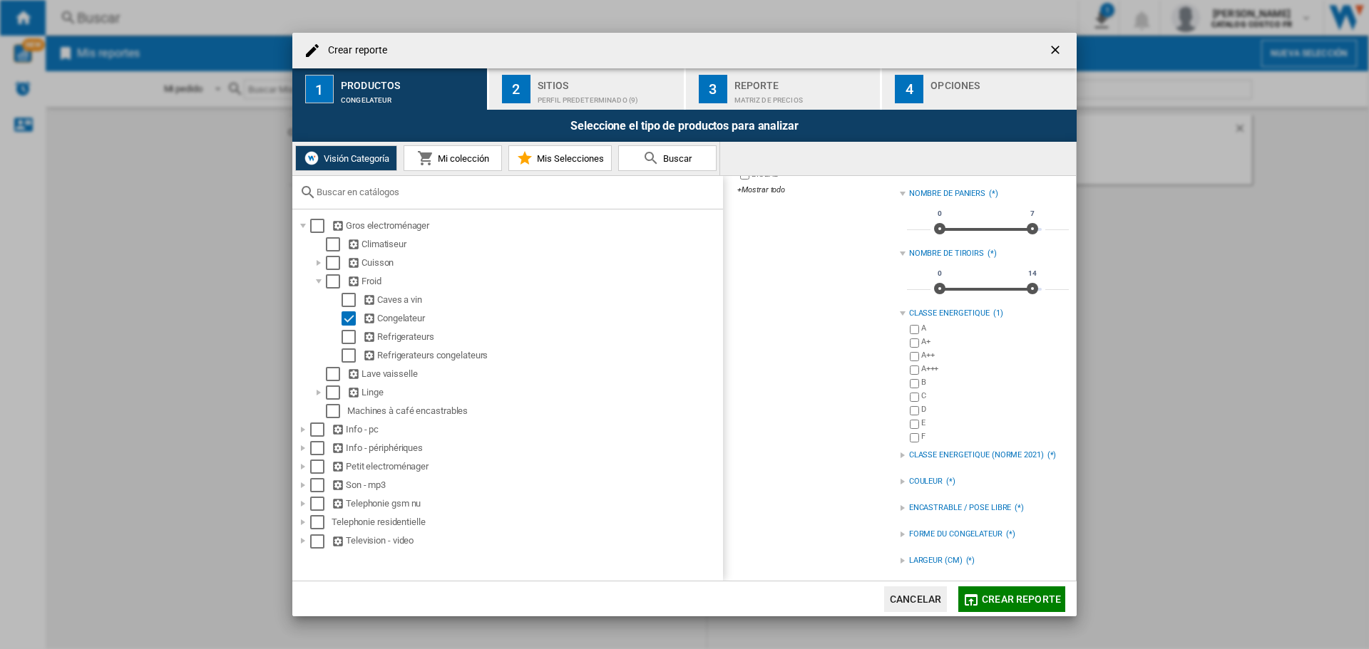
scroll to position [353, 0]
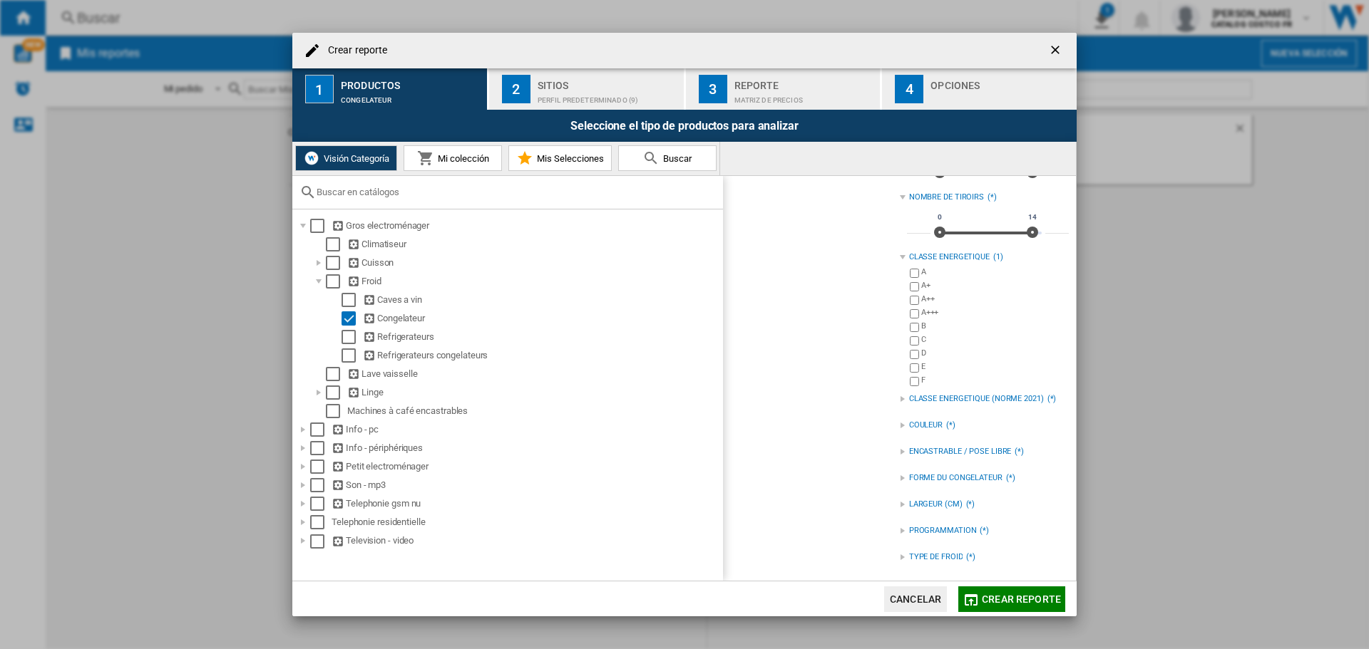
click at [903, 477] on div "FORME DU CONGELATEUR (*)" at bounding box center [984, 478] width 169 height 19
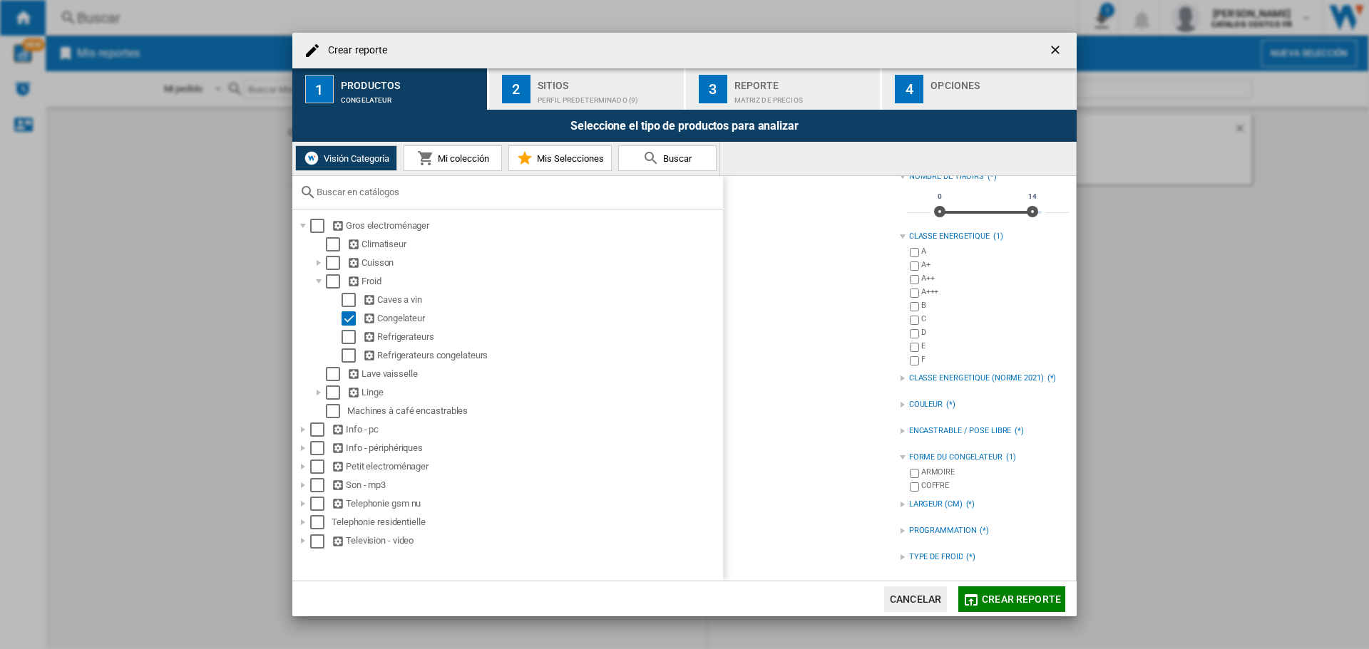
scroll to position [0, 0]
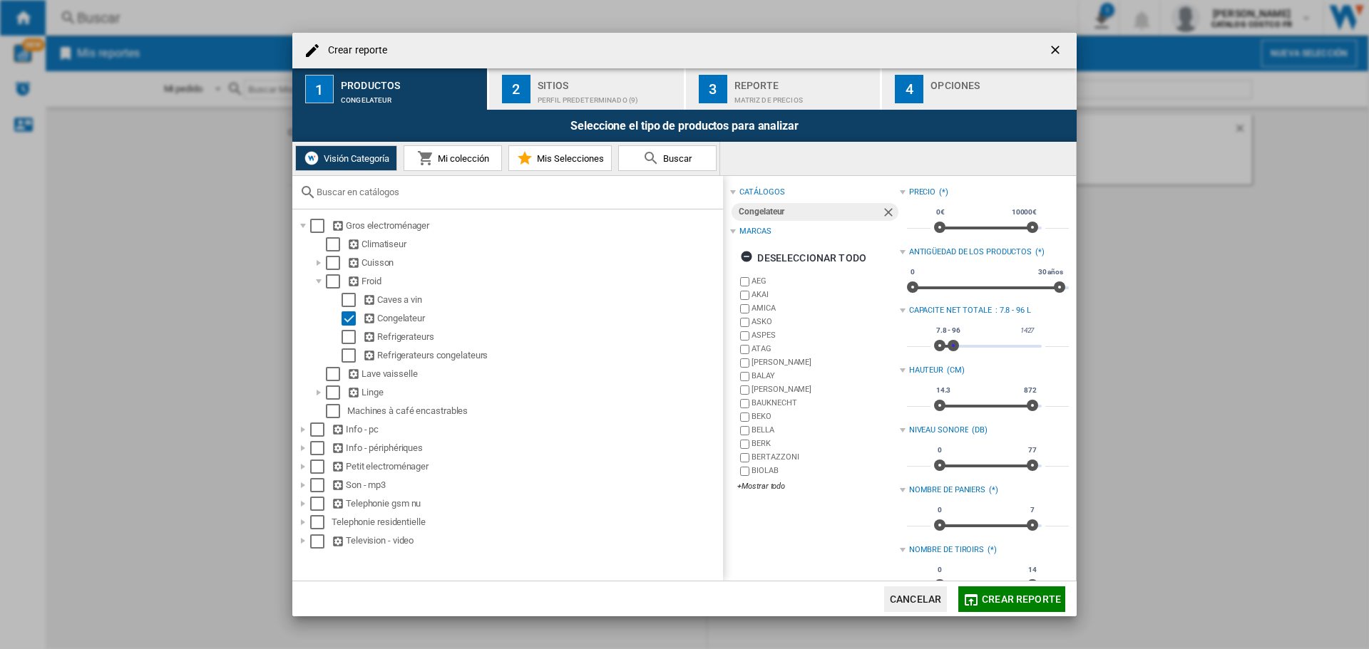
type input "***"
drag, startPoint x: 1030, startPoint y: 343, endPoint x: 950, endPoint y: 339, distance: 79.9
click at [950, 340] on span "Crear reporte ..." at bounding box center [954, 345] width 11 height 11
drag, startPoint x: 1002, startPoint y: 597, endPoint x: 773, endPoint y: 503, distance: 247.4
click at [795, 541] on md-dialog-content "Crear reporte 1 Productos Congelateur 2 Sitios Perfil predeterminado (9) 3 Repo…" at bounding box center [684, 325] width 784 height 585
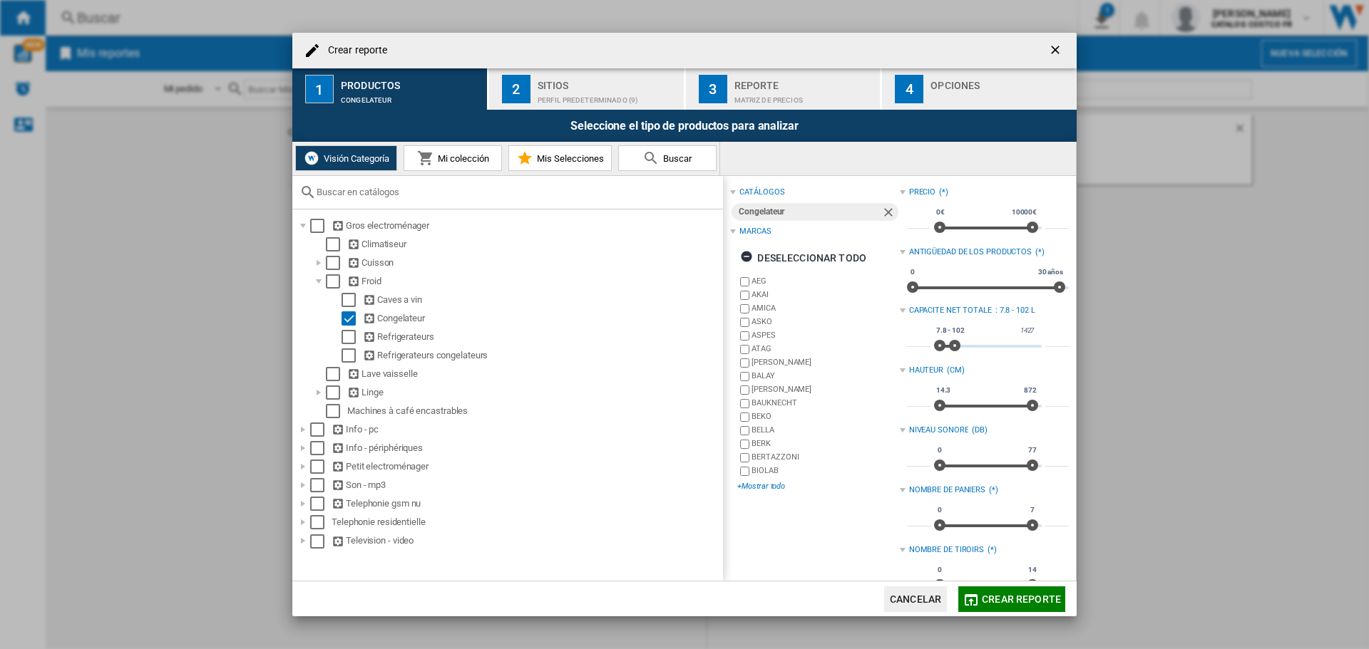
click at [766, 486] on div "+Mostrar todo" at bounding box center [818, 486] width 162 height 11
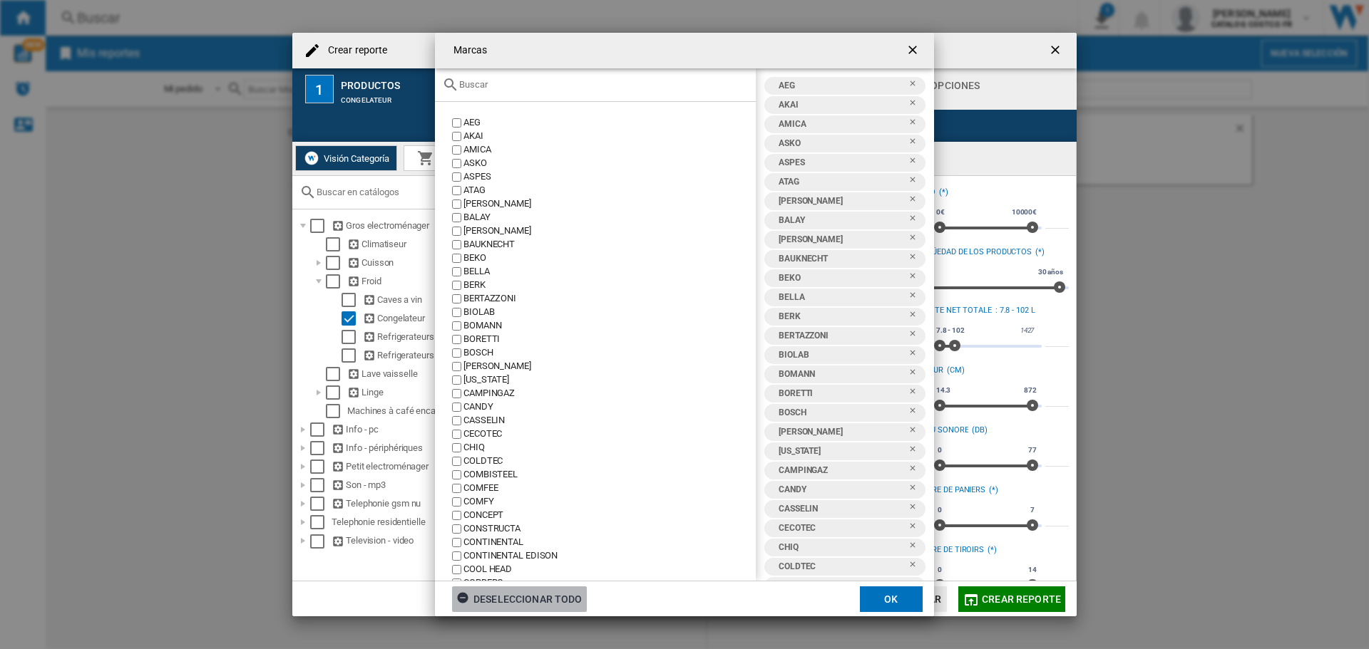
click at [555, 601] on div "Deseleccionar todo" at bounding box center [519, 600] width 126 height 26
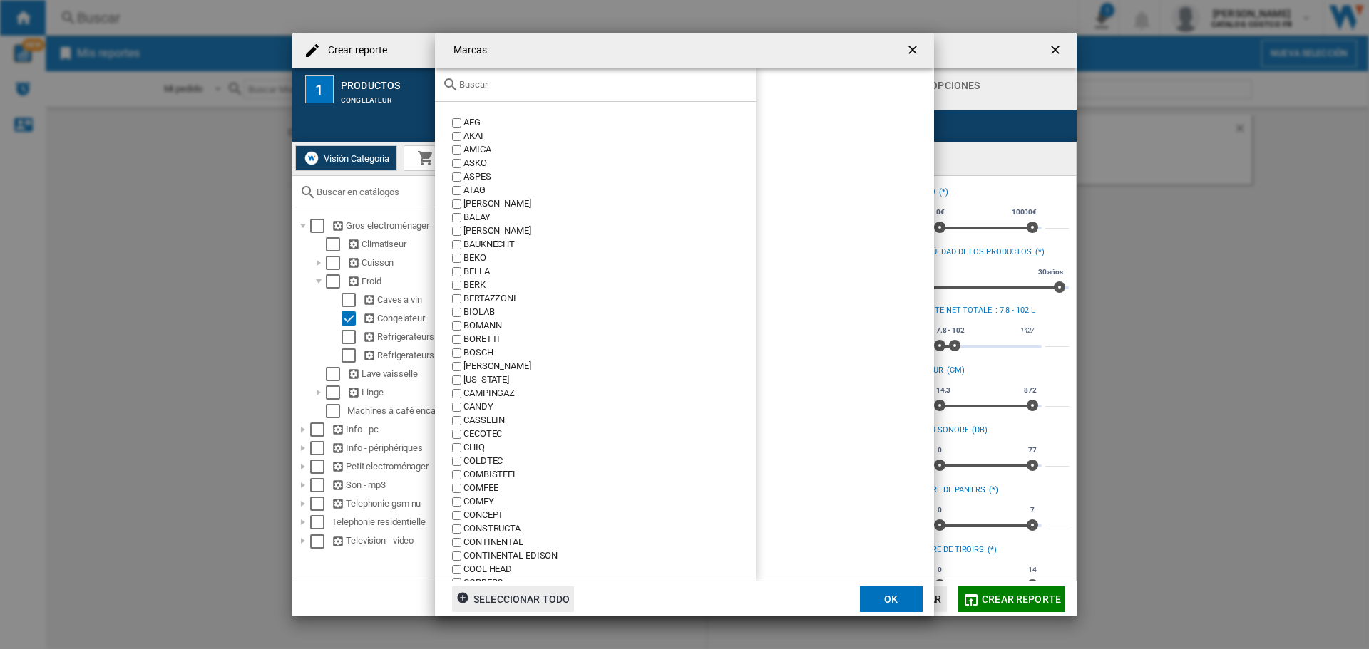
click at [458, 263] on label "BEKO" at bounding box center [602, 259] width 307 height 14
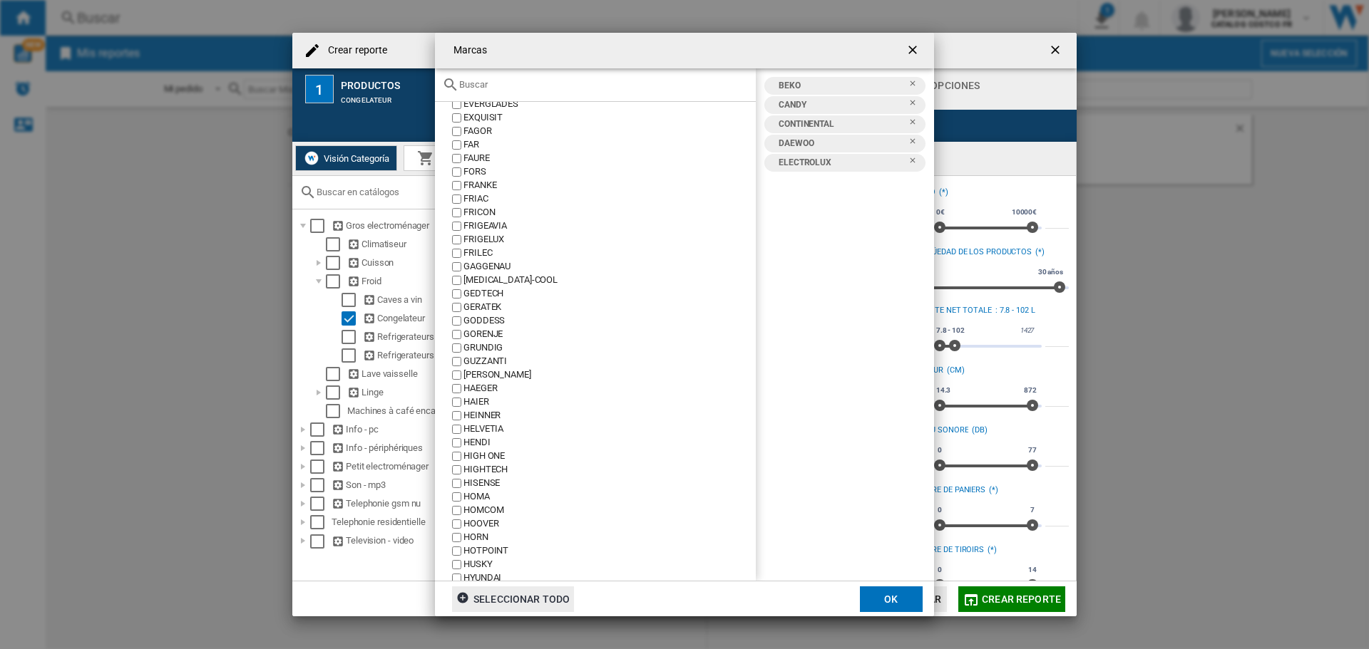
scroll to position [713, 0]
click at [893, 601] on button "OK" at bounding box center [891, 600] width 63 height 26
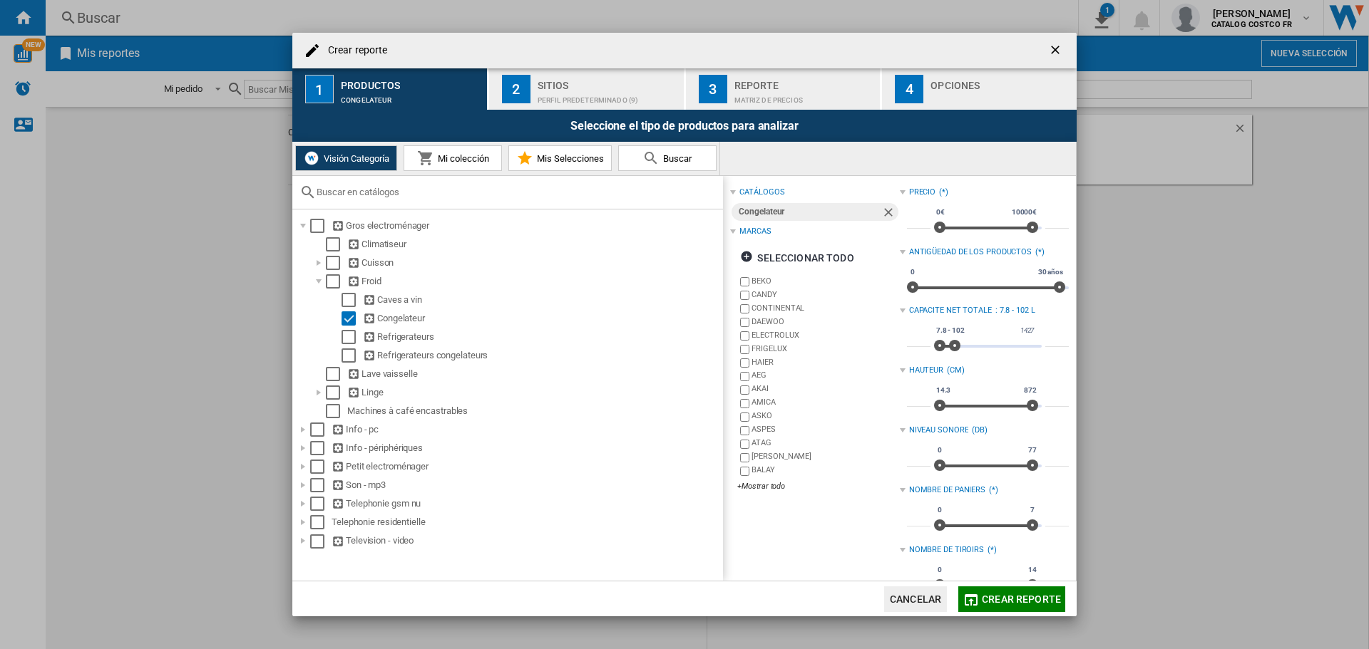
click at [1007, 605] on button "Crear reporte" at bounding box center [1011, 600] width 107 height 26
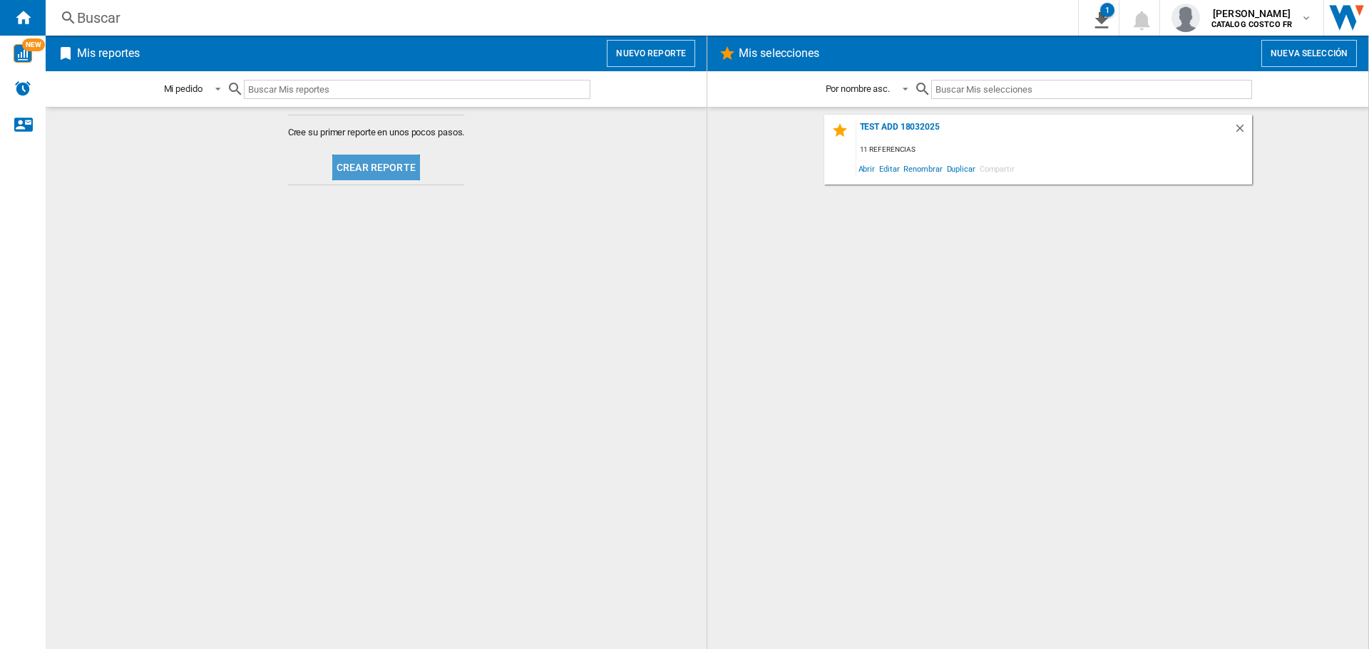
click at [379, 162] on button "Crear reporte" at bounding box center [376, 168] width 88 height 26
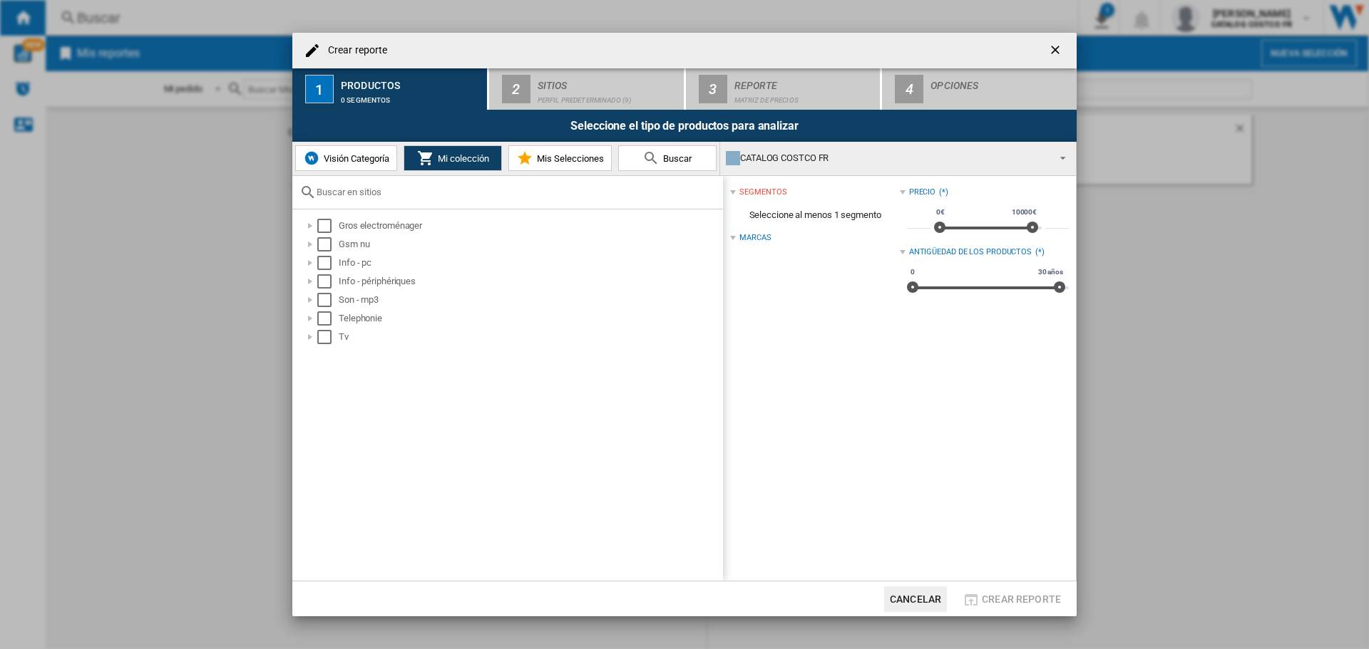
click at [334, 146] on button "Visión Categoría" at bounding box center [346, 158] width 102 height 26
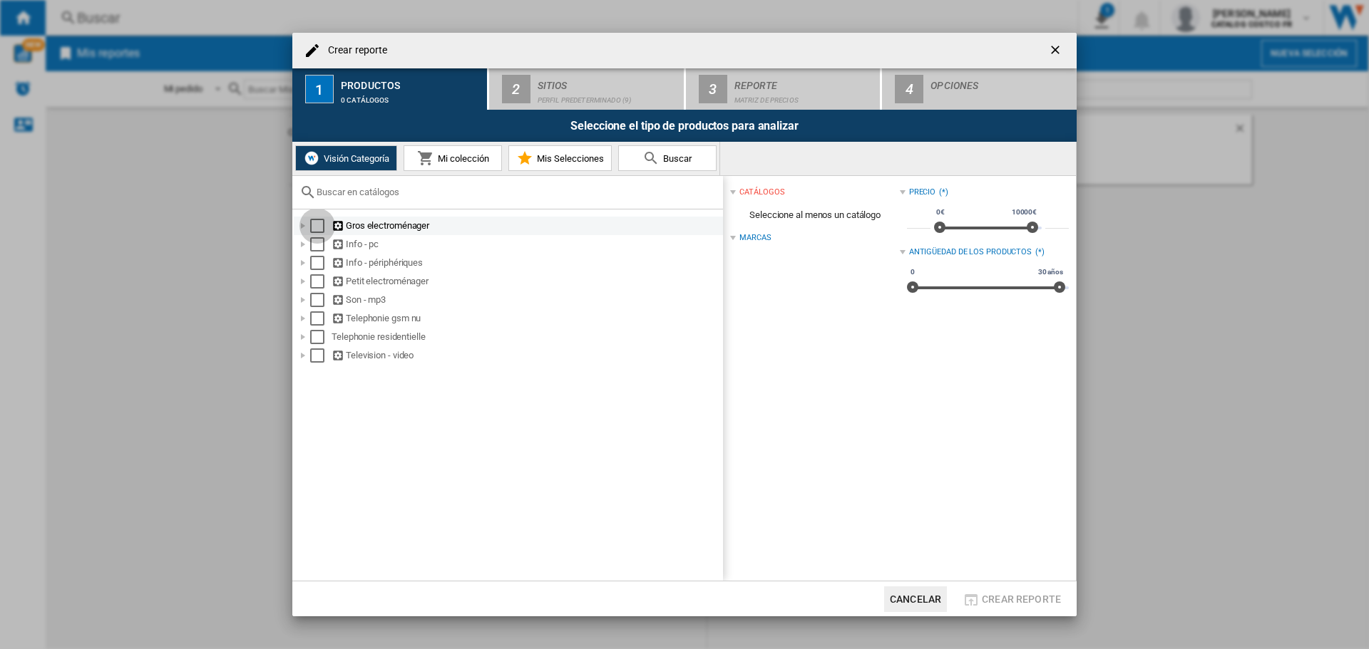
click at [319, 227] on div "Select" at bounding box center [317, 226] width 14 height 14
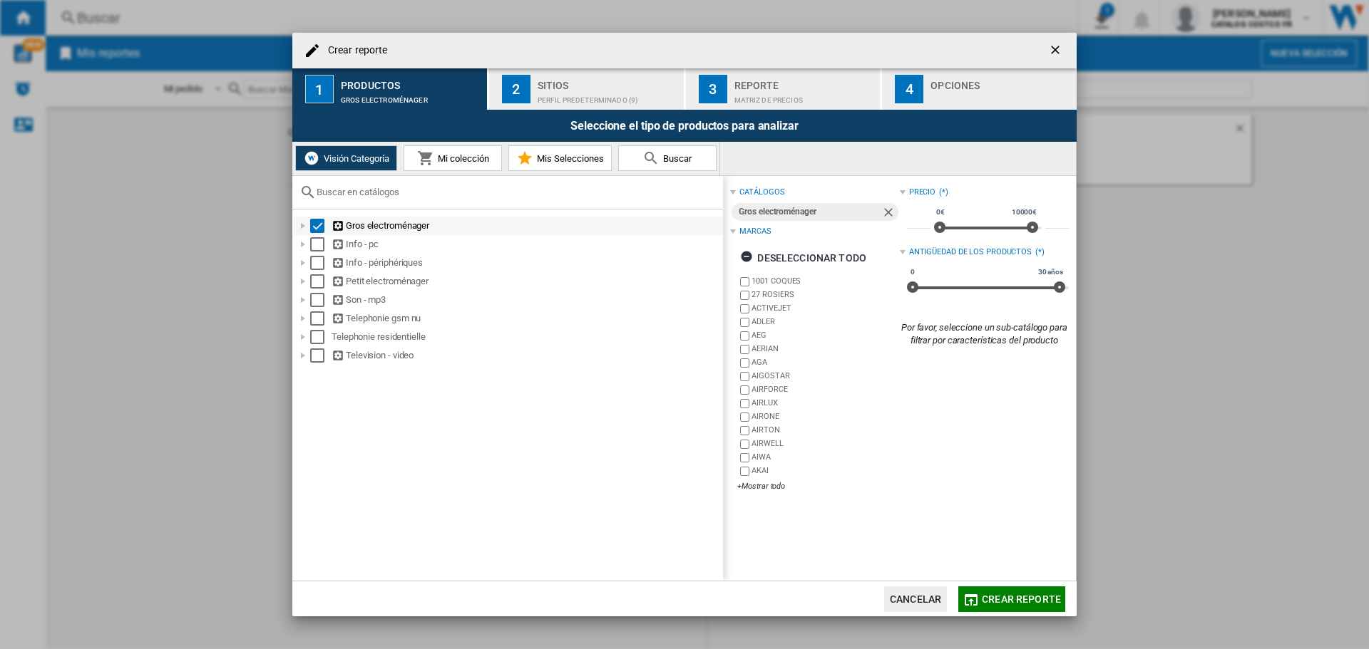
click at [364, 223] on div "Gros electroménager" at bounding box center [525, 226] width 389 height 14
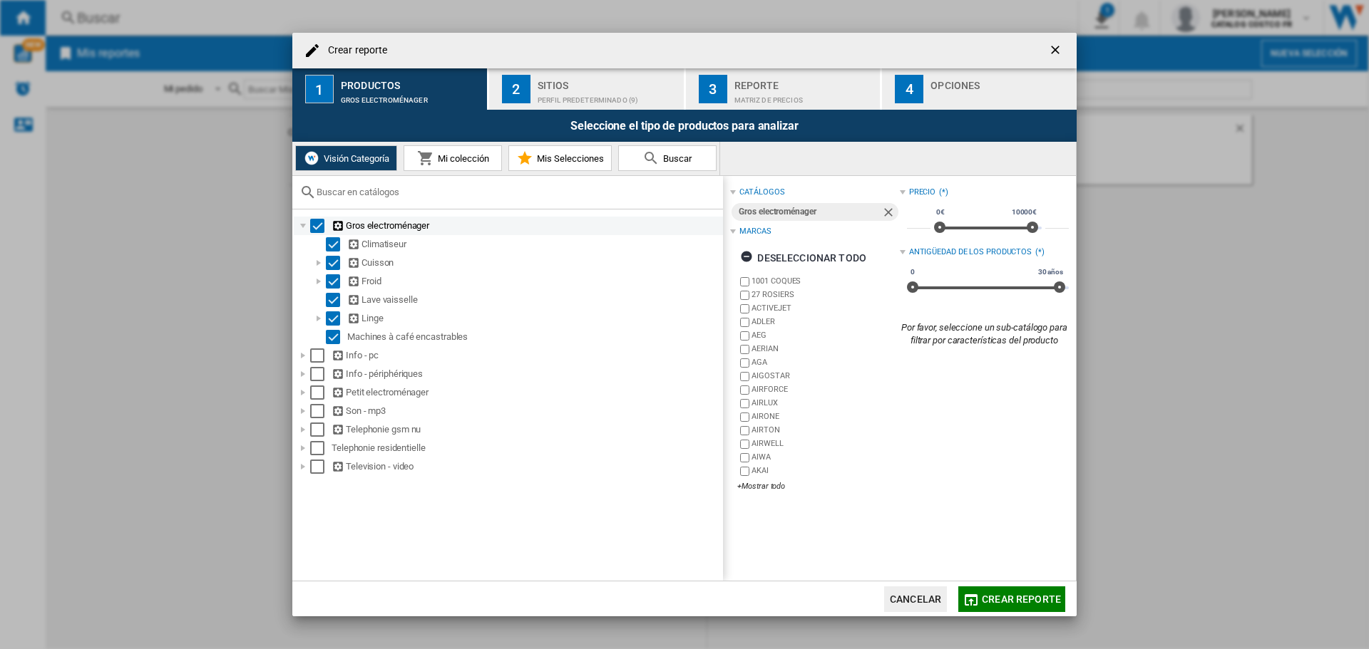
click at [321, 217] on div "Gros electroménager" at bounding box center [508, 226] width 429 height 19
click at [318, 223] on div "Select" at bounding box center [317, 226] width 14 height 14
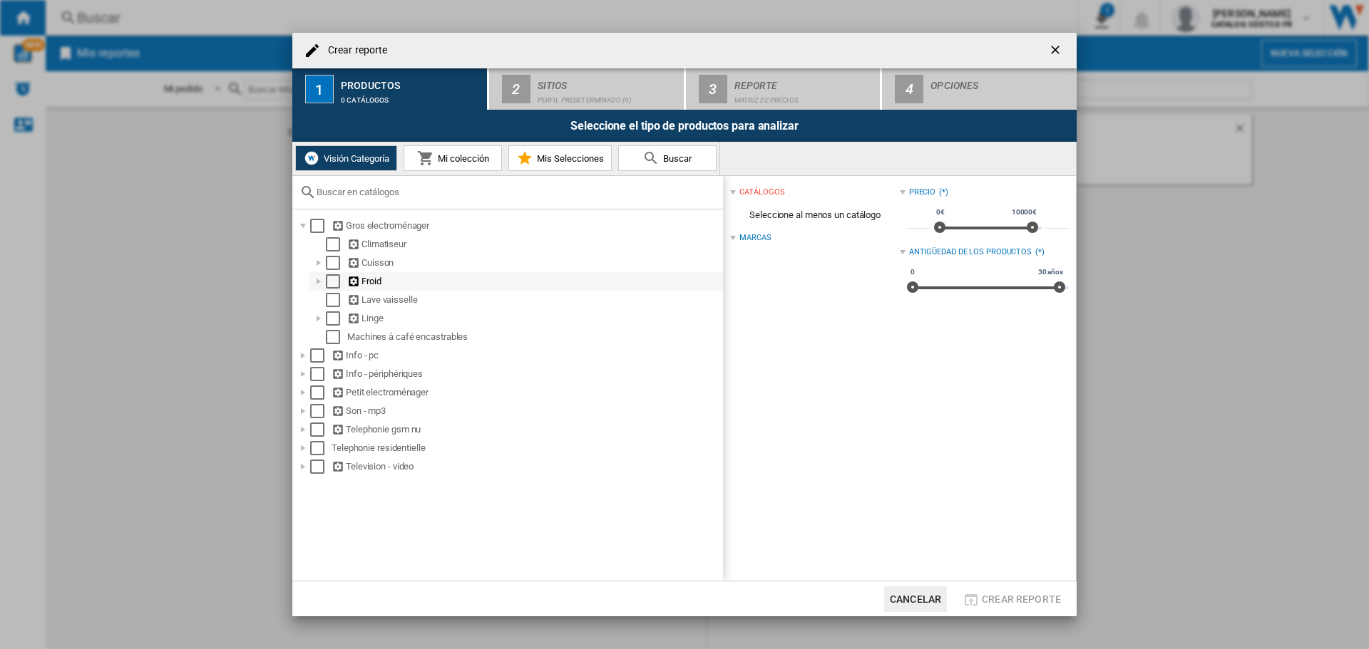
click at [367, 282] on div "Froid" at bounding box center [534, 281] width 374 height 14
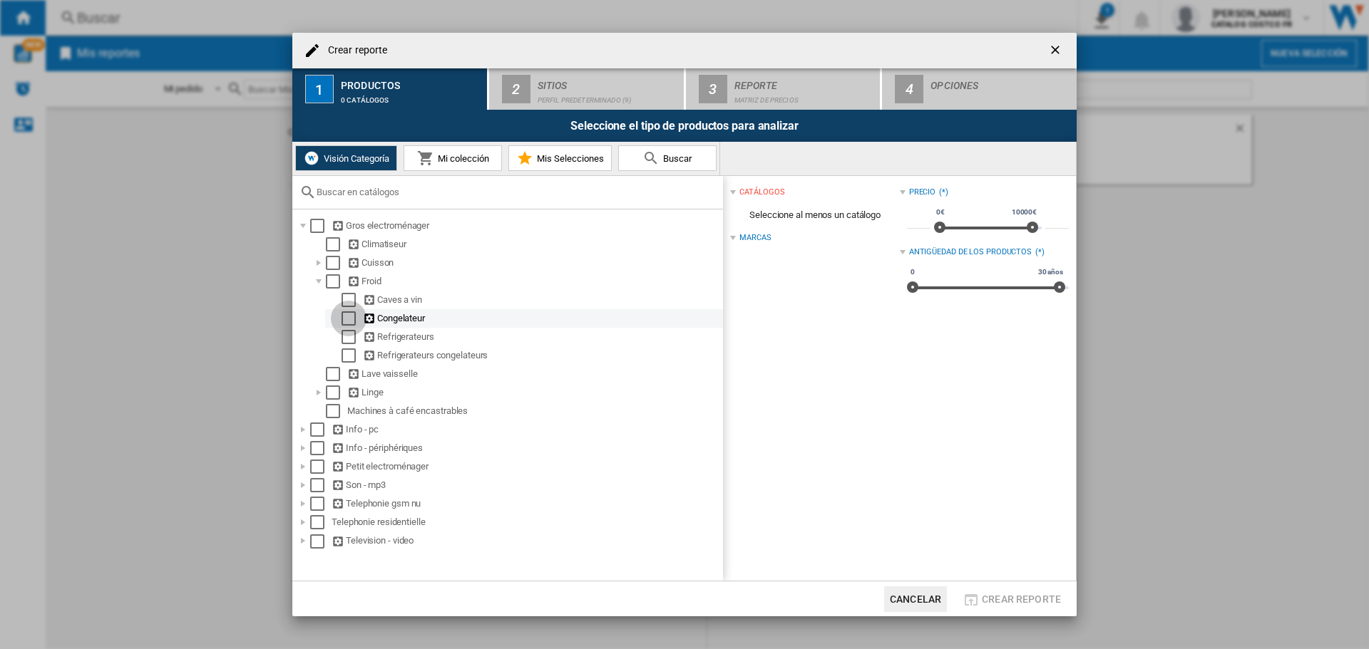
click at [349, 315] on div "Select" at bounding box center [348, 319] width 14 height 14
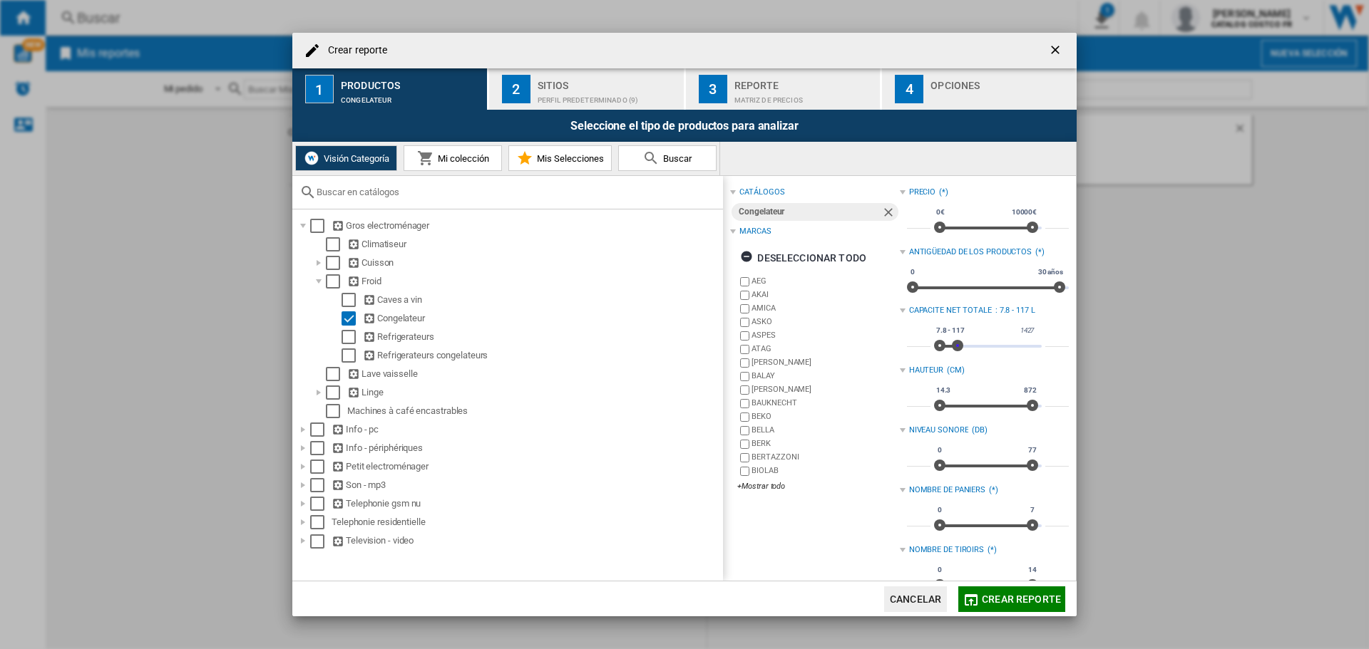
type input "***"
drag, startPoint x: 1028, startPoint y: 346, endPoint x: 952, endPoint y: 343, distance: 75.6
click at [952, 343] on span "Crear reporte ..." at bounding box center [956, 345] width 11 height 11
click at [762, 481] on div "+Mostrar todo" at bounding box center [818, 486] width 162 height 11
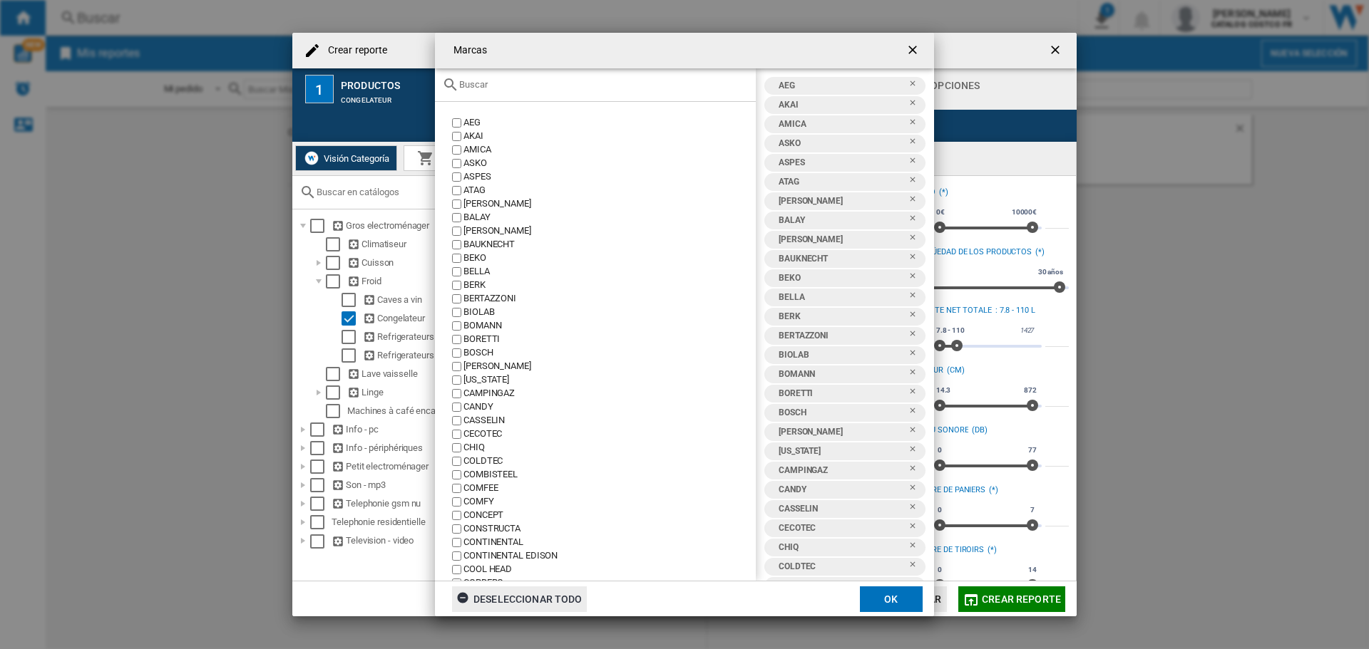
click at [538, 590] on div "Deseleccionar todo" at bounding box center [519, 600] width 126 height 26
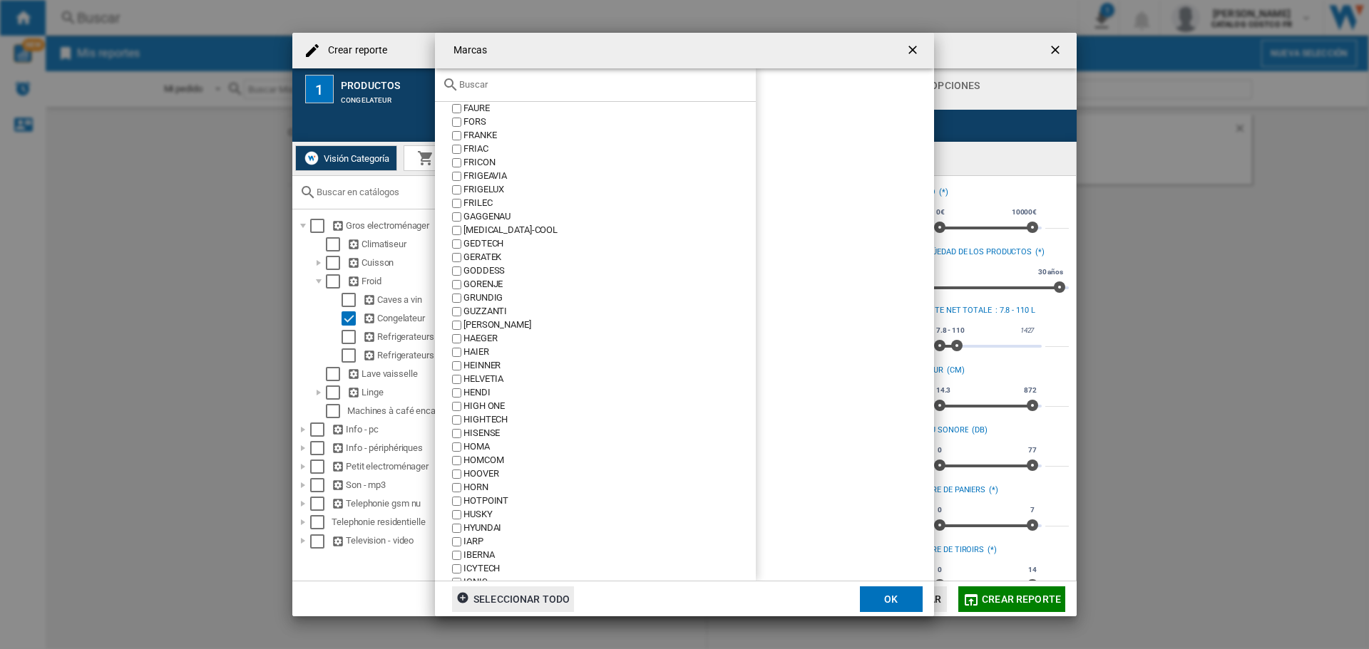
scroll to position [784, 0]
click at [463, 448] on label "HOOVER" at bounding box center [602, 450] width 307 height 14
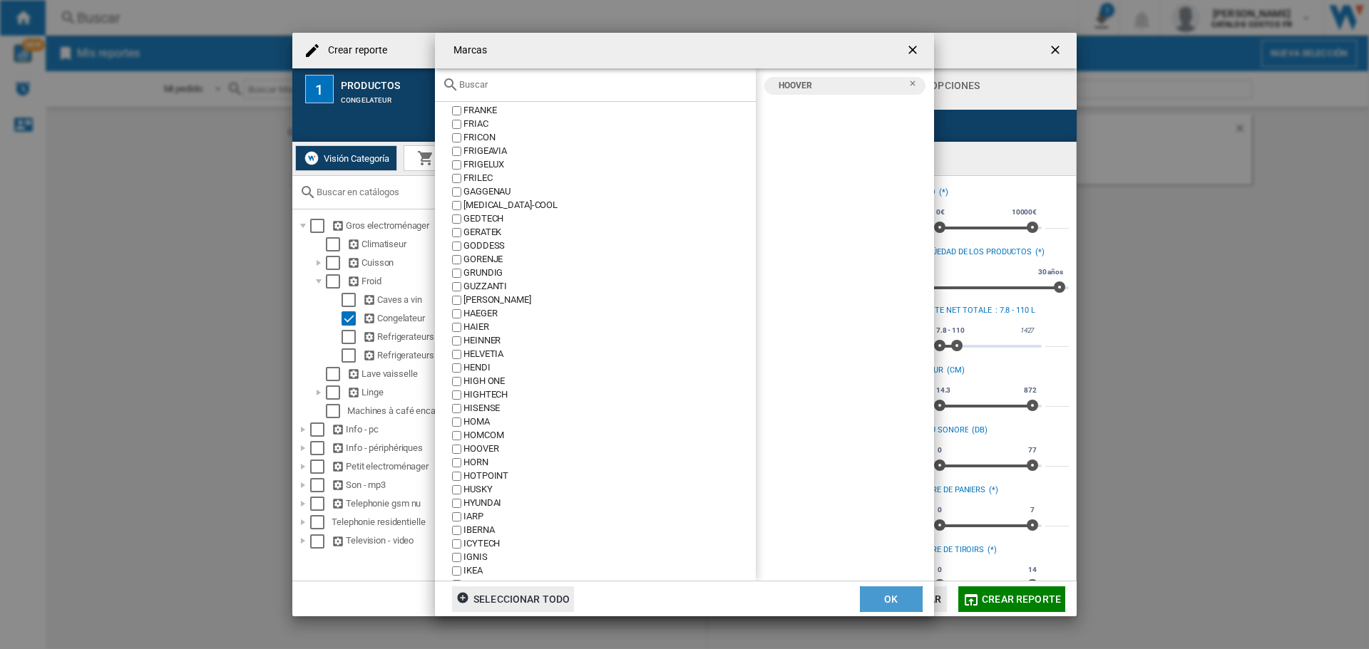
click at [890, 598] on button "OK" at bounding box center [891, 600] width 63 height 26
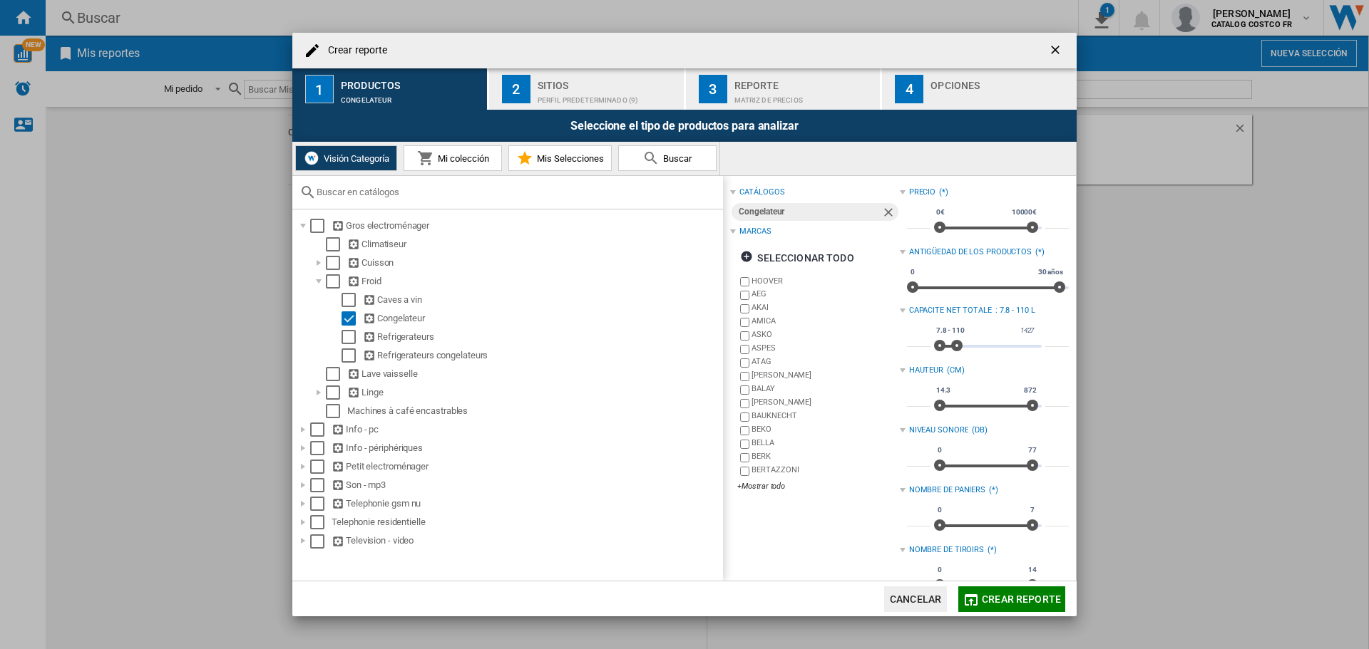
click at [1002, 600] on span "Crear reporte" at bounding box center [1021, 599] width 79 height 11
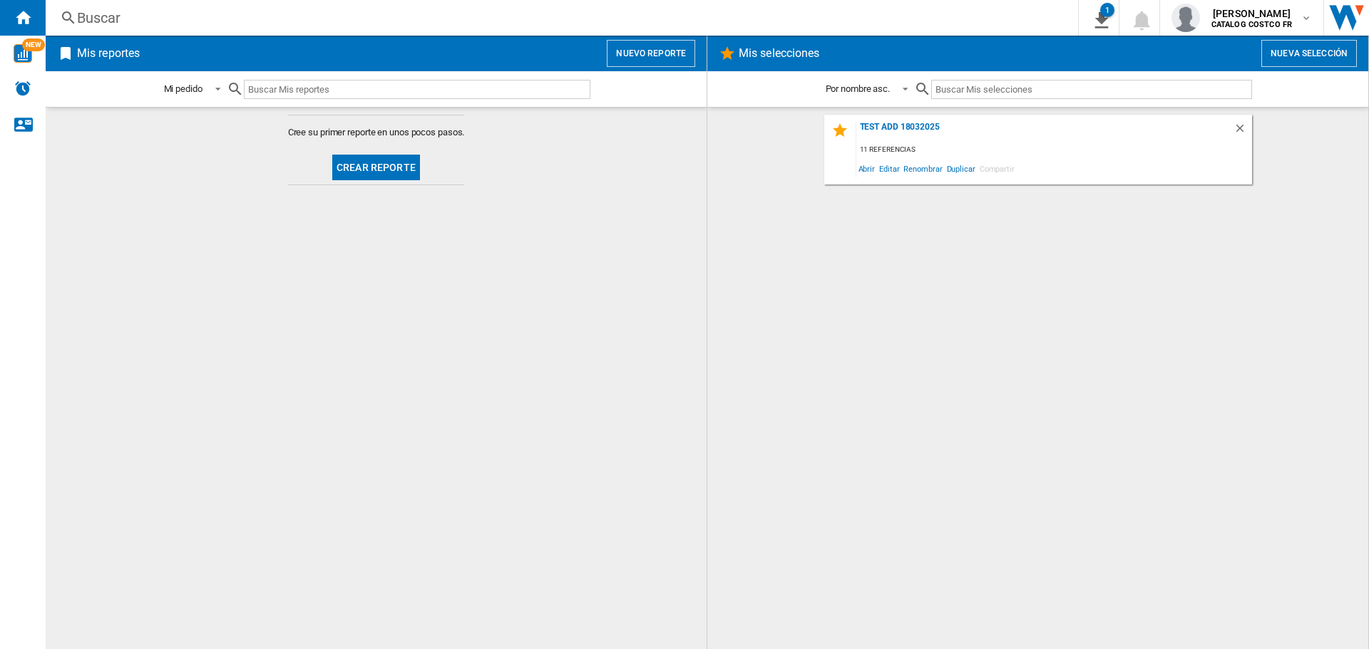
click at [374, 165] on button "Crear reporte" at bounding box center [376, 168] width 88 height 26
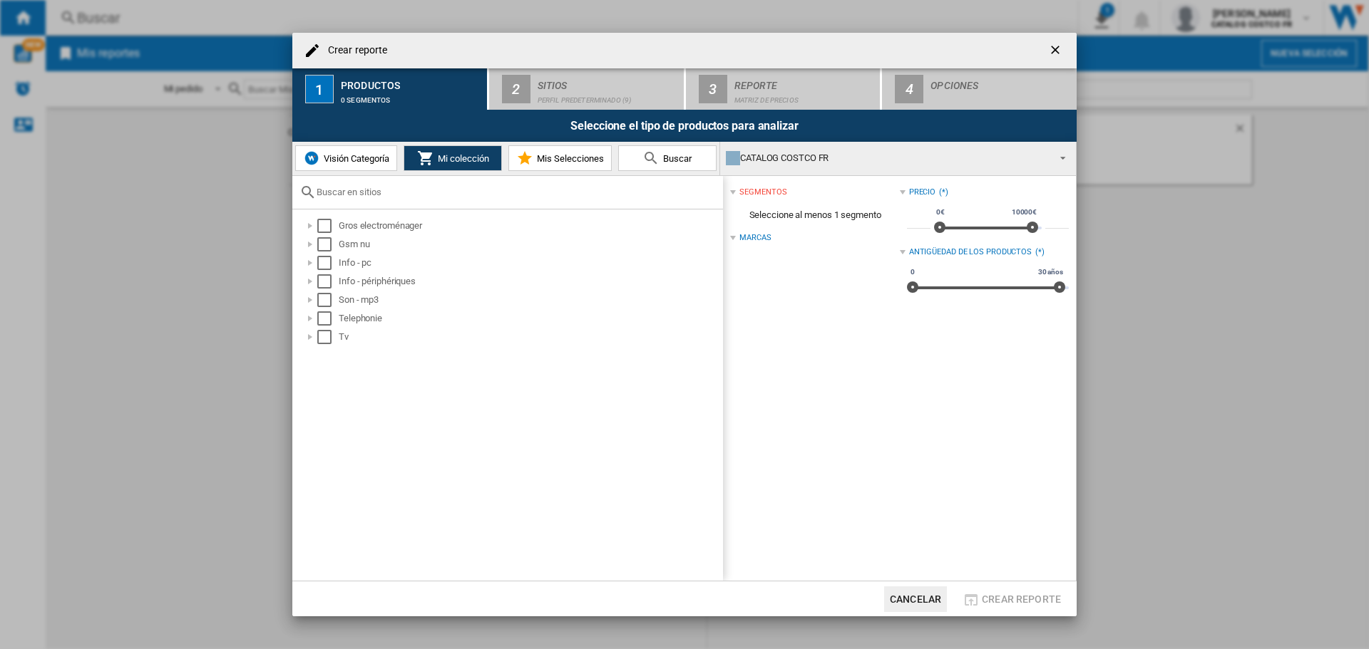
click at [360, 162] on span "Visión Categoría" at bounding box center [354, 158] width 69 height 11
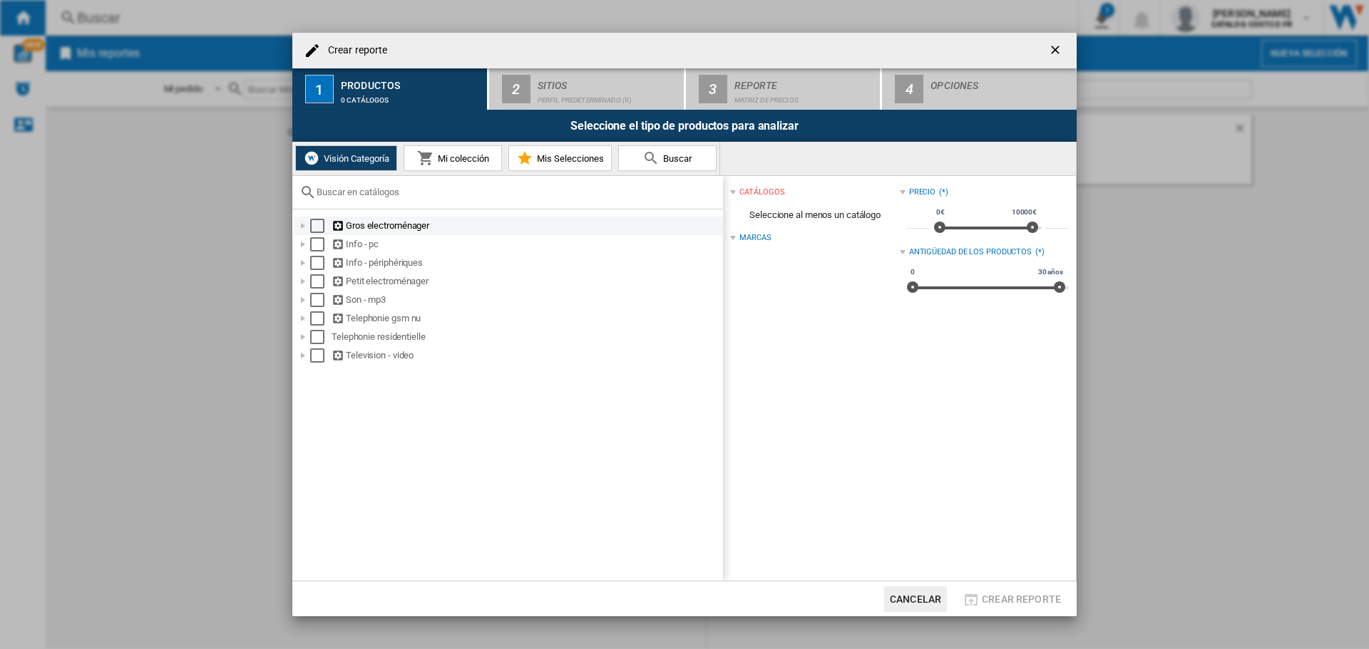
click at [371, 223] on div "Gros electroménager" at bounding box center [525, 226] width 389 height 14
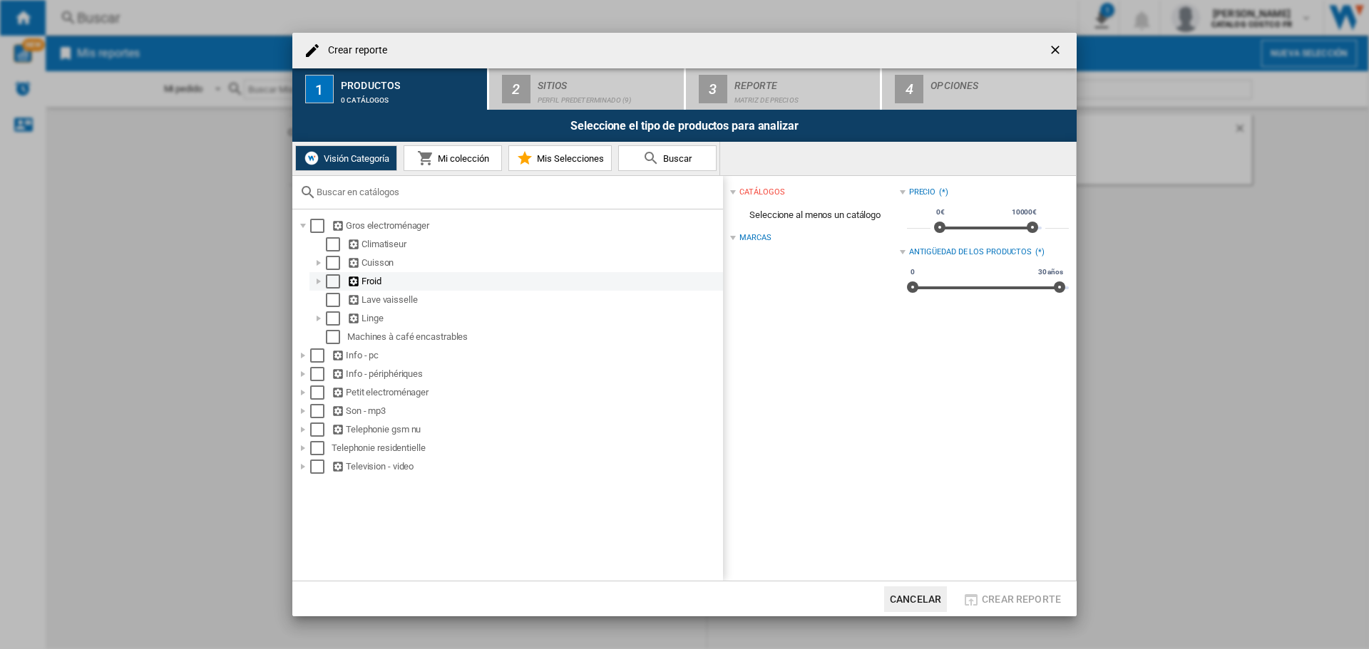
click at [371, 283] on div "Froid" at bounding box center [534, 281] width 374 height 14
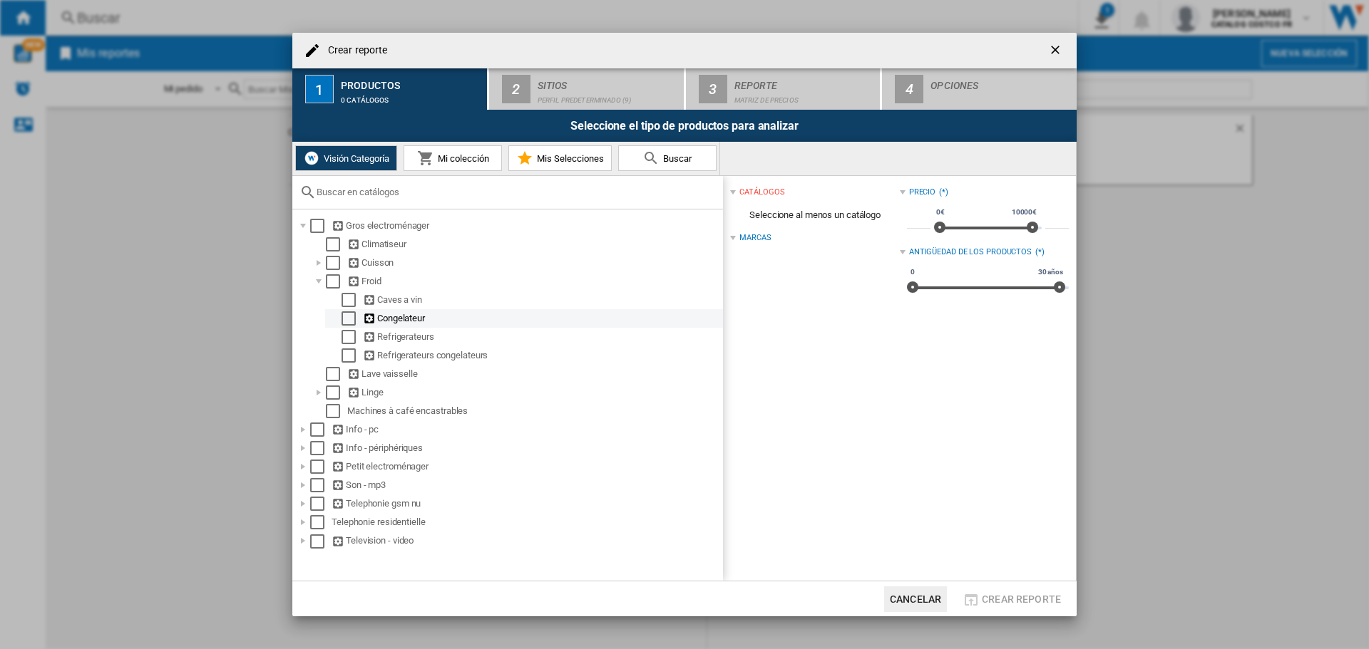
click at [385, 316] on div "Congelateur" at bounding box center [542, 319] width 358 height 14
click at [351, 319] on div "Select" at bounding box center [348, 319] width 14 height 14
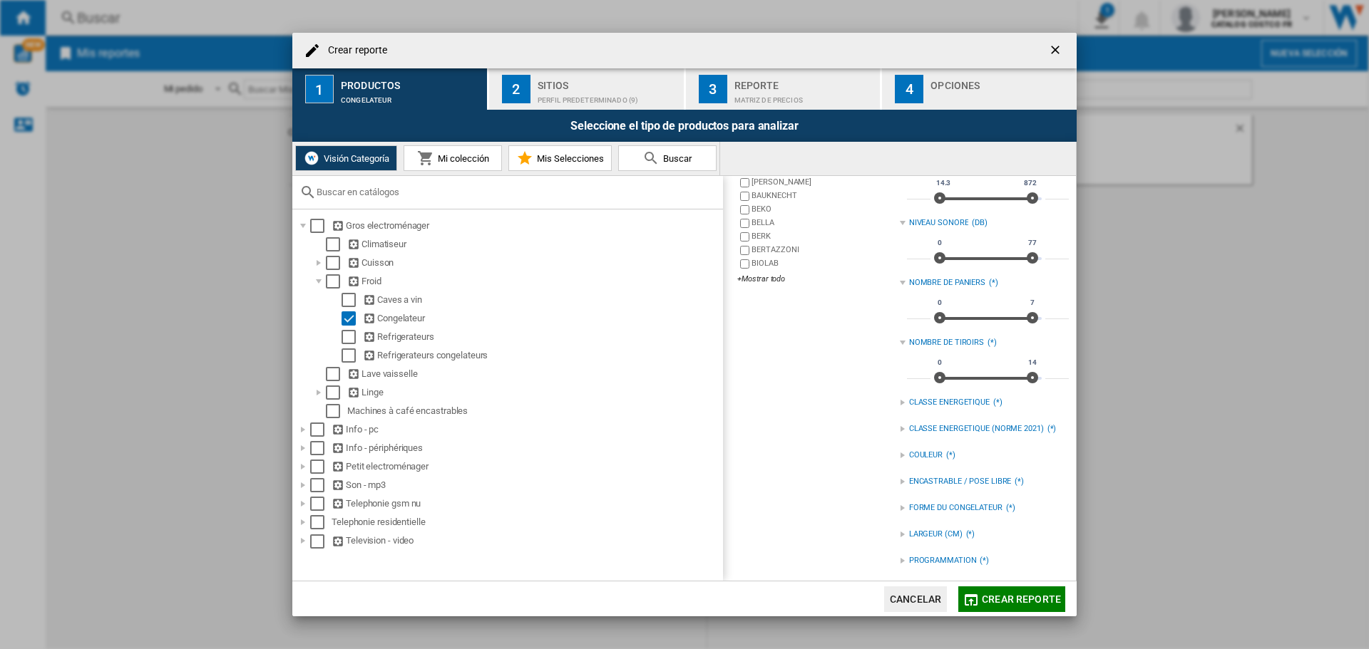
scroll to position [237, 0]
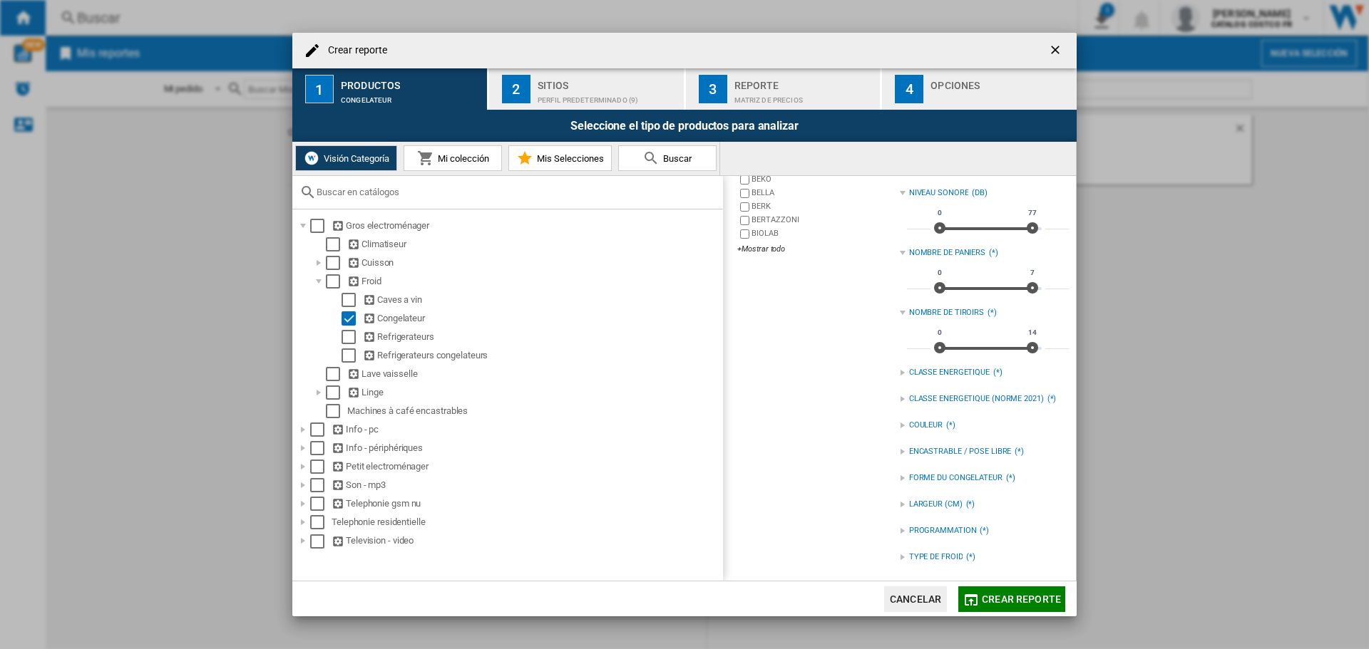
click at [930, 479] on div "FORME DU CONGELATEUR" at bounding box center [955, 478] width 93 height 11
click at [921, 511] on div "COFFRE" at bounding box center [995, 508] width 148 height 14
click at [930, 371] on div "CLASSE ENERGETIQUE" at bounding box center [949, 372] width 81 height 11
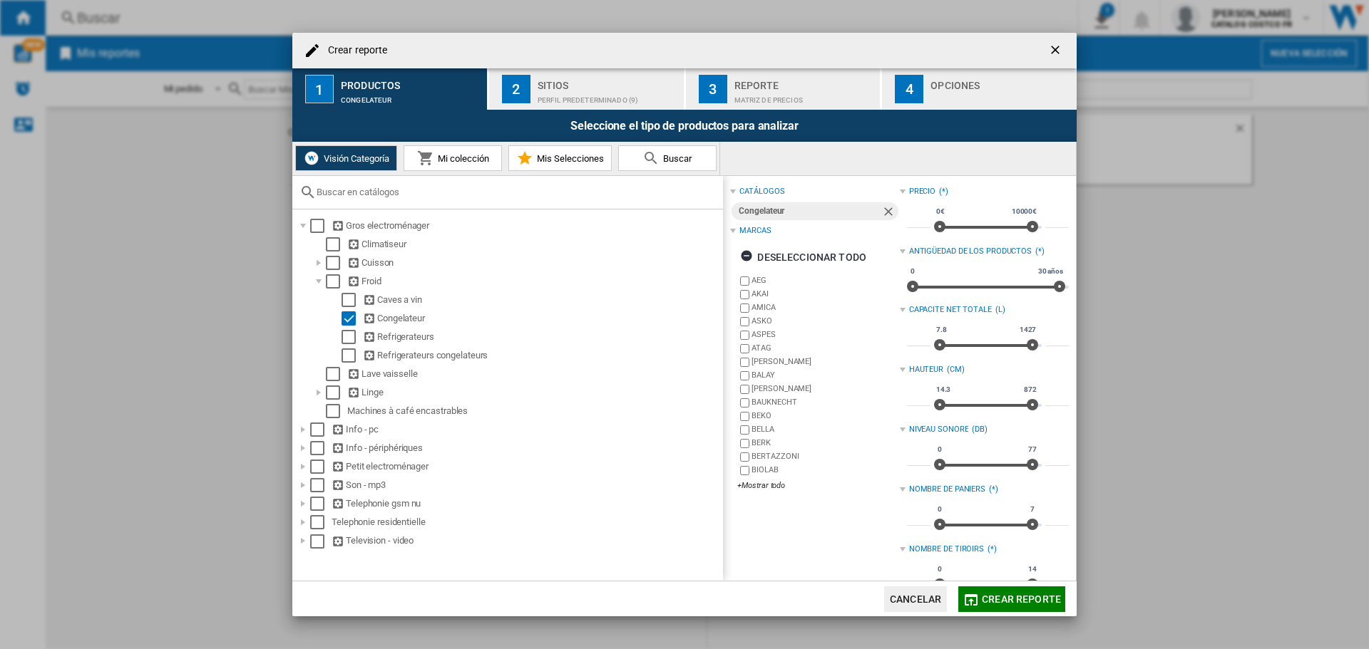
scroll to position [0, 0]
drag, startPoint x: 1032, startPoint y: 344, endPoint x: 967, endPoint y: 341, distance: 65.6
click at [967, 341] on span "Crear reporte ..." at bounding box center [970, 345] width 11 height 11
type input "***"
drag, startPoint x: 964, startPoint y: 344, endPoint x: 956, endPoint y: 344, distance: 7.8
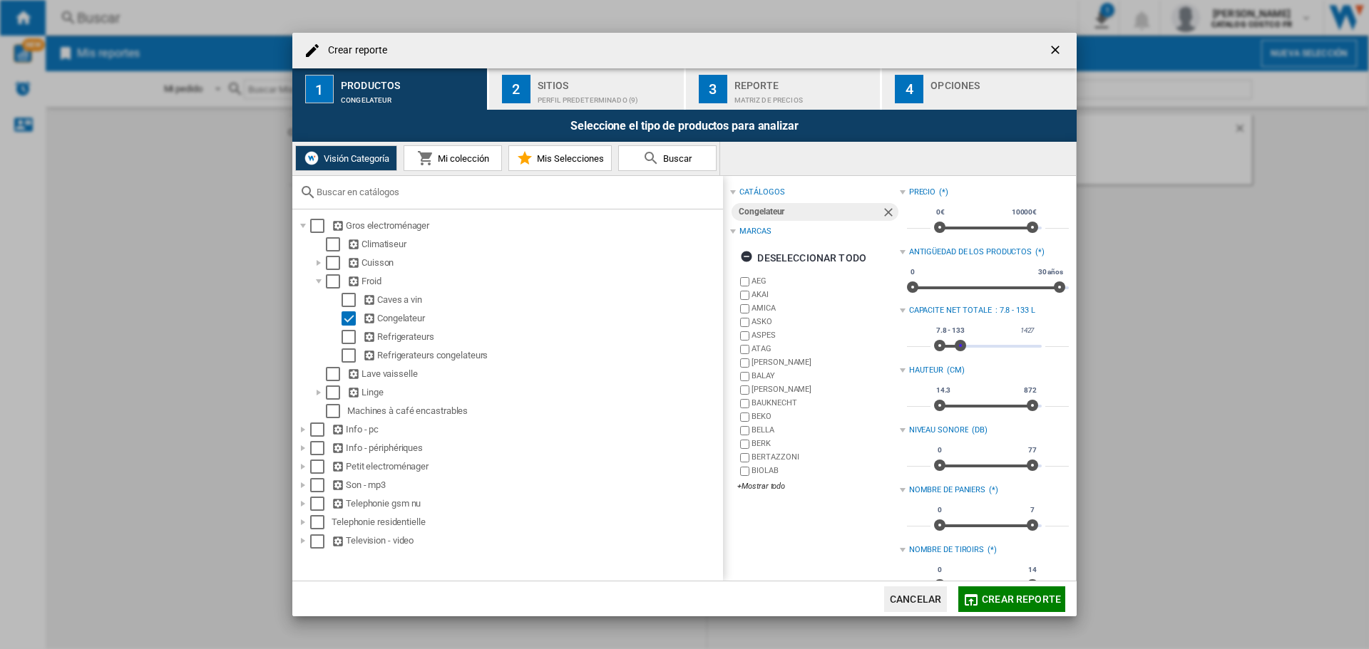
click at [956, 344] on span "Crear reporte ..." at bounding box center [960, 345] width 11 height 11
click at [1037, 604] on span "Crear reporte" at bounding box center [1021, 599] width 79 height 11
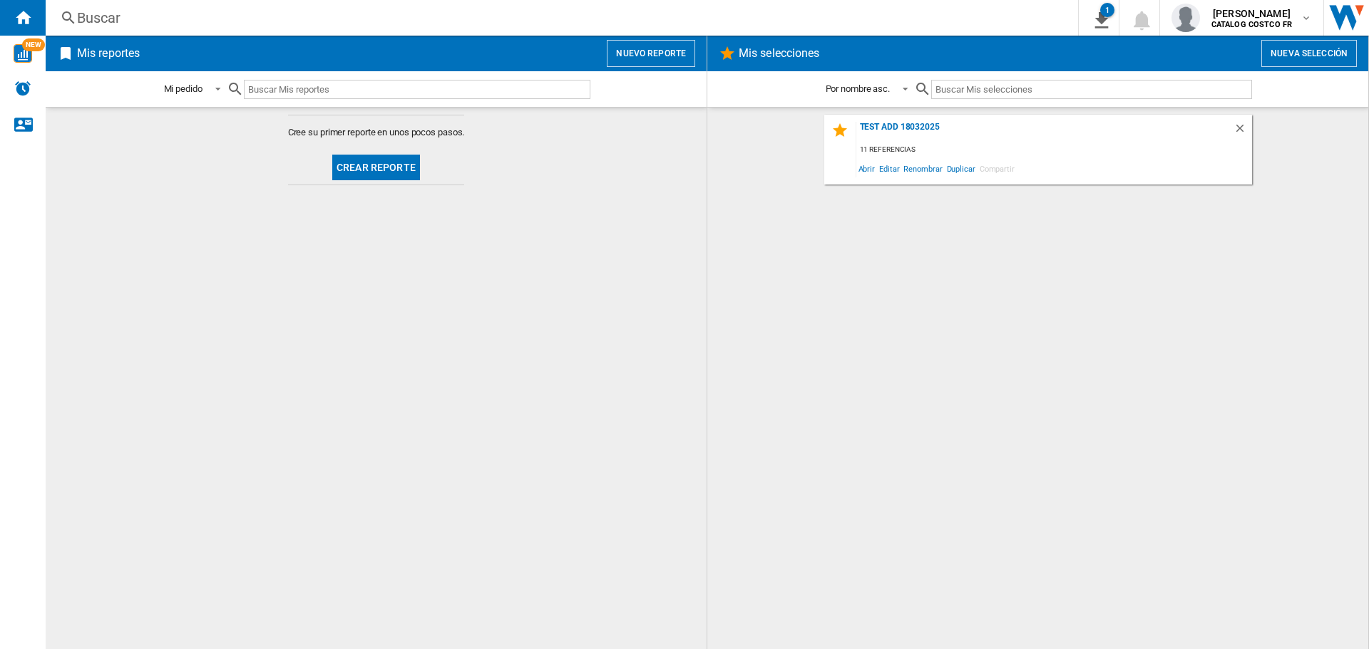
click at [374, 168] on button "Crear reporte" at bounding box center [376, 168] width 88 height 26
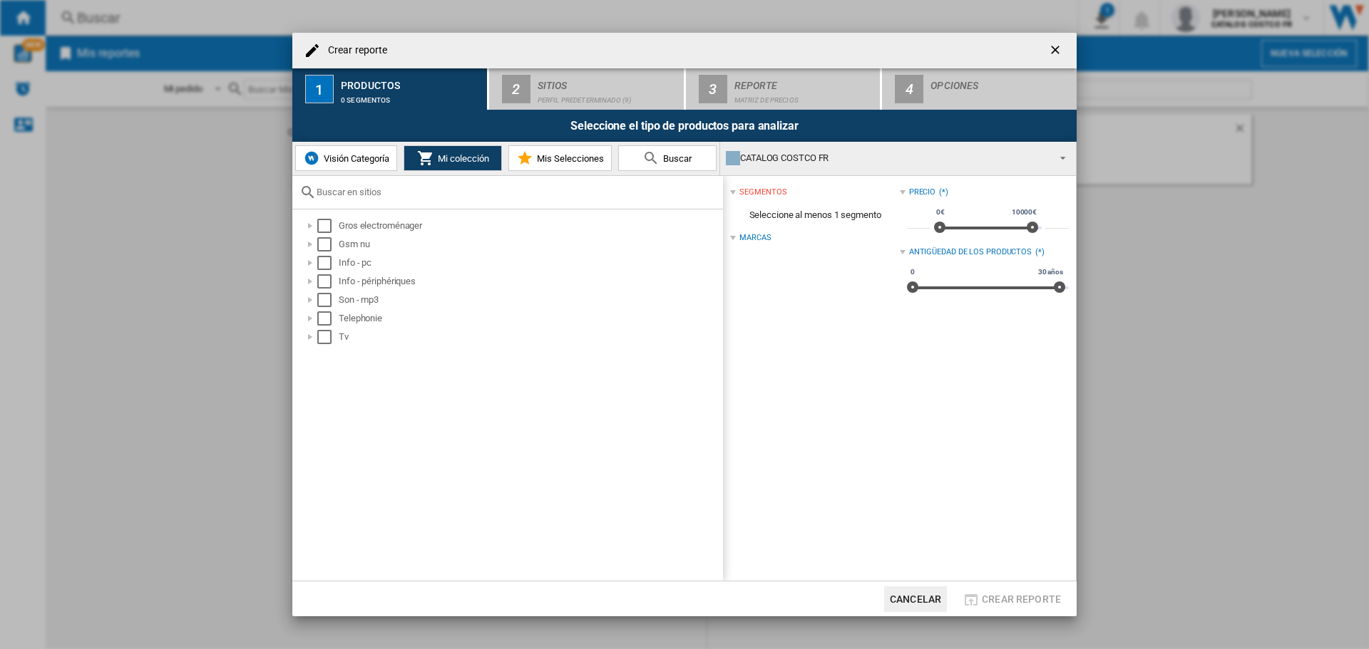
click at [379, 153] on span "Visión Categoría" at bounding box center [354, 158] width 69 height 11
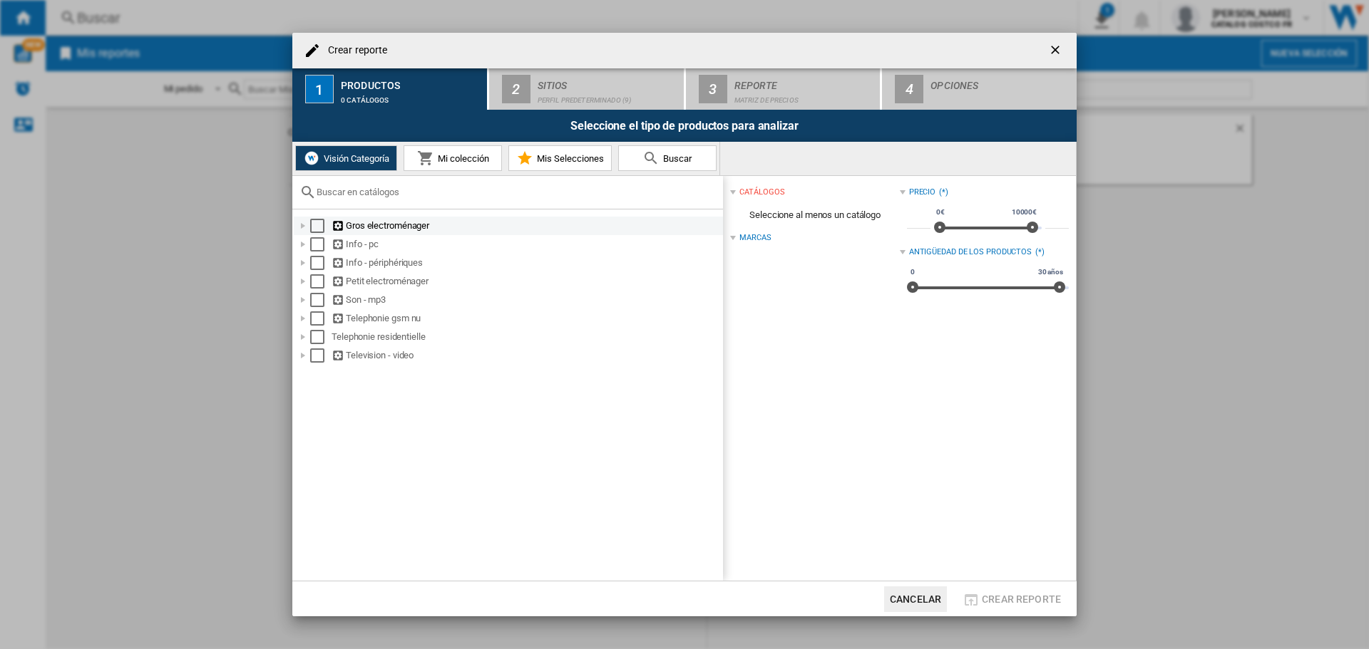
click at [367, 227] on div "Gros electroménager" at bounding box center [525, 226] width 389 height 14
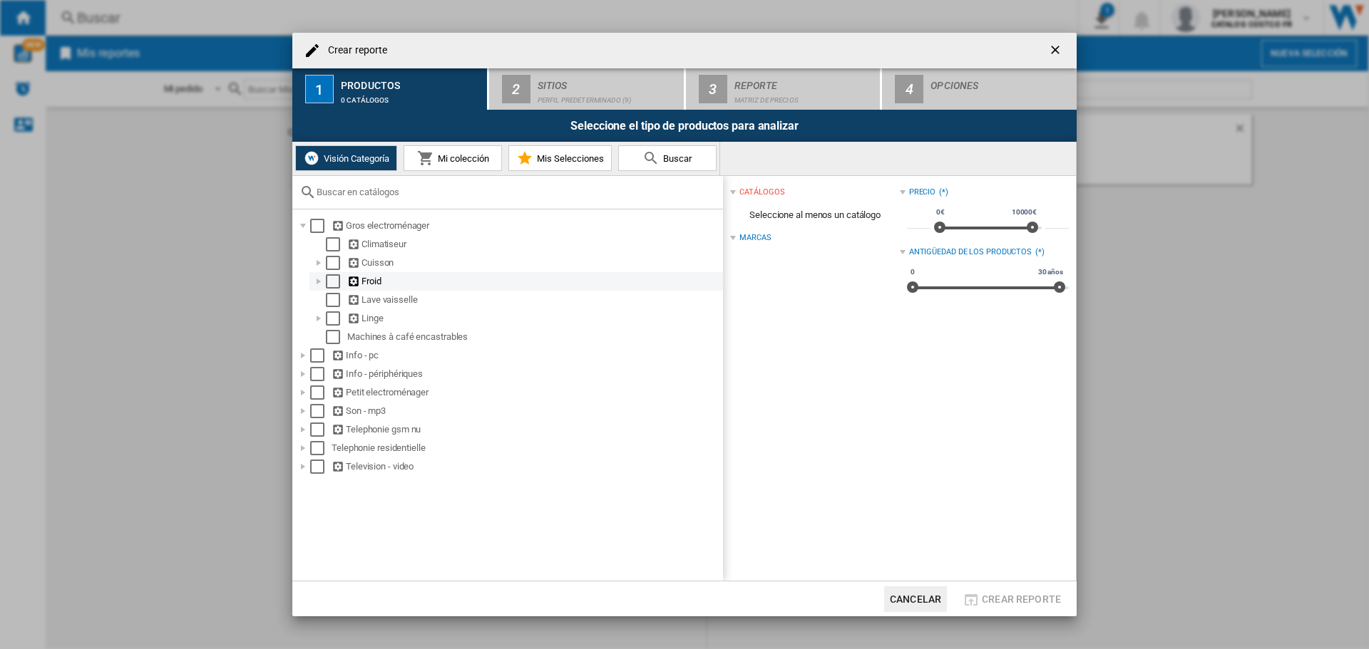
click at [364, 282] on div "Froid" at bounding box center [534, 281] width 374 height 14
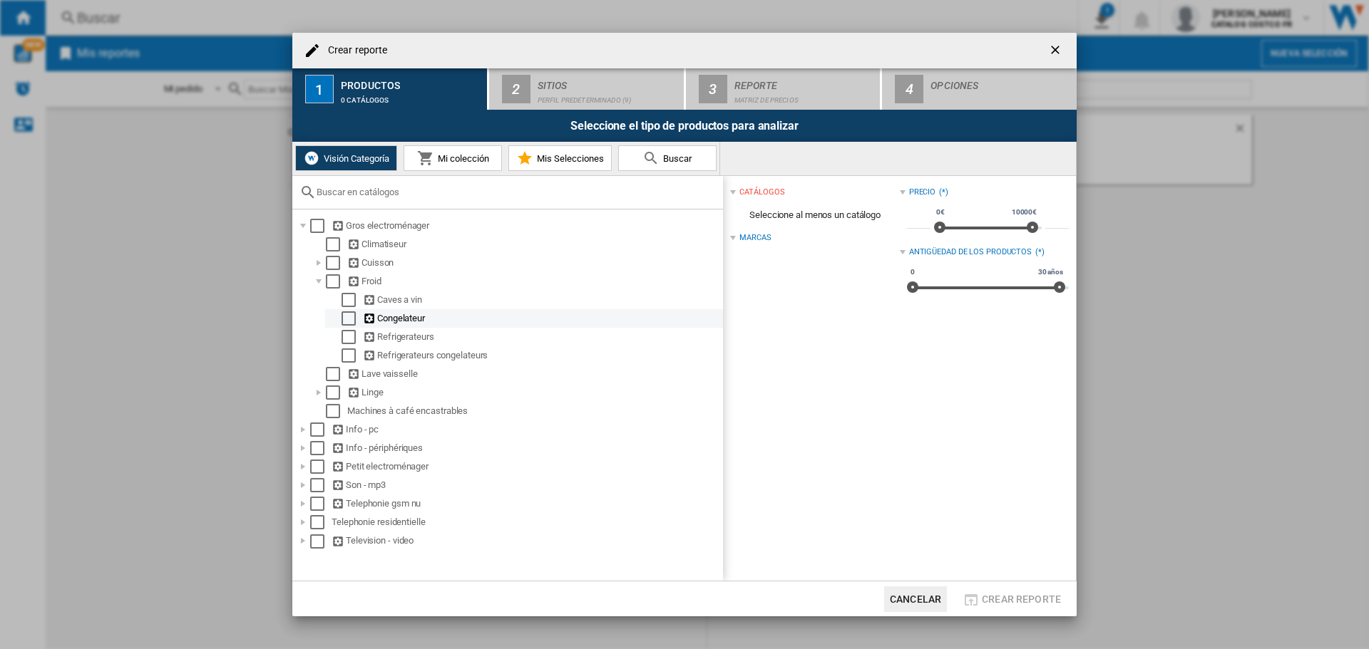
click at [354, 314] on div "Select" at bounding box center [348, 319] width 14 height 14
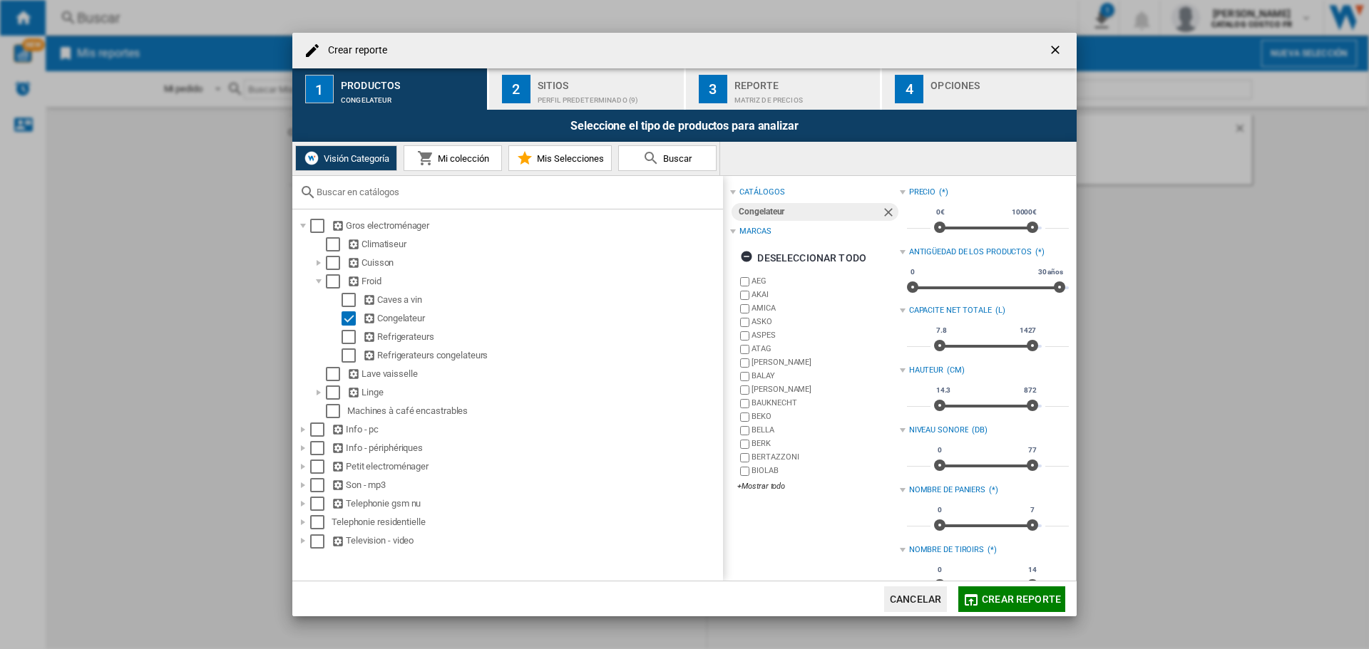
scroll to position [237, 0]
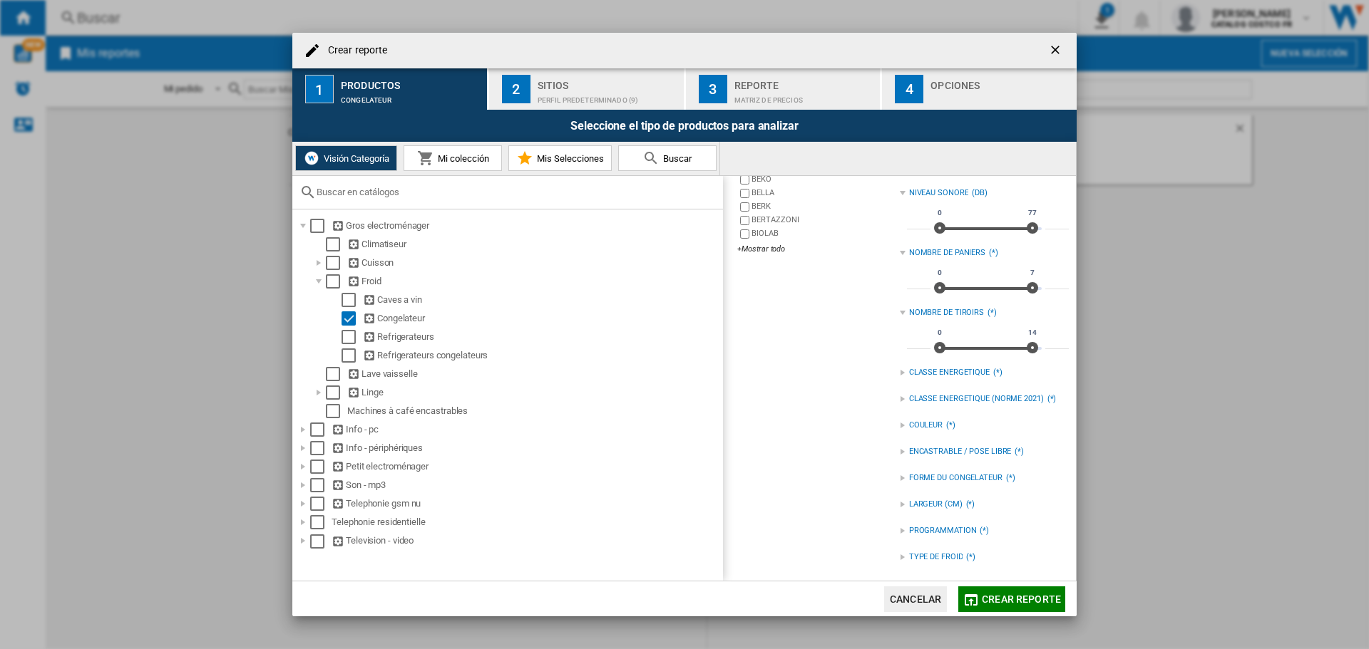
click at [967, 461] on div "ENCASTRABLE / POSE LIBRE (*)" at bounding box center [984, 455] width 169 height 25
click at [975, 475] on div "FORME DU CONGELATEUR" at bounding box center [955, 478] width 93 height 11
click at [954, 399] on div "CLASSE ENERGETIQUE (NORME 2021)" at bounding box center [976, 399] width 135 height 11
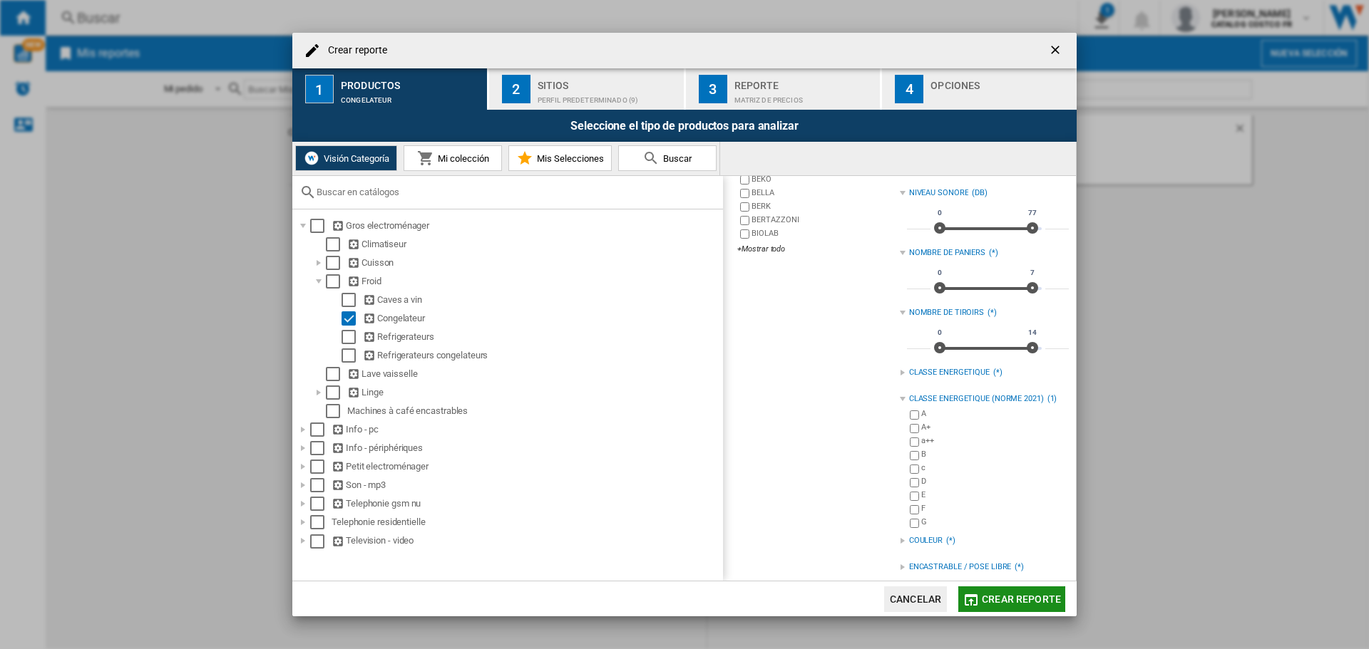
click at [981, 595] on button "Crear reporte" at bounding box center [1011, 600] width 107 height 26
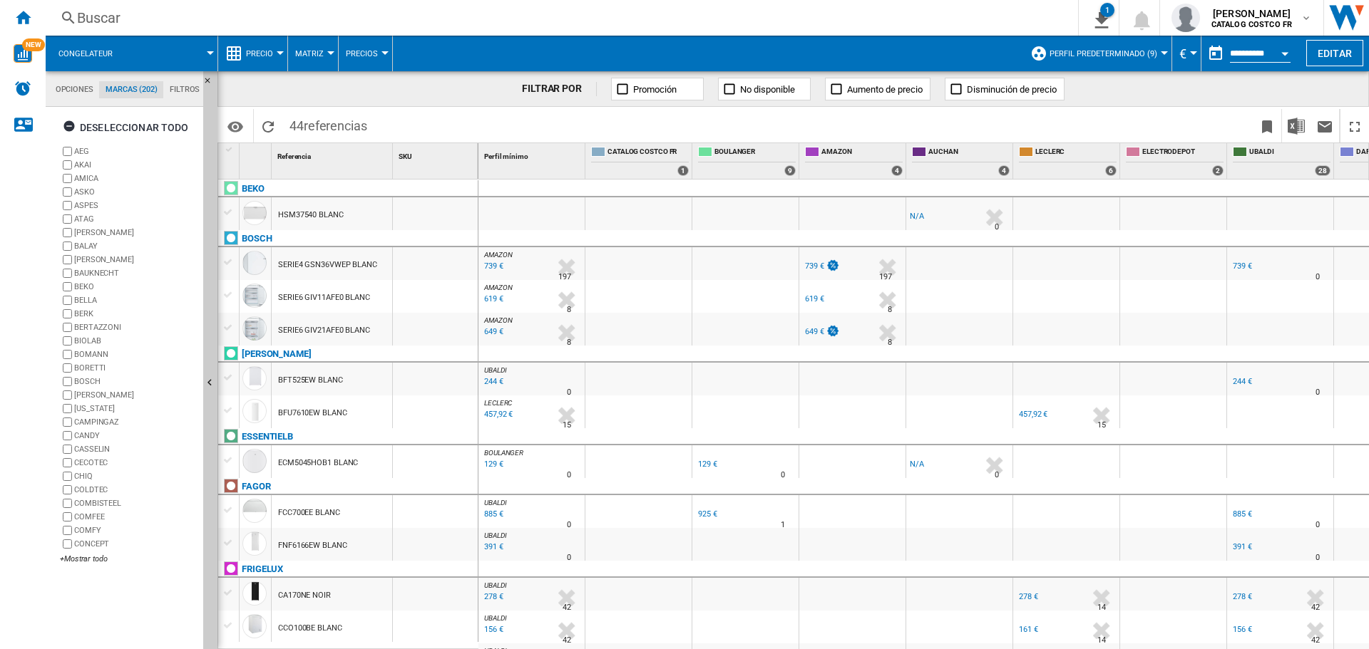
click at [490, 463] on div "129 €" at bounding box center [492, 465] width 21 height 14
click at [493, 382] on div "244 €" at bounding box center [492, 382] width 21 height 14
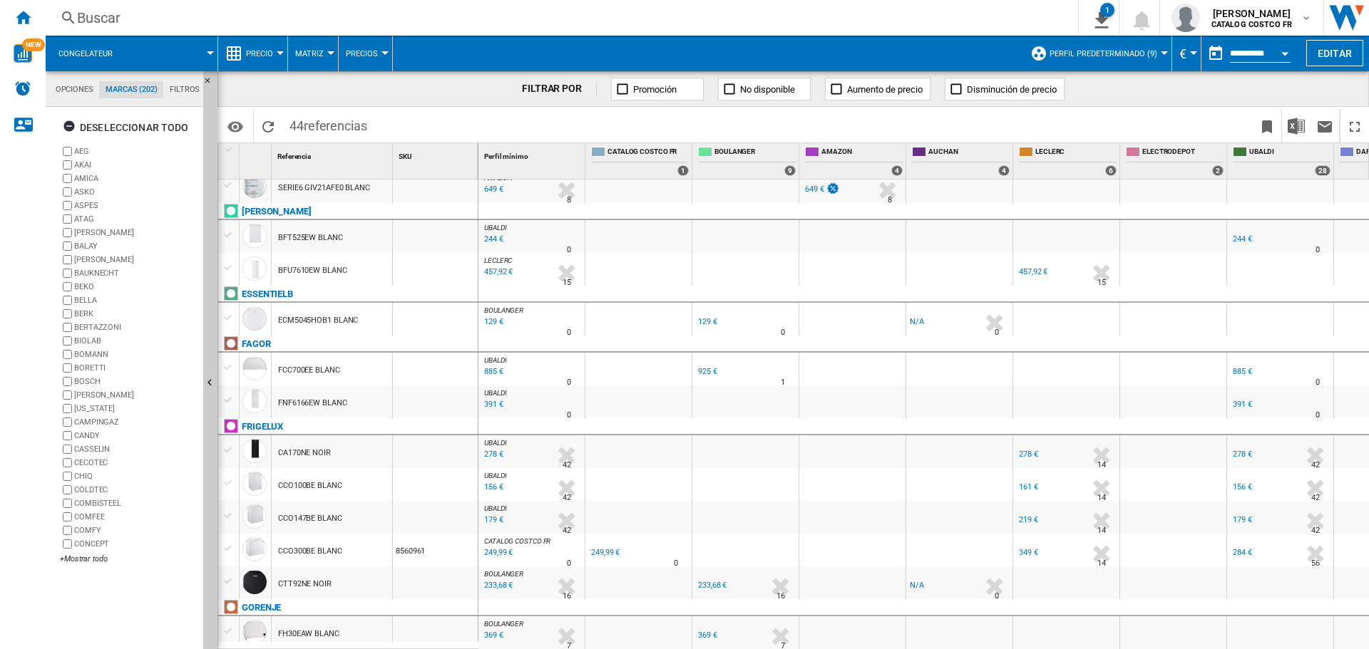
click at [492, 324] on div "129 €" at bounding box center [492, 322] width 21 height 14
click at [489, 518] on div "179 €" at bounding box center [492, 520] width 21 height 14
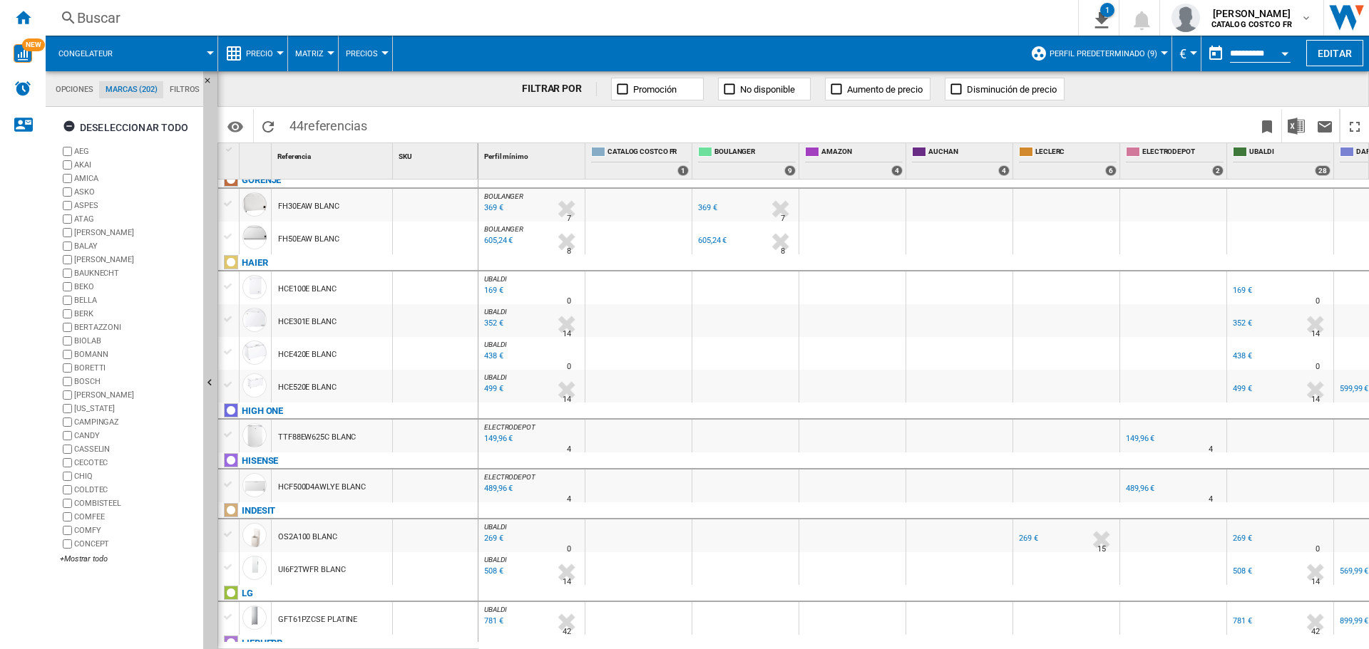
scroll to position [642, 0]
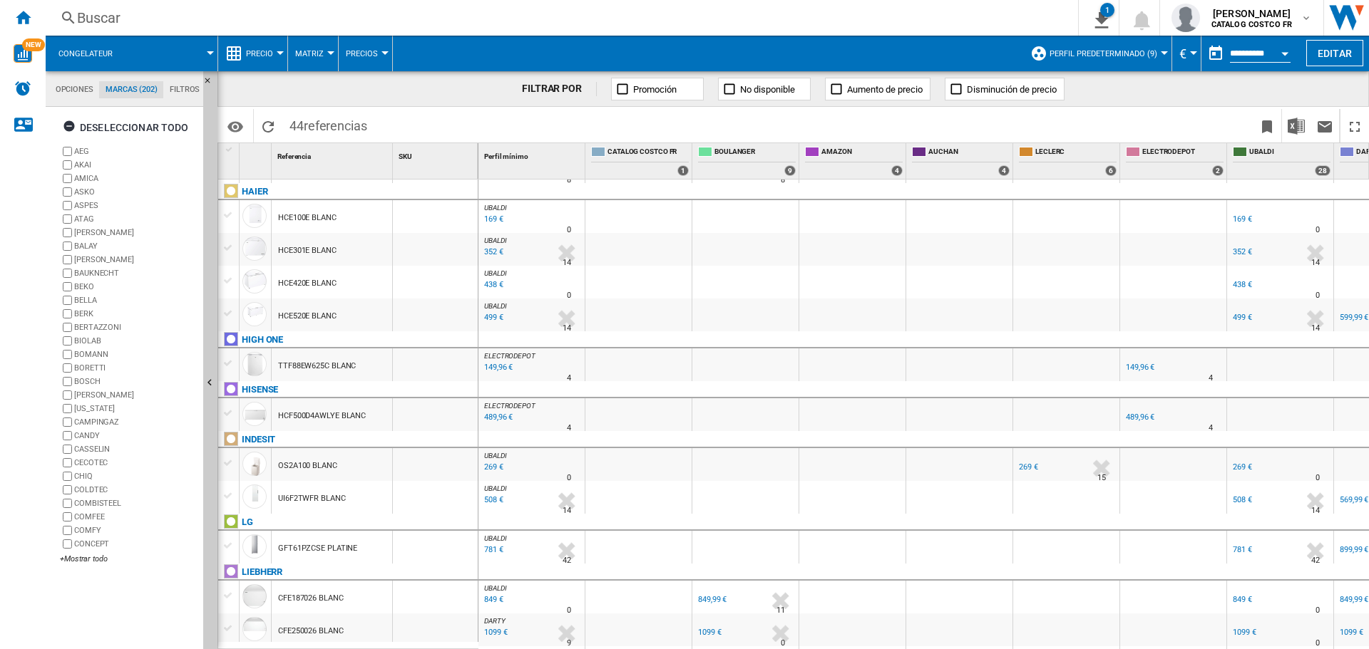
click at [886, 533] on div at bounding box center [852, 547] width 106 height 33
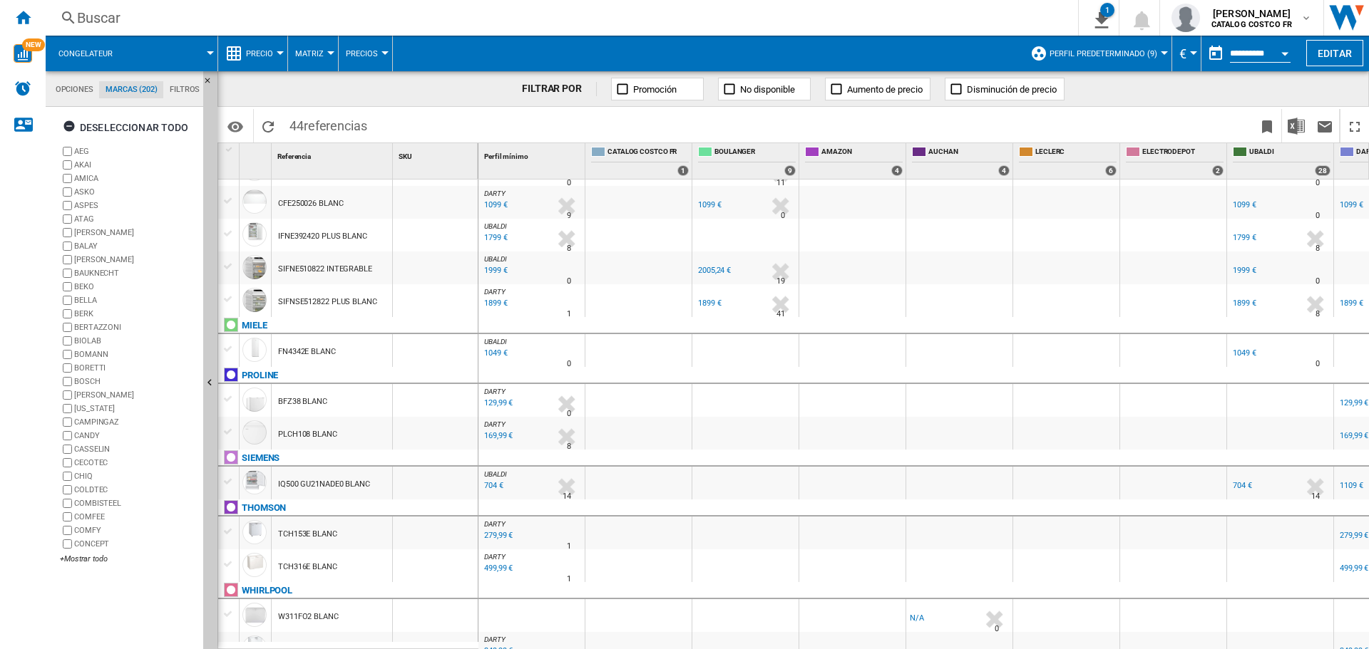
scroll to position [1289, 0]
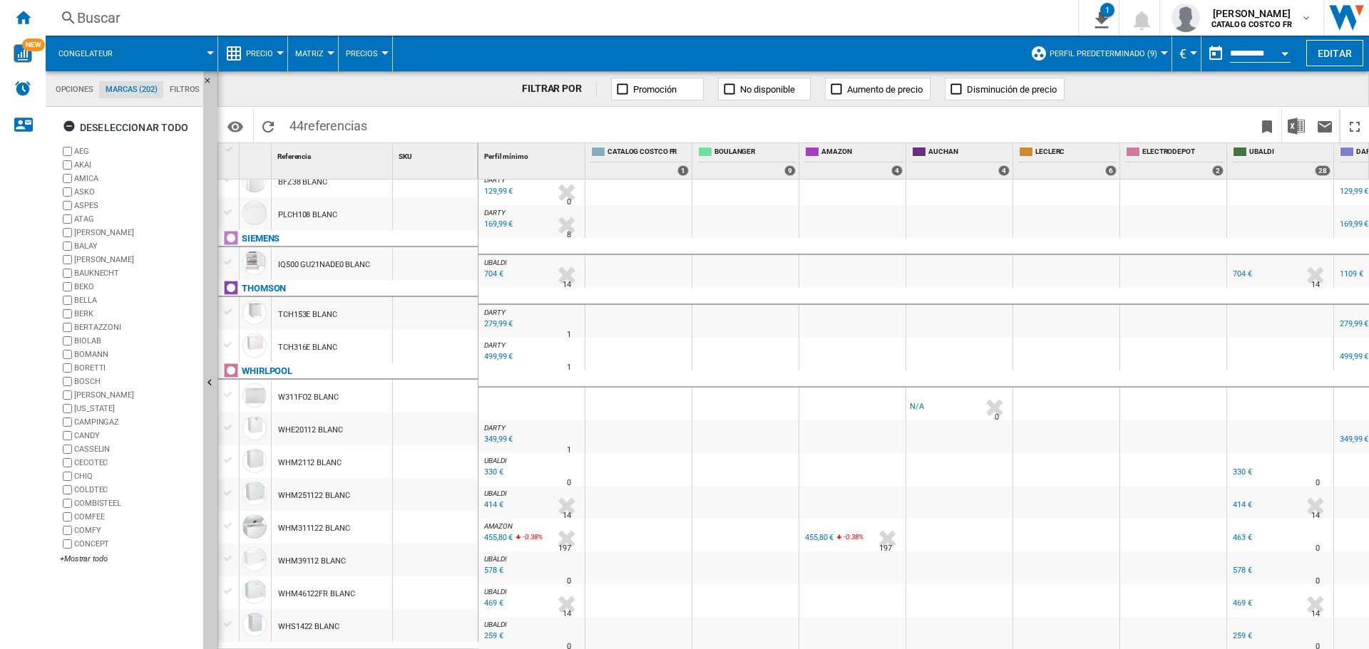
click at [845, 490] on div at bounding box center [852, 502] width 106 height 33
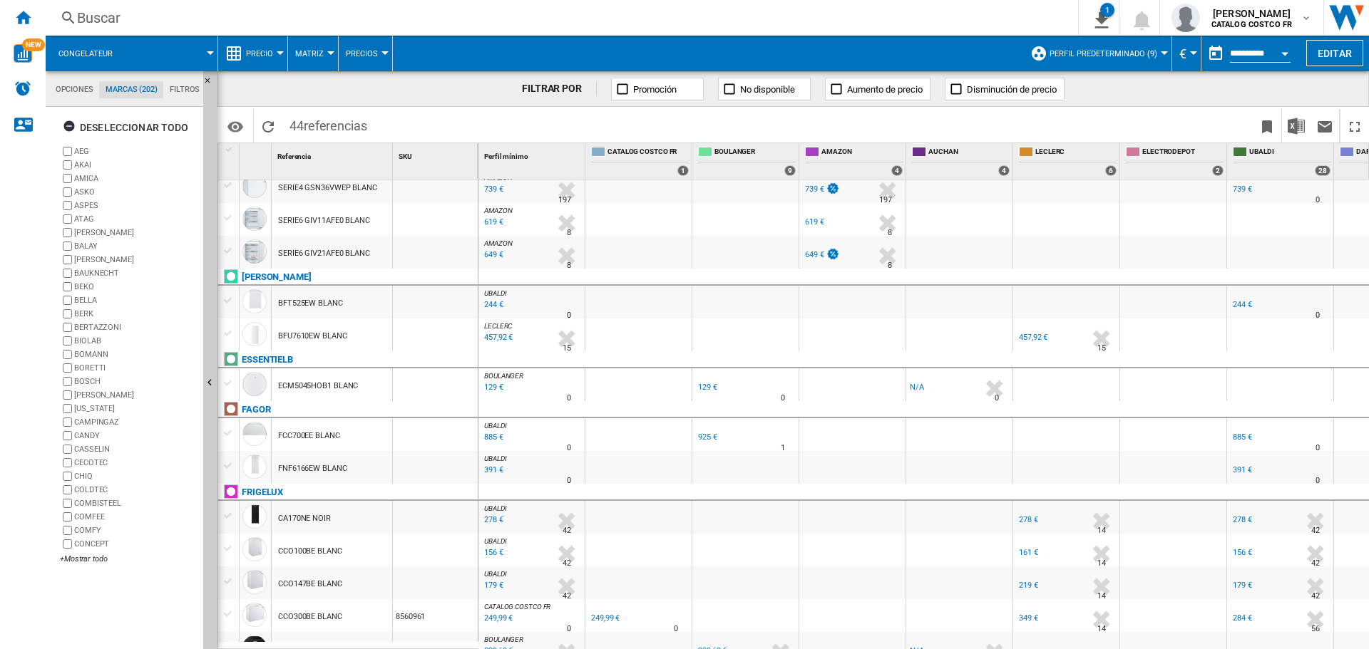
scroll to position [0, 0]
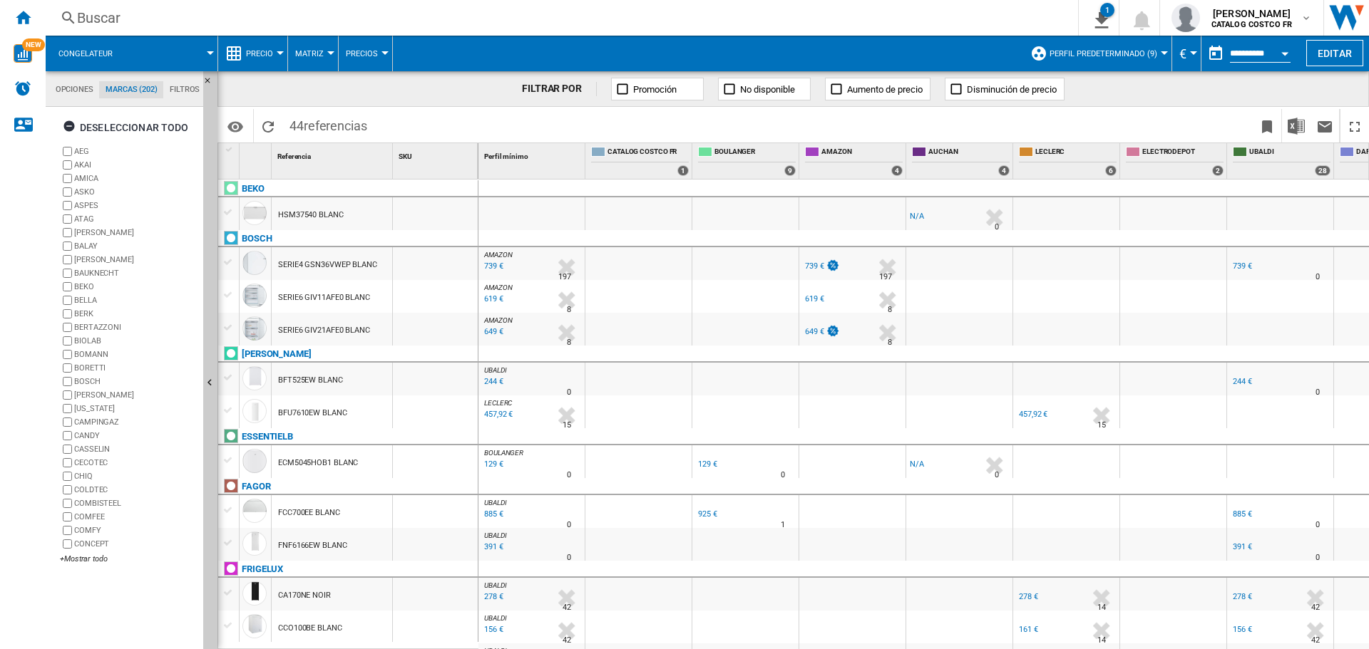
click at [1238, 384] on div "244 €" at bounding box center [1242, 381] width 19 height 9
